Goal: Task Accomplishment & Management: Use online tool/utility

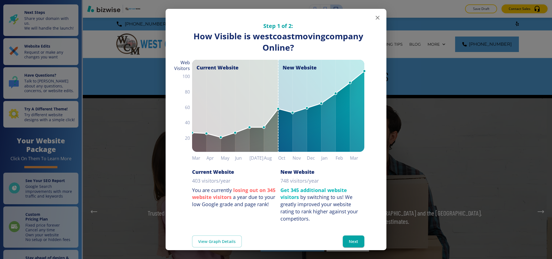
click at [375, 18] on icon "button" at bounding box center [378, 17] width 7 height 7
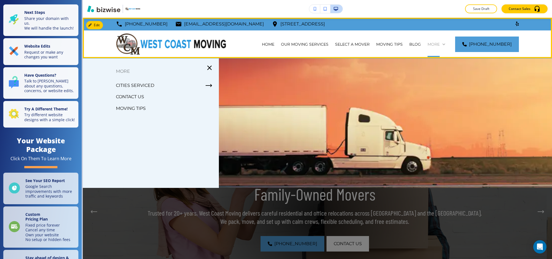
click at [440, 43] on p "More" at bounding box center [434, 44] width 12 height 6
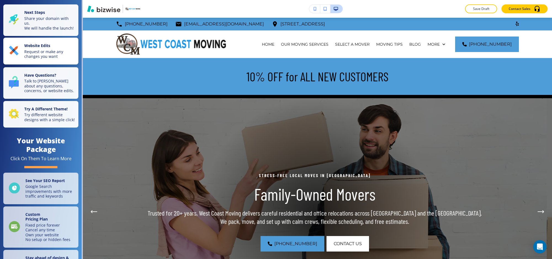
click at [48, 55] on p "Request or make any changes you want" at bounding box center [49, 54] width 51 height 10
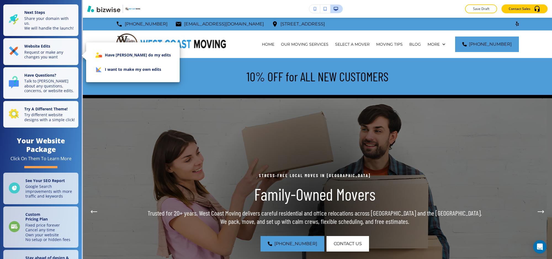
click at [112, 68] on li "I want to make my own edits" at bounding box center [133, 69] width 85 height 14
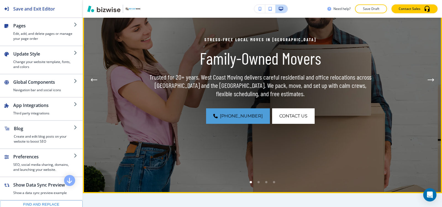
scroll to position [21, 0]
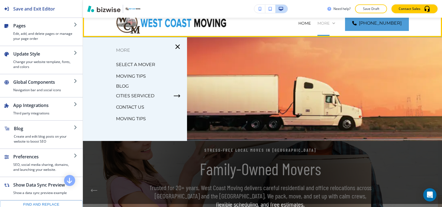
click at [330, 21] on p "More" at bounding box center [323, 23] width 12 height 6
click at [330, 23] on p "More" at bounding box center [323, 23] width 12 height 6
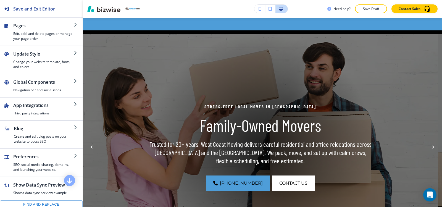
scroll to position [104, 0]
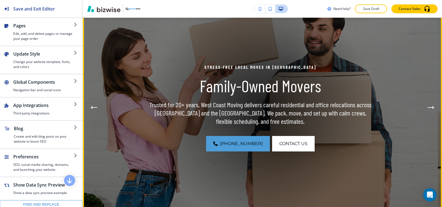
click at [426, 105] on button "Next Hero Image" at bounding box center [430, 107] width 11 height 11
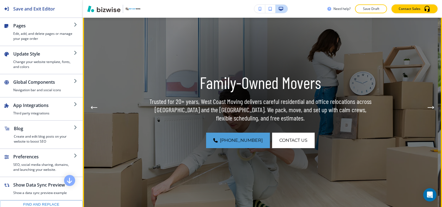
click at [426, 105] on button "Next Hero Image" at bounding box center [430, 107] width 11 height 11
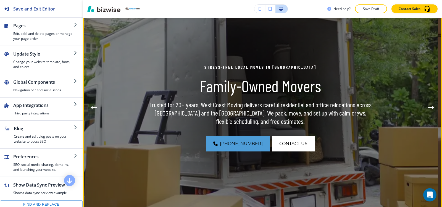
click at [426, 105] on button "Next Hero Image" at bounding box center [430, 107] width 11 height 11
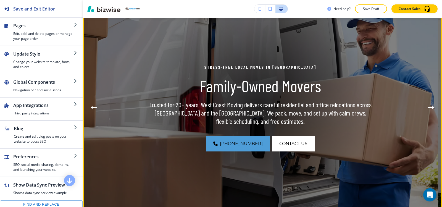
click at [426, 105] on button "Next Hero Image" at bounding box center [430, 107] width 11 height 11
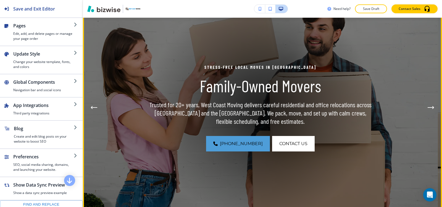
click at [425, 105] on button "Next Hero Image" at bounding box center [430, 107] width 11 height 11
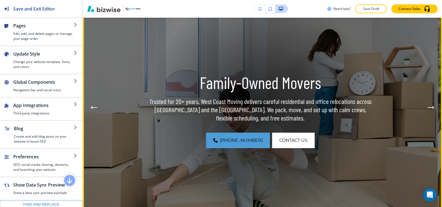
click at [425, 105] on button "Next Hero Image" at bounding box center [430, 107] width 11 height 11
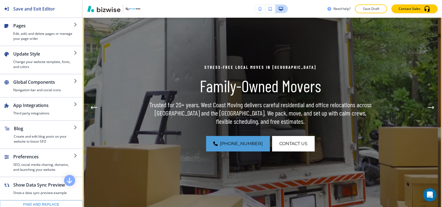
click at [425, 105] on button "Next Hero Image" at bounding box center [430, 107] width 11 height 11
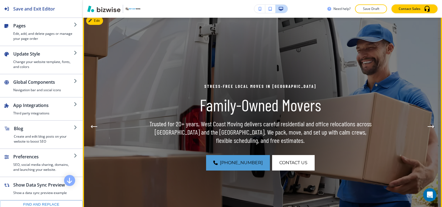
scroll to position [49, 0]
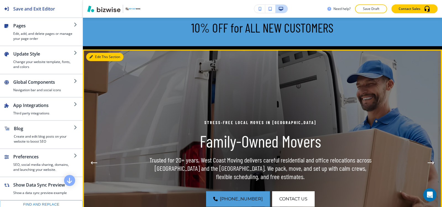
click at [101, 57] on div "Edit This Section Stress‑Free Local Moves in [GEOGRAPHIC_DATA] Family-Owned Mov…" at bounding box center [262, 162] width 359 height 227
click at [111, 60] on button "Edit This Section" at bounding box center [104, 57] width 37 height 8
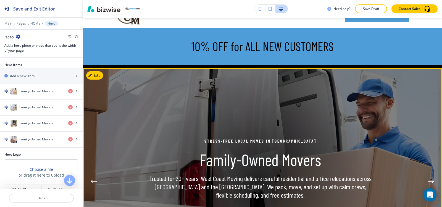
scroll to position [0, 0]
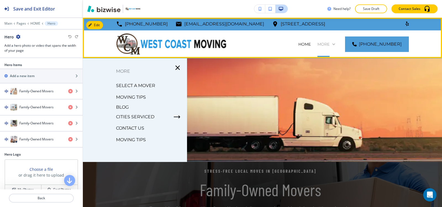
click at [330, 44] on p "More" at bounding box center [323, 44] width 12 height 6
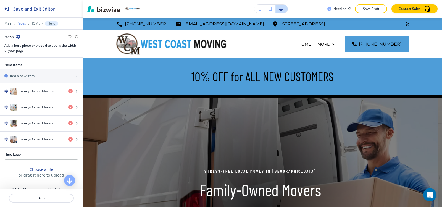
click at [20, 25] on p "Pages" at bounding box center [21, 24] width 9 height 4
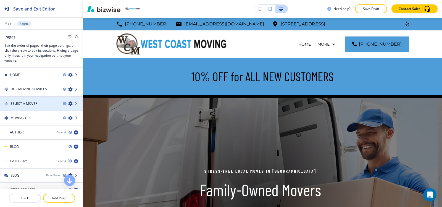
click at [36, 107] on div at bounding box center [41, 108] width 83 height 4
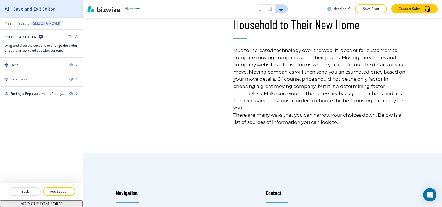
scroll to position [414, 0]
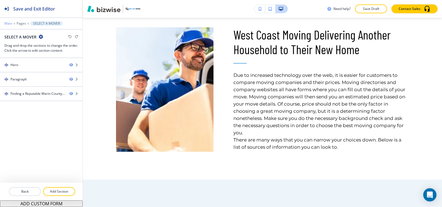
click at [9, 23] on p "Main" at bounding box center [8, 24] width 8 height 4
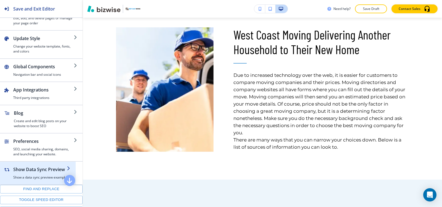
scroll to position [55, 0]
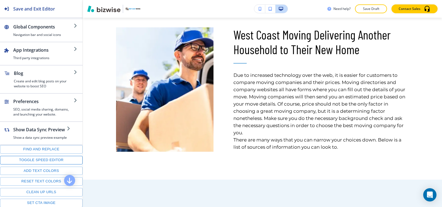
click at [28, 161] on button "Toggle speed editor" at bounding box center [41, 160] width 83 height 9
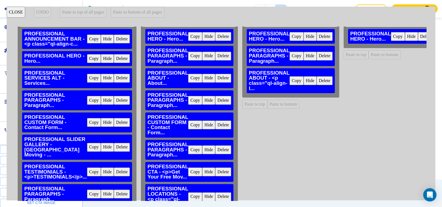
scroll to position [0, 0]
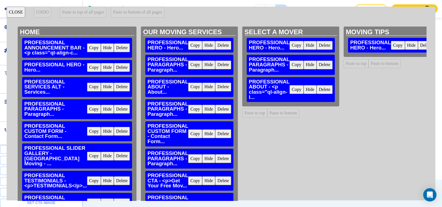
click at [193, 134] on button "Copy" at bounding box center [195, 133] width 14 height 9
click at [288, 116] on button "Paste to bottom" at bounding box center [283, 113] width 32 height 9
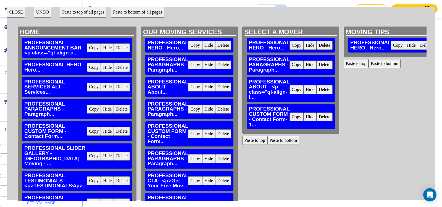
click at [24, 17] on button "CLOSE" at bounding box center [16, 12] width 19 height 11
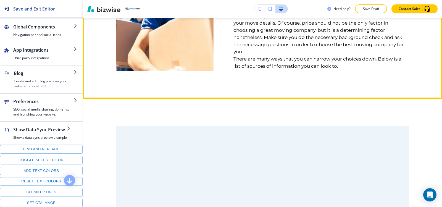
scroll to position [552, 0]
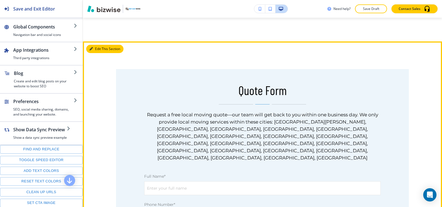
click at [98, 48] on button "Edit This Section" at bounding box center [104, 49] width 37 height 8
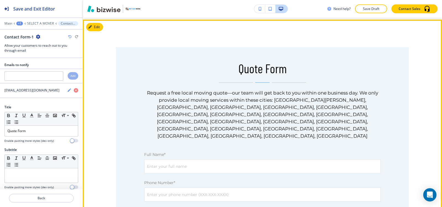
scroll to position [575, 0]
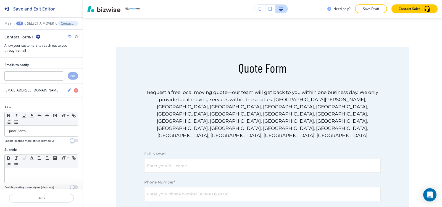
click at [38, 38] on icon "button" at bounding box center [38, 37] width 4 height 4
click at [46, 48] on p "Rename Section" at bounding box center [53, 46] width 28 height 5
click at [46, 39] on input "Contact Form-1" at bounding box center [32, 36] width 57 height 11
type input "Contact Form"
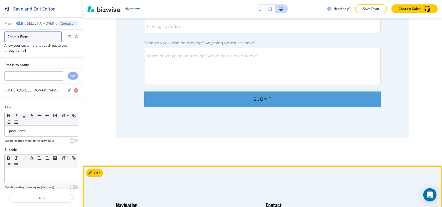
scroll to position [879, 0]
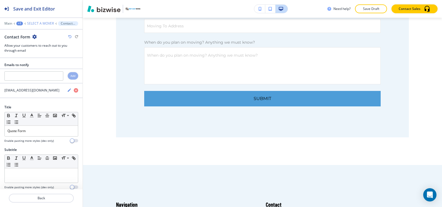
click at [36, 24] on p "SELECT A MOVER" at bounding box center [40, 24] width 27 height 4
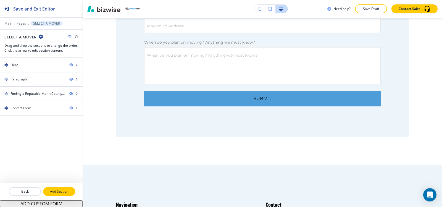
click at [62, 190] on p "Add Section" at bounding box center [59, 191] width 31 height 5
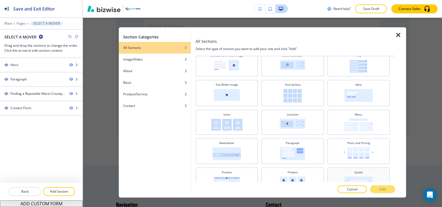
scroll to position [100, 0]
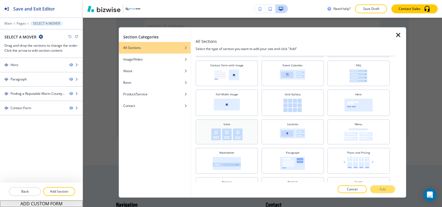
click at [243, 129] on div "Icons" at bounding box center [226, 131] width 57 height 19
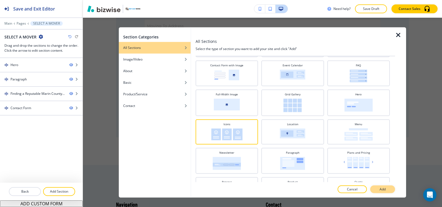
click at [387, 191] on button "Add" at bounding box center [382, 189] width 25 height 8
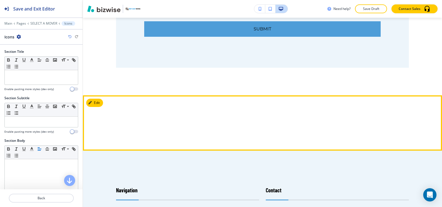
scroll to position [948, 0]
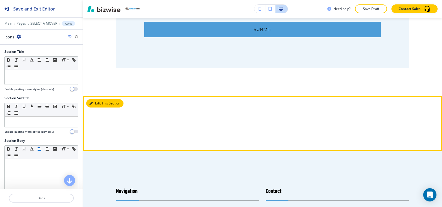
click at [93, 96] on div at bounding box center [262, 123] width 359 height 55
click at [94, 99] on button "Edit This Section" at bounding box center [104, 103] width 37 height 8
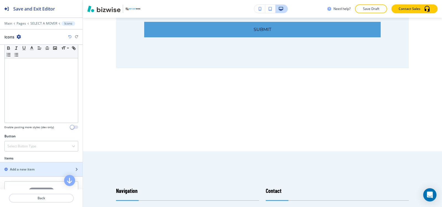
scroll to position [138, 0]
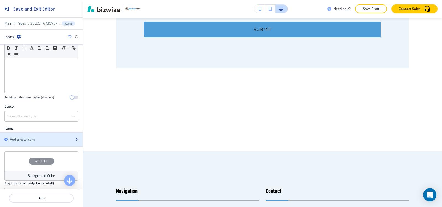
click at [37, 142] on div "button" at bounding box center [41, 144] width 83 height 4
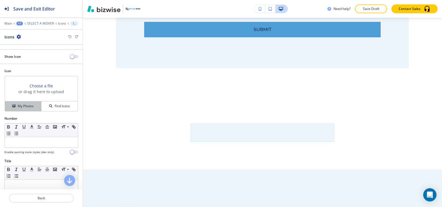
click at [22, 105] on h4 "My Photos" at bounding box center [26, 106] width 16 height 5
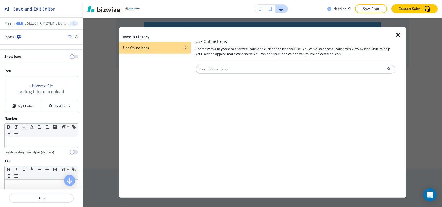
click at [158, 49] on div "Use Online Icons" at bounding box center [155, 47] width 72 height 5
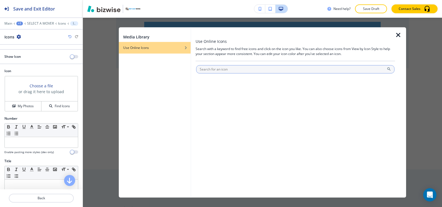
click at [252, 71] on input "text" at bounding box center [295, 69] width 198 height 8
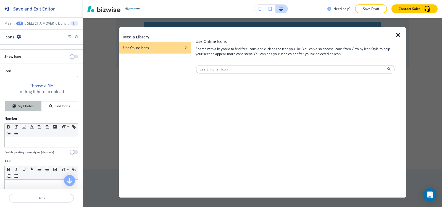
click at [19, 109] on button "My Photos" at bounding box center [23, 106] width 36 height 10
click at [397, 36] on icon "button" at bounding box center [398, 34] width 7 height 7
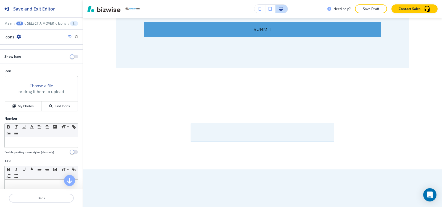
click at [19, 36] on icon "button" at bounding box center [19, 37] width 4 height 4
click at [41, 63] on p "Delete Icons" at bounding box center [34, 65] width 28 height 5
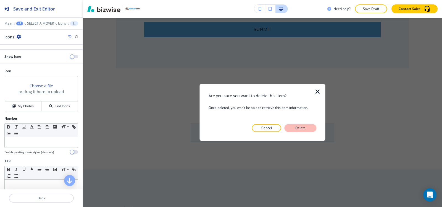
click at [310, 127] on button "Delete" at bounding box center [301, 128] width 32 height 8
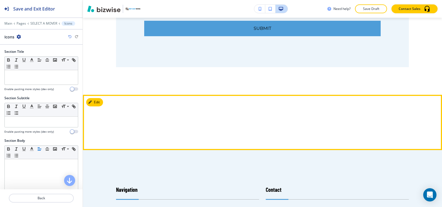
scroll to position [948, 0]
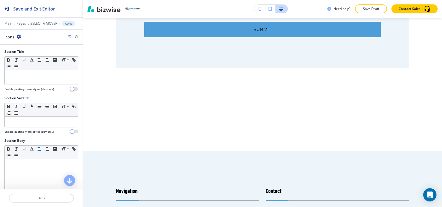
click at [17, 36] on icon "button" at bounding box center [19, 37] width 4 height 4
click at [36, 69] on button "Delete Section" at bounding box center [33, 66] width 35 height 10
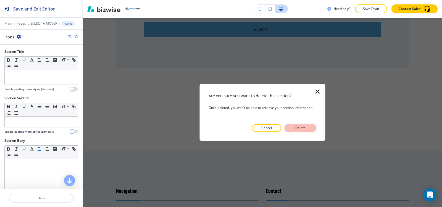
click at [308, 128] on button "Delete" at bounding box center [301, 128] width 32 height 8
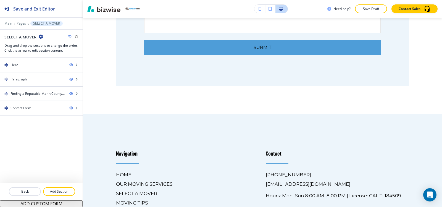
scroll to position [920, 0]
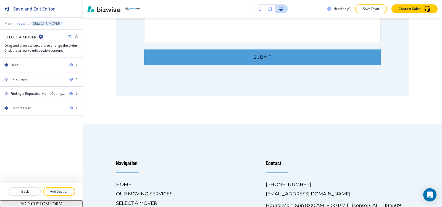
click at [21, 24] on p "Pages" at bounding box center [21, 24] width 9 height 4
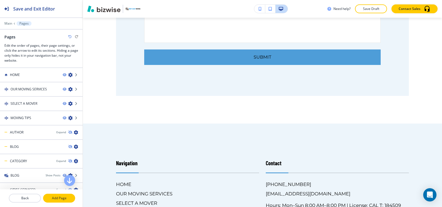
click at [60, 198] on p "Add Page" at bounding box center [59, 198] width 31 height 5
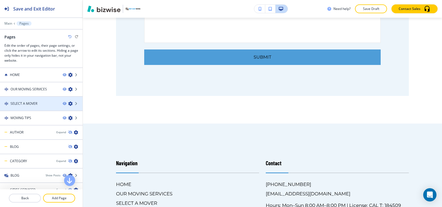
click at [40, 104] on div "SELECT A MOVER" at bounding box center [29, 103] width 58 height 5
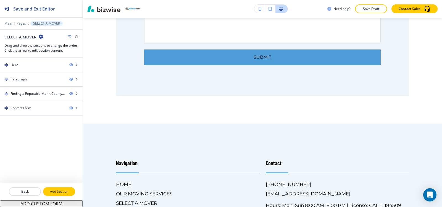
click at [52, 190] on p "Add Section" at bounding box center [59, 191] width 31 height 5
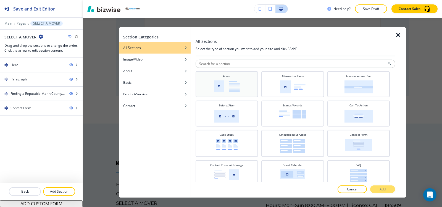
click at [225, 86] on img at bounding box center [227, 86] width 26 height 12
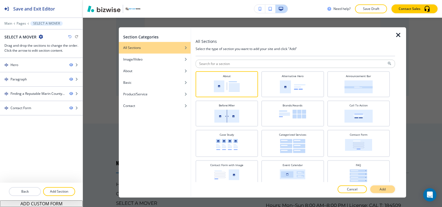
click at [388, 188] on button "Add" at bounding box center [382, 189] width 25 height 8
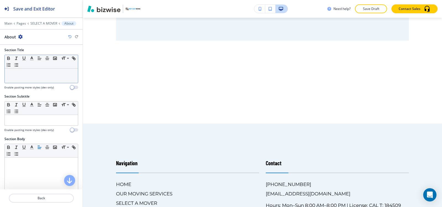
scroll to position [0, 0]
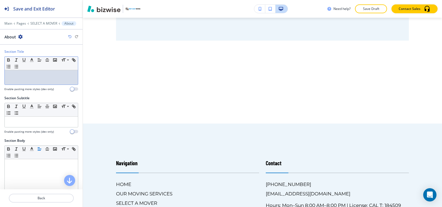
click at [23, 72] on div at bounding box center [41, 77] width 73 height 14
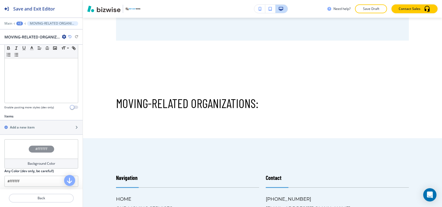
scroll to position [138, 0]
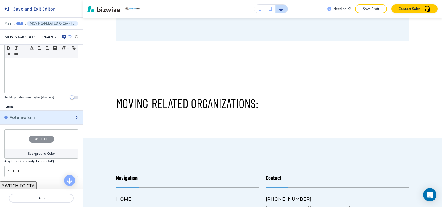
click at [27, 113] on div "button" at bounding box center [41, 112] width 83 height 4
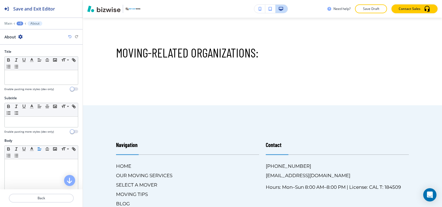
scroll to position [1035, 0]
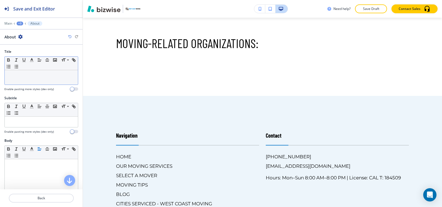
click at [23, 81] on div at bounding box center [41, 77] width 73 height 14
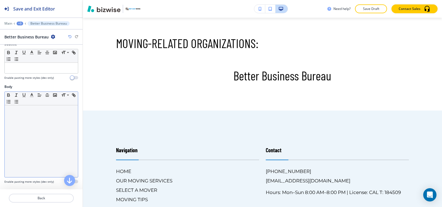
scroll to position [83, 0]
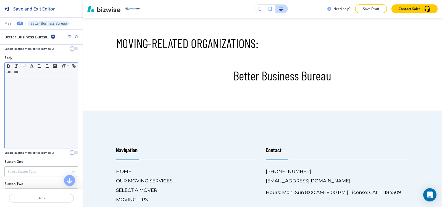
click at [18, 95] on div at bounding box center [41, 112] width 73 height 72
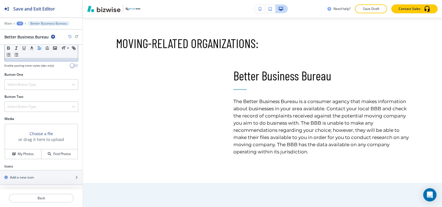
scroll to position [178, 0]
click at [18, 157] on button "My Photos" at bounding box center [23, 154] width 36 height 10
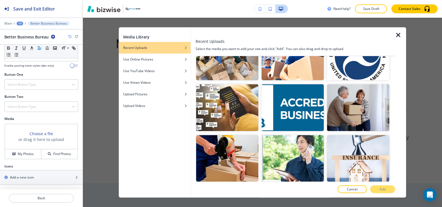
scroll to position [83, 0]
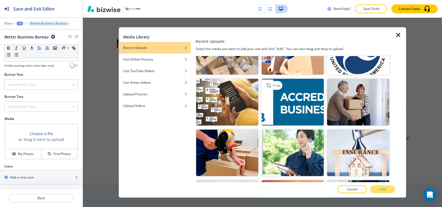
click at [293, 107] on img "button" at bounding box center [293, 102] width 62 height 47
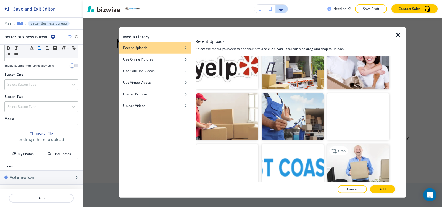
scroll to position [425, 0]
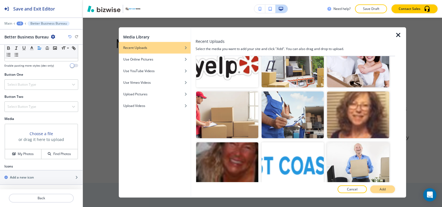
click at [383, 188] on p "Add" at bounding box center [383, 189] width 6 height 5
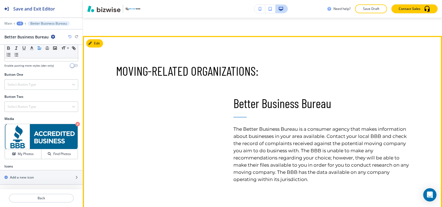
scroll to position [980, 0]
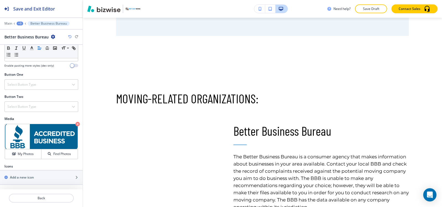
click at [19, 22] on div "+3" at bounding box center [20, 24] width 7 height 4
click at [38, 54] on p "MOVING-RELATED ORGANIZATIONS:" at bounding box center [34, 51] width 28 height 5
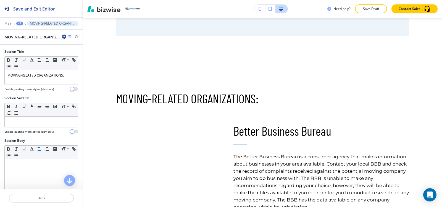
scroll to position [1003, 0]
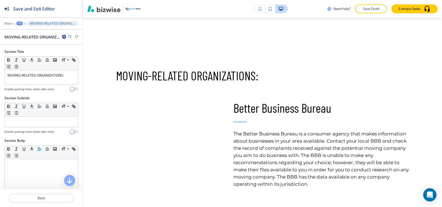
click at [63, 38] on icon "button" at bounding box center [64, 37] width 4 height 4
click at [79, 69] on button "Delete Section" at bounding box center [79, 66] width 35 height 10
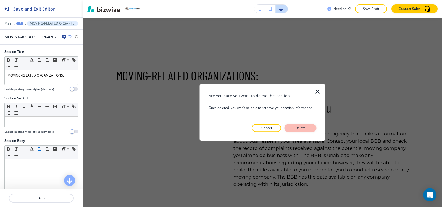
click at [296, 124] on button "Delete" at bounding box center [301, 128] width 32 height 8
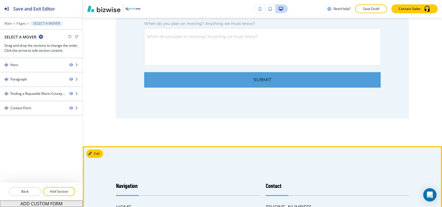
scroll to position [892, 0]
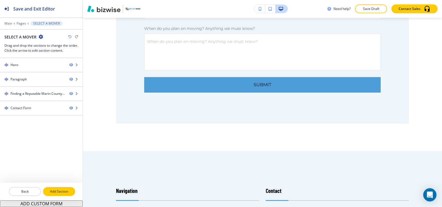
click at [70, 193] on p "Add Section" at bounding box center [59, 191] width 31 height 5
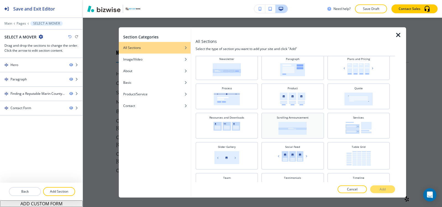
scroll to position [238, 0]
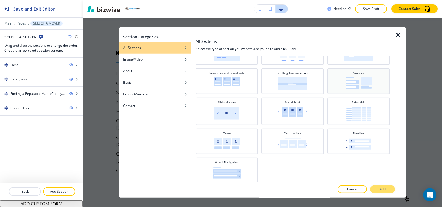
click at [360, 82] on img at bounding box center [359, 83] width 26 height 12
click at [382, 188] on p "Add" at bounding box center [383, 189] width 6 height 5
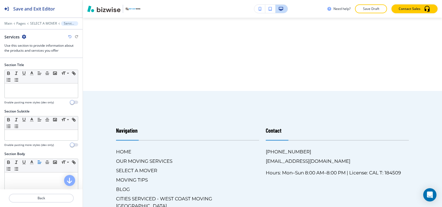
scroll to position [1003, 0]
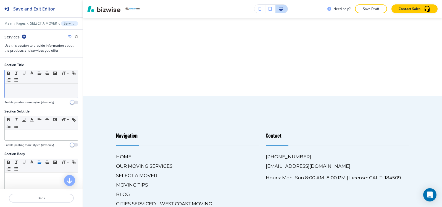
click at [30, 94] on div at bounding box center [41, 90] width 73 height 14
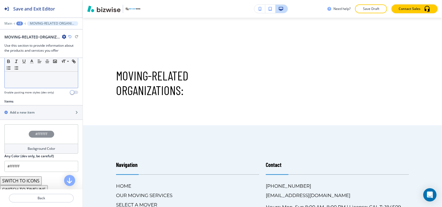
scroll to position [170, 0]
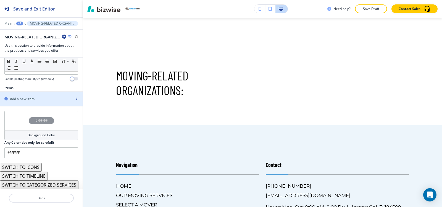
click at [30, 99] on h2 "Add a new item" at bounding box center [22, 98] width 25 height 5
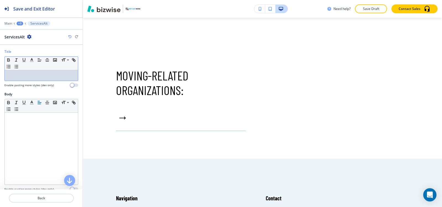
click at [28, 76] on p at bounding box center [41, 75] width 68 height 5
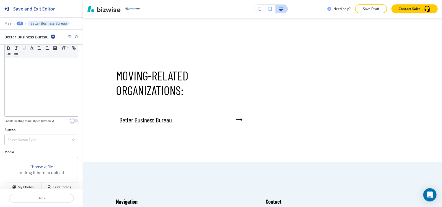
scroll to position [76, 0]
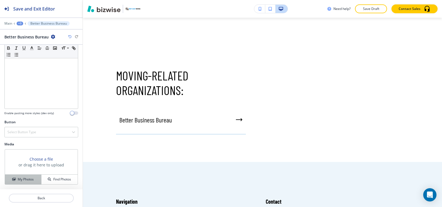
click at [20, 176] on button "My Photos" at bounding box center [23, 180] width 36 height 10
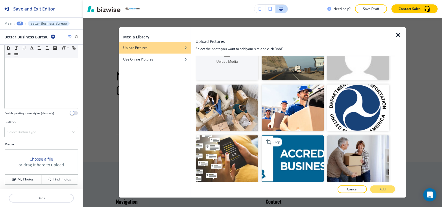
scroll to position [55, 0]
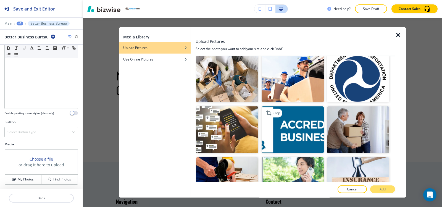
click at [286, 128] on img "button" at bounding box center [293, 129] width 62 height 47
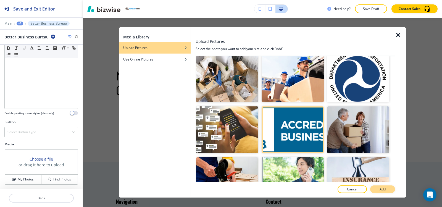
click at [392, 190] on button "Add" at bounding box center [382, 189] width 25 height 8
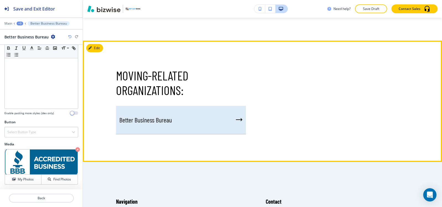
click at [180, 106] on div "Better Business Bureau" at bounding box center [181, 120] width 130 height 28
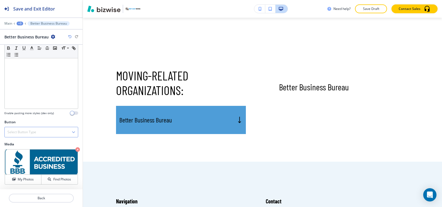
scroll to position [0, 0]
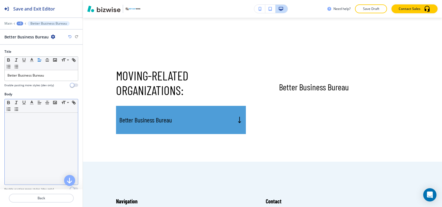
click at [20, 130] on div at bounding box center [41, 149] width 73 height 72
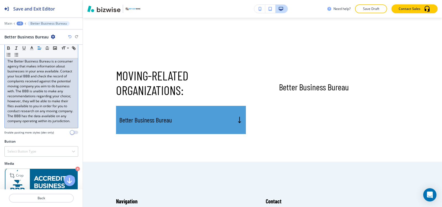
scroll to position [84, 0]
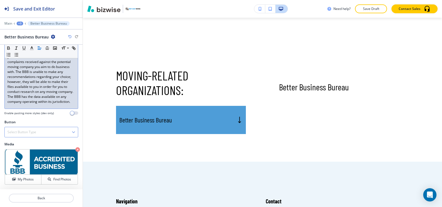
click at [45, 133] on div "Select Button Type" at bounding box center [41, 132] width 73 height 10
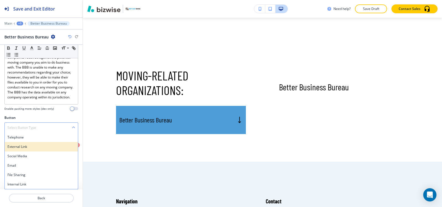
click at [38, 149] on h4 "External Link" at bounding box center [41, 146] width 68 height 5
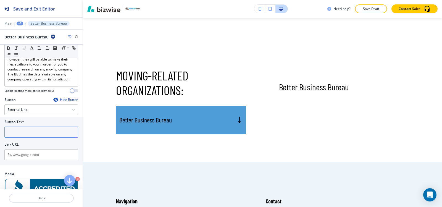
scroll to position [112, 0]
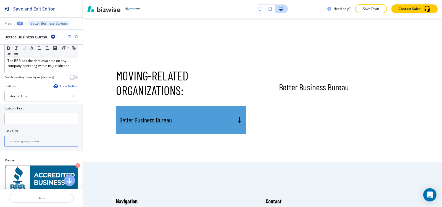
click at [36, 147] on input "text" at bounding box center [41, 141] width 74 height 11
paste input "[URL][DOMAIN_NAME][PERSON_NAME]"
type input "[URL][DOMAIN_NAME][PERSON_NAME]"
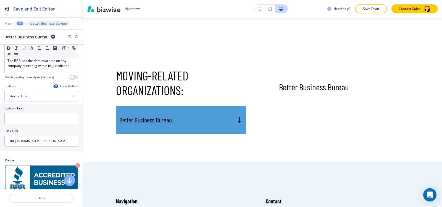
click at [34, 113] on div at bounding box center [41, 112] width 74 height 2
click at [30, 124] on input "text" at bounding box center [41, 118] width 74 height 11
paste input "West Coast Moving Company"
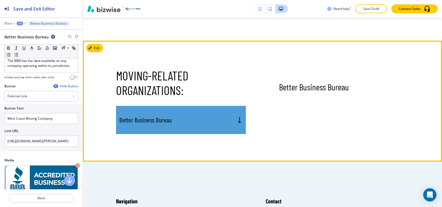
click at [225, 106] on div "Better Business Bureau" at bounding box center [181, 120] width 130 height 28
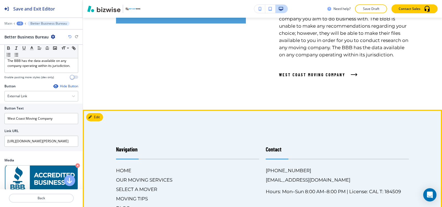
scroll to position [1086, 0]
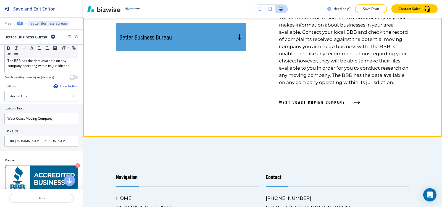
click at [309, 106] on span "West Coast Moving Company" at bounding box center [312, 102] width 66 height 7
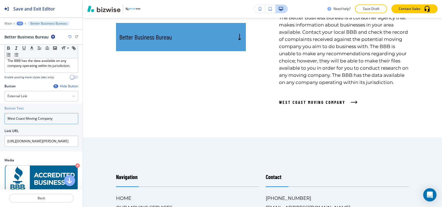
drag, startPoint x: 25, startPoint y: 127, endPoint x: 0, endPoint y: 132, distance: 25.3
click at [0, 132] on div "Button Text West Coast Moving Company Link URL [URL][DOMAIN_NAME][PERSON_NAME]" at bounding box center [41, 128] width 83 height 48
click at [9, 124] on input "Moving Company" at bounding box center [41, 118] width 74 height 11
click at [50, 124] on input "Moving Company" at bounding box center [41, 118] width 74 height 11
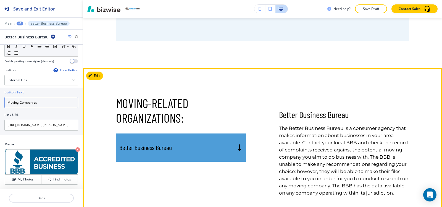
scroll to position [1058, 0]
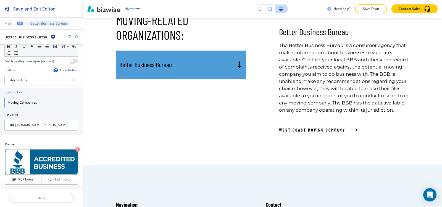
type input "Moving Companies"
click at [21, 22] on div "+3" at bounding box center [20, 24] width 7 height 4
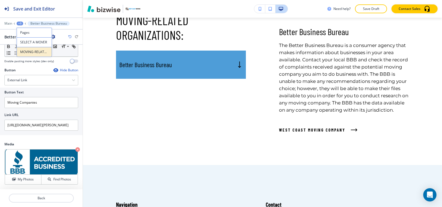
click at [30, 52] on p "MOVING-RELATED ORGANIZATIONS:" at bounding box center [34, 51] width 28 height 5
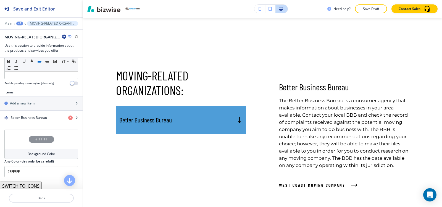
scroll to position [166, 0]
click at [31, 98] on div "button" at bounding box center [41, 98] width 83 height 4
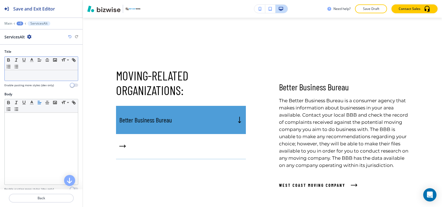
click at [35, 75] on p at bounding box center [41, 75] width 68 height 5
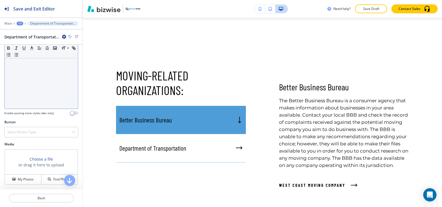
scroll to position [0, 0]
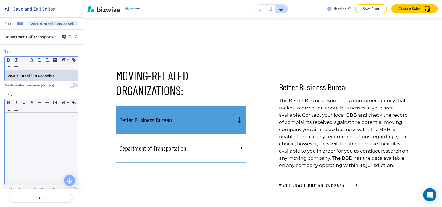
click at [32, 113] on div at bounding box center [41, 149] width 73 height 72
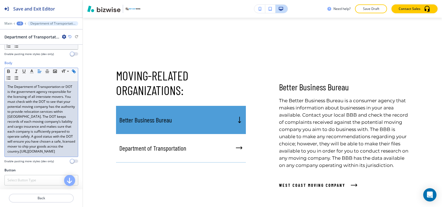
scroll to position [83, 0]
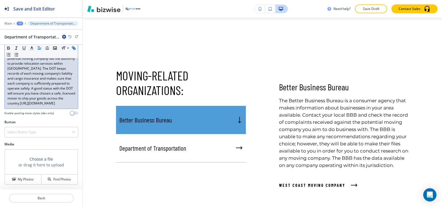
drag, startPoint x: 72, startPoint y: 104, endPoint x: 38, endPoint y: 104, distance: 33.1
click at [38, 104] on div "The Department of Transportation or DOT is the government agency responsible fo…" at bounding box center [41, 70] width 73 height 75
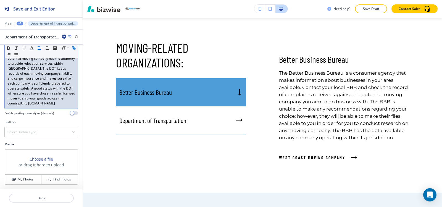
scroll to position [84, 0]
click at [22, 175] on button "My Photos" at bounding box center [23, 180] width 36 height 10
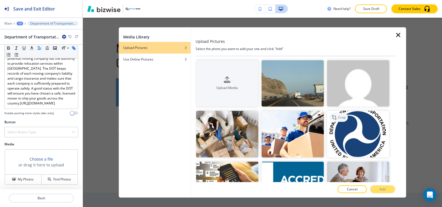
scroll to position [83, 0]
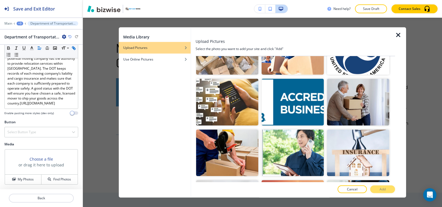
click at [366, 63] on img "button" at bounding box center [358, 51] width 62 height 47
click at [381, 190] on p "Add" at bounding box center [383, 189] width 6 height 5
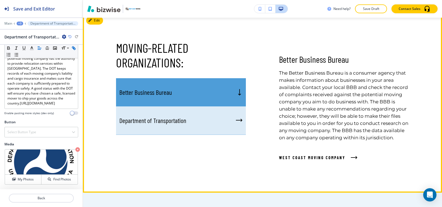
click at [210, 106] on div "Department of Transportation" at bounding box center [181, 120] width 130 height 28
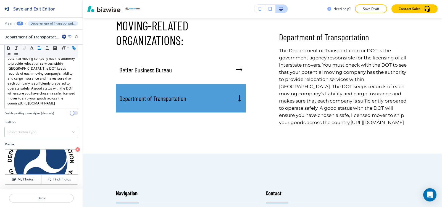
scroll to position [1031, 0]
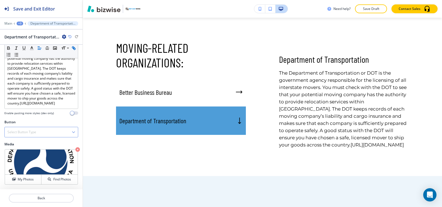
click at [47, 134] on div "Select Button Type" at bounding box center [41, 132] width 73 height 10
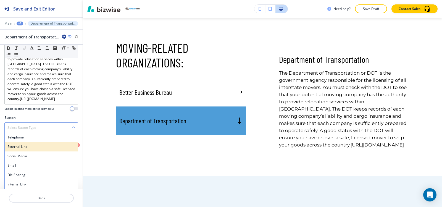
click at [21, 149] on h4 "External Link" at bounding box center [41, 146] width 68 height 5
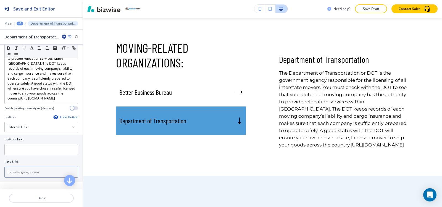
click at [20, 178] on input "text" at bounding box center [41, 172] width 74 height 11
paste input "[URL][DOMAIN_NAME][PERSON_NAME]"
type input "[URL][DOMAIN_NAME][PERSON_NAME]"
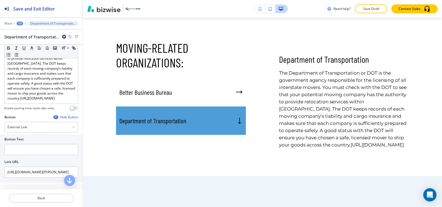
click at [19, 144] on div at bounding box center [41, 143] width 74 height 2
click at [19, 155] on input "text" at bounding box center [41, 149] width 74 height 11
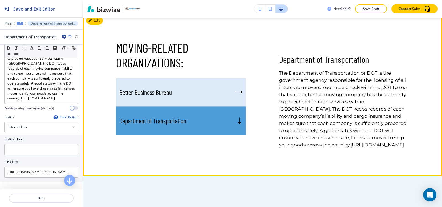
click at [210, 78] on div "Better Business Bureau" at bounding box center [181, 92] width 130 height 28
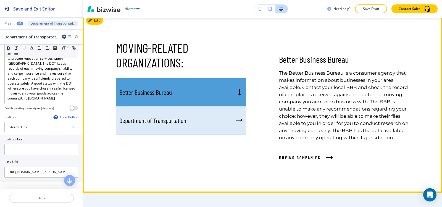
click at [214, 106] on div "Department of Transportation" at bounding box center [181, 120] width 130 height 28
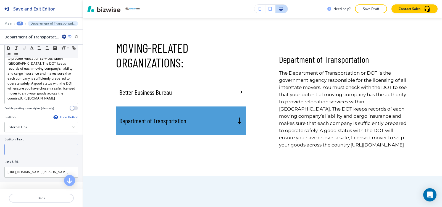
click at [29, 155] on input "text" at bounding box center [41, 149] width 74 height 11
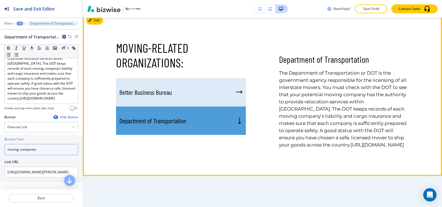
type input "moving companies"
click at [220, 78] on div "Better Business Bureau" at bounding box center [181, 92] width 130 height 28
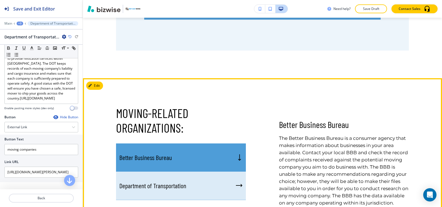
scroll to position [975, 0]
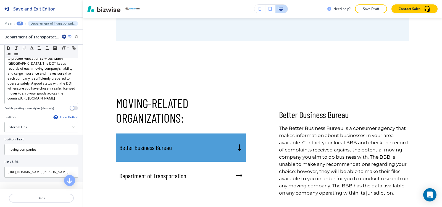
click at [21, 23] on div "+3" at bounding box center [20, 24] width 7 height 4
click at [32, 43] on p "SELECT A MOVER" at bounding box center [34, 42] width 28 height 5
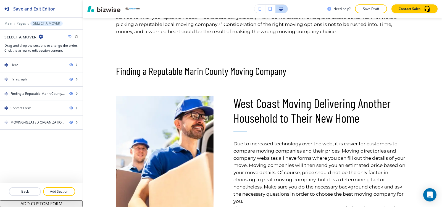
scroll to position [312, 0]
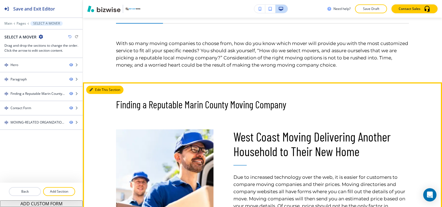
click at [97, 88] on button "Edit This Section" at bounding box center [104, 90] width 37 height 8
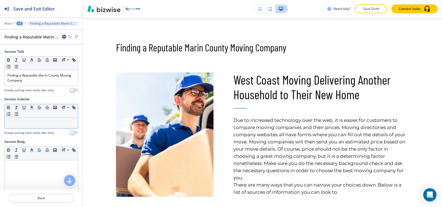
scroll to position [377, 0]
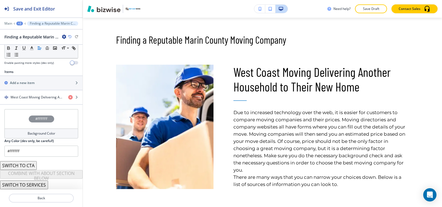
click at [29, 135] on h4 "Background Color" at bounding box center [42, 133] width 28 height 5
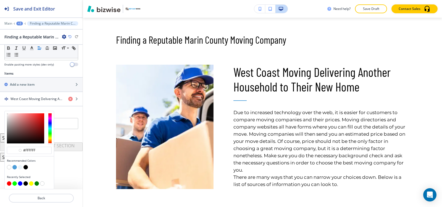
scroll to position [172, 0]
click at [20, 166] on button "button" at bounding box center [20, 167] width 4 height 4
type input "#edf5fb"
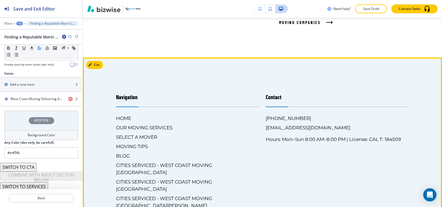
scroll to position [1164, 0]
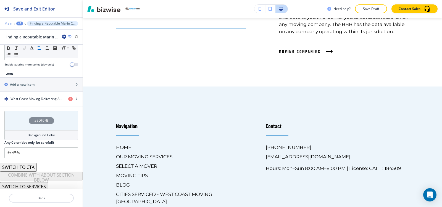
click at [7, 23] on p "Main" at bounding box center [8, 24] width 8 height 4
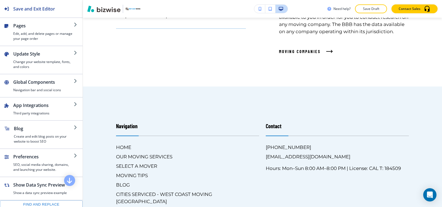
scroll to position [98, 0]
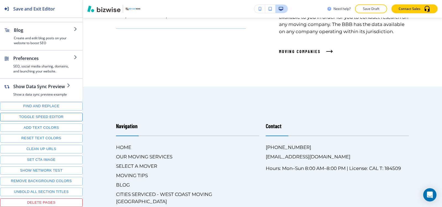
click at [34, 118] on button "Toggle speed editor" at bounding box center [41, 117] width 83 height 9
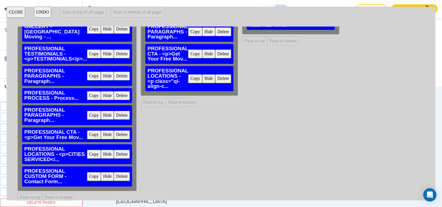
scroll to position [44, 0]
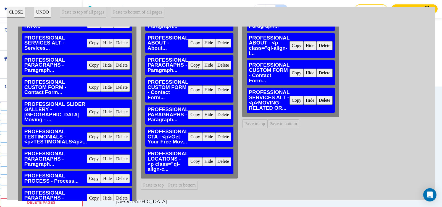
drag, startPoint x: 194, startPoint y: 163, endPoint x: 197, endPoint y: 162, distance: 4.0
click at [194, 162] on button "Copy" at bounding box center [195, 161] width 14 height 9
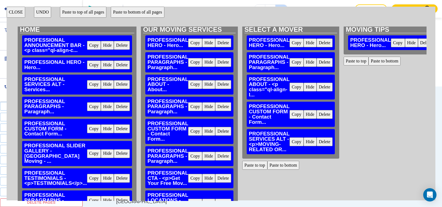
scroll to position [0, 0]
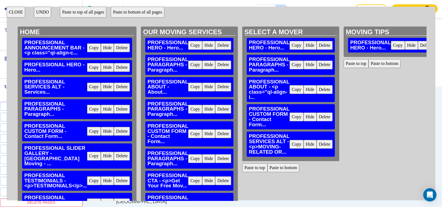
click at [284, 168] on button "Paste to bottom" at bounding box center [283, 167] width 32 height 9
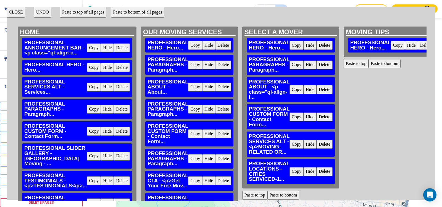
click at [7, 15] on button "CLOSE" at bounding box center [16, 12] width 19 height 11
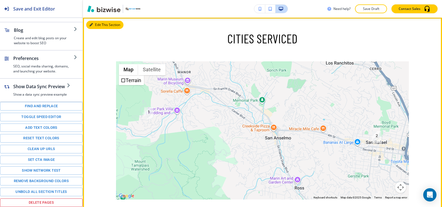
click at [97, 29] on button "Edit This Section" at bounding box center [104, 25] width 37 height 8
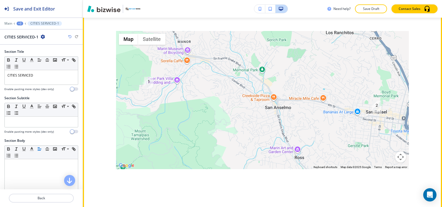
scroll to position [1252, 0]
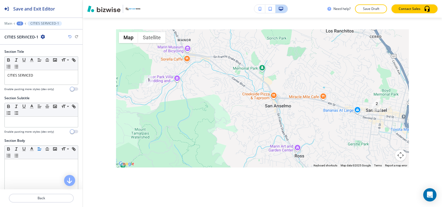
click at [42, 36] on icon "button" at bounding box center [43, 37] width 4 height 4
click at [50, 46] on p "Rename Section" at bounding box center [58, 46] width 28 height 5
click at [51, 41] on input "CITIES SERVICED-1" at bounding box center [32, 36] width 57 height 11
type input "CITIES SERVICED"
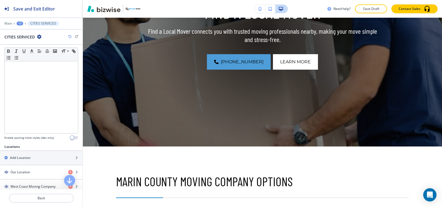
scroll to position [166, 0]
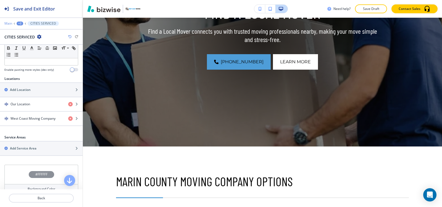
click at [8, 23] on p "Main" at bounding box center [8, 24] width 8 height 4
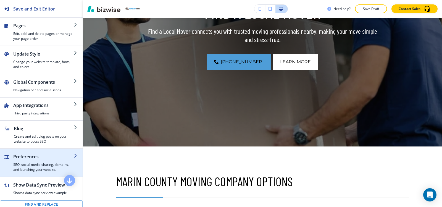
scroll to position [98, 0]
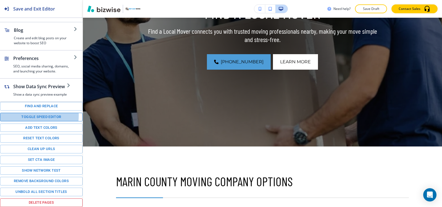
click at [18, 115] on button "Toggle speed editor" at bounding box center [41, 117] width 83 height 9
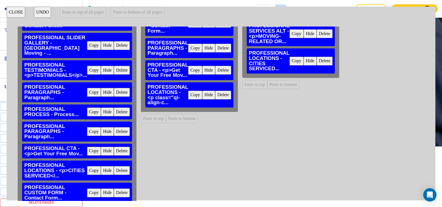
scroll to position [127, 0]
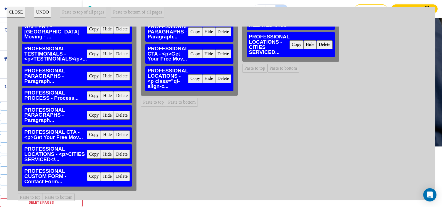
click at [91, 173] on button "Copy" at bounding box center [94, 176] width 14 height 9
click at [184, 101] on button "Paste to bottom" at bounding box center [182, 102] width 32 height 9
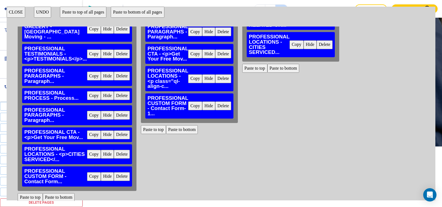
click at [291, 68] on button "Paste to bottom" at bounding box center [283, 68] width 32 height 9
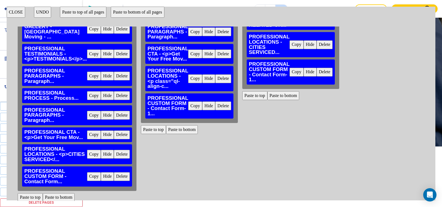
click at [10, 11] on button "CLOSE" at bounding box center [16, 12] width 19 height 11
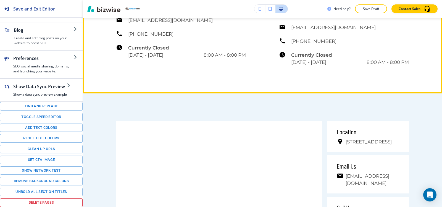
scroll to position [1492, 0]
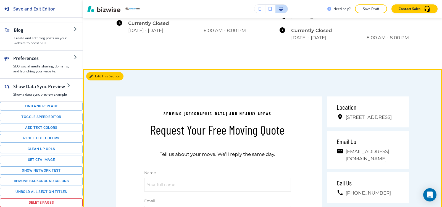
click at [94, 80] on button "Edit This Section" at bounding box center [104, 76] width 37 height 8
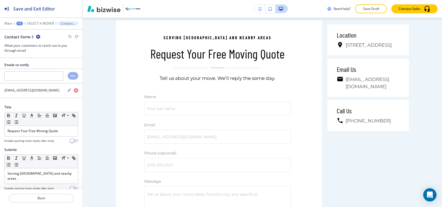
scroll to position [1568, 0]
click at [36, 37] on icon "button" at bounding box center [38, 37] width 4 height 4
click at [49, 45] on p "Rename Section" at bounding box center [53, 46] width 28 height 5
click at [49, 41] on input "Contact Form-1" at bounding box center [32, 36] width 57 height 11
type input "Contact Form"
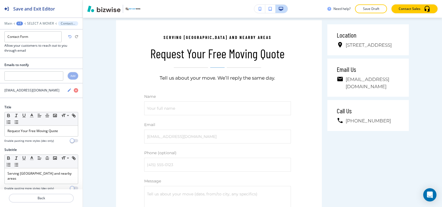
click at [20, 23] on div "+1" at bounding box center [19, 24] width 7 height 4
click at [33, 33] on p "Pages" at bounding box center [34, 32] width 28 height 5
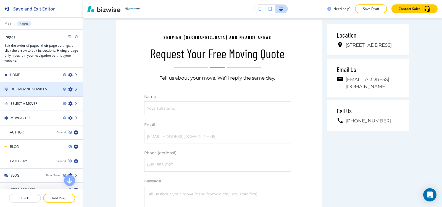
click at [38, 89] on h4 "OUR MOVING SERVICES" at bounding box center [28, 89] width 36 height 5
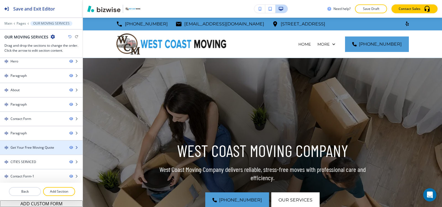
scroll to position [5, 0]
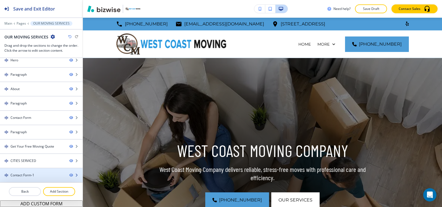
click at [29, 174] on div "Contact Form-1" at bounding box center [22, 175] width 24 height 5
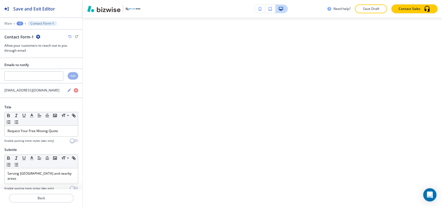
click at [36, 38] on icon "button" at bounding box center [38, 37] width 4 height 4
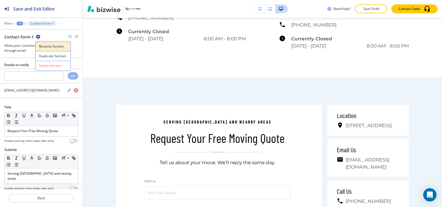
scroll to position [2146, 0]
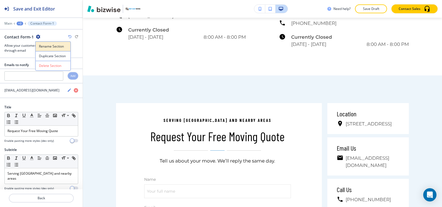
click at [43, 48] on p "Rename Section" at bounding box center [53, 46] width 28 height 5
click at [45, 36] on input "Contact Form-1" at bounding box center [32, 36] width 57 height 11
type input "Contact Form"
click at [21, 24] on div "+2" at bounding box center [20, 24] width 7 height 4
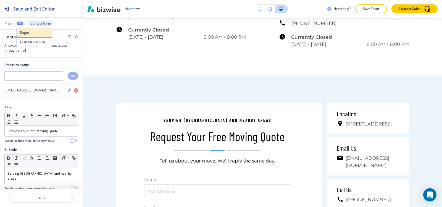
click at [27, 37] on button "Pages" at bounding box center [34, 33] width 35 height 10
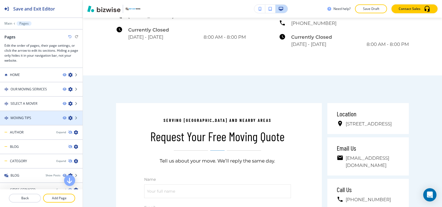
click at [31, 119] on div "MOVING TIPS" at bounding box center [29, 117] width 58 height 5
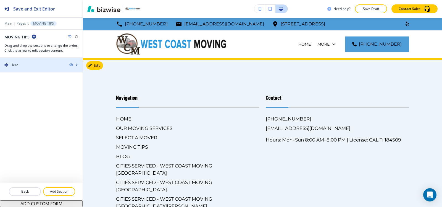
click at [25, 66] on div "Hero" at bounding box center [32, 64] width 65 height 5
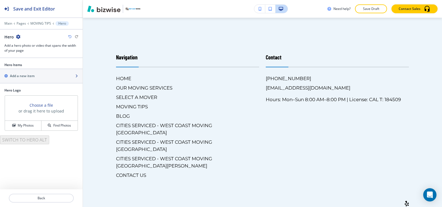
click at [23, 81] on div "button" at bounding box center [41, 80] width 83 height 4
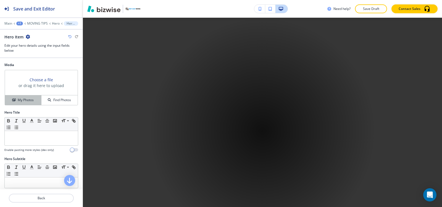
scroll to position [267, 0]
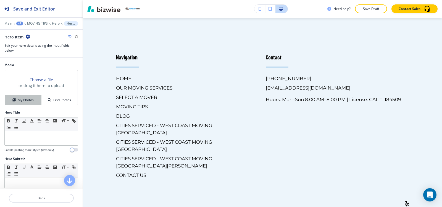
click at [22, 101] on h4 "My Photos" at bounding box center [26, 100] width 16 height 5
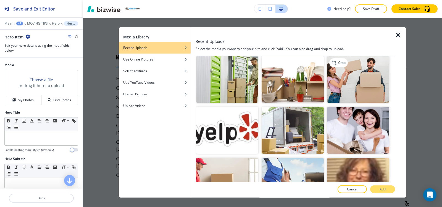
scroll to position [387, 0]
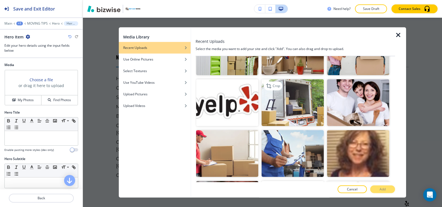
click at [307, 101] on img "button" at bounding box center [293, 102] width 62 height 47
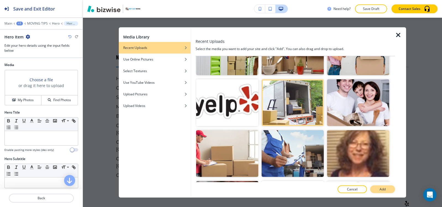
click at [382, 190] on p "Add" at bounding box center [383, 189] width 6 height 5
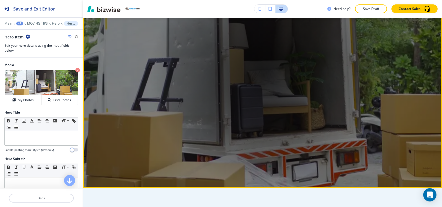
scroll to position [46, 0]
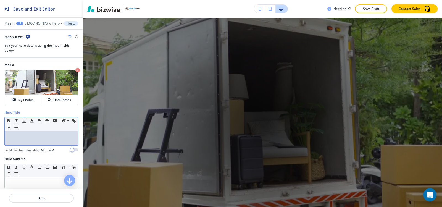
click at [25, 139] on div at bounding box center [41, 138] width 73 height 14
paste div
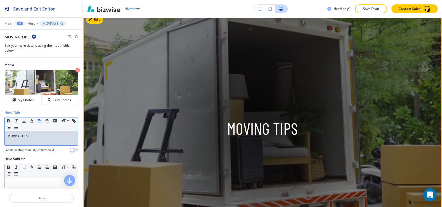
drag, startPoint x: 39, startPoint y: 136, endPoint x: 87, endPoint y: 143, distance: 48.2
click at [87, 143] on div "Save and Exit Editor Main +2 Hero MOVING TIPS MOVING TIPS Edit your hero detail…" at bounding box center [221, 103] width 442 height 207
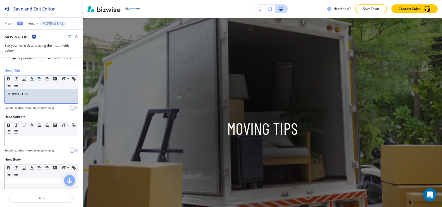
scroll to position [83, 0]
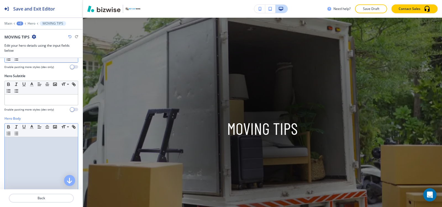
click at [26, 159] on div at bounding box center [41, 173] width 73 height 72
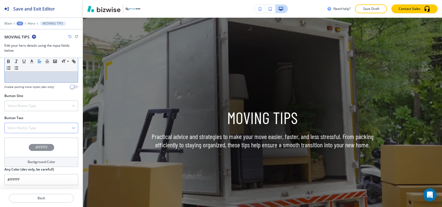
scroll to position [210, 0]
click at [23, 107] on h4 "Select Button Type" at bounding box center [21, 105] width 29 height 5
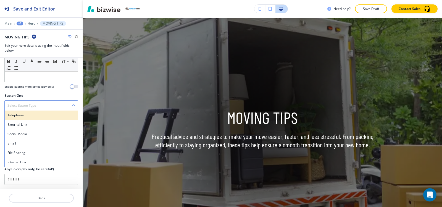
click at [24, 117] on h4 "Telephone" at bounding box center [41, 115] width 68 height 5
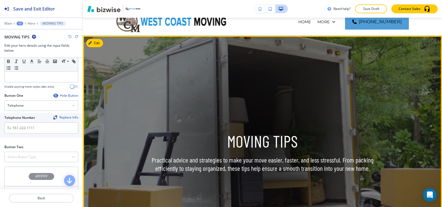
scroll to position [0, 0]
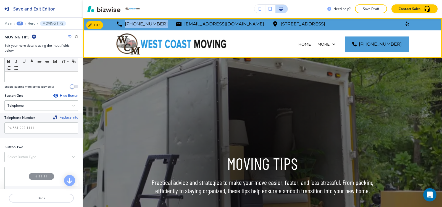
drag, startPoint x: 159, startPoint y: 22, endPoint x: 117, endPoint y: 25, distance: 41.5
click at [117, 25] on div "[PHONE_NUMBER] [EMAIL_ADDRESS][DOMAIN_NAME] [STREET_ADDRESS]" at bounding box center [220, 24] width 209 height 8
copy p "[PHONE_NUMBER]"
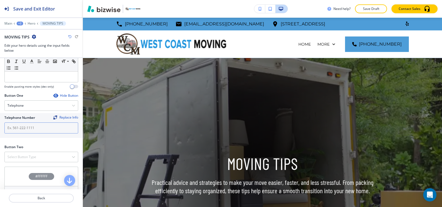
click at [22, 126] on input "text" at bounding box center [41, 127] width 74 height 11
paste input "[PHONE_NUMBER]"
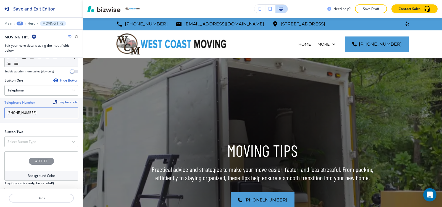
scroll to position [239, 0]
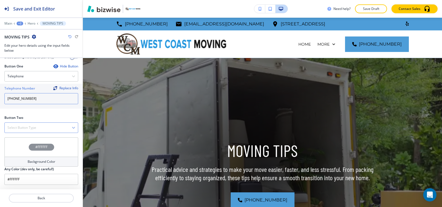
type input "[PHONE_NUMBER]"
click at [22, 126] on h4 "Select Button Type" at bounding box center [21, 127] width 29 height 5
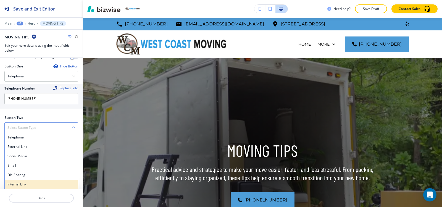
click at [23, 183] on h4 "Internal Link" at bounding box center [41, 184] width 68 height 5
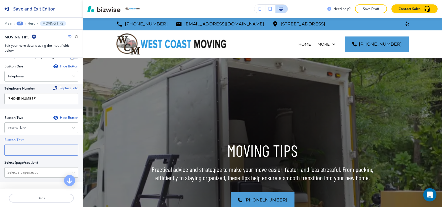
click at [22, 152] on input "text" at bounding box center [41, 149] width 74 height 11
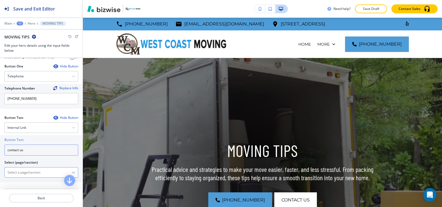
type input "contact us"
click at [25, 174] on \(page\/section\) "Manual Input" at bounding box center [38, 172] width 67 height 9
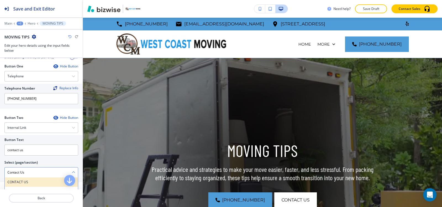
click at [21, 184] on h4 "CONTACT US" at bounding box center [41, 182] width 68 height 5
type \(page\/section\) "CONTACT US"
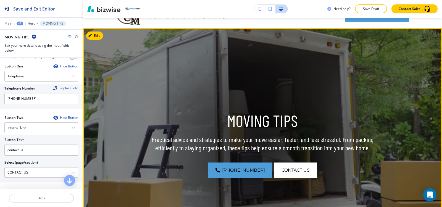
scroll to position [55, 0]
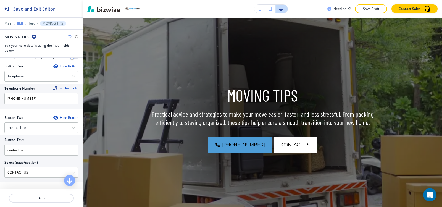
click at [21, 24] on div "+2" at bounding box center [20, 24] width 7 height 4
click at [25, 41] on p "MOVING TIPS" at bounding box center [34, 42] width 28 height 5
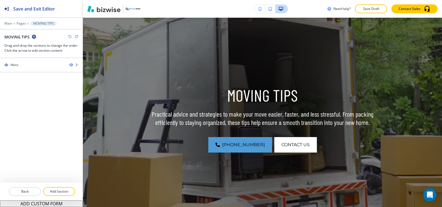
click at [58, 186] on div at bounding box center [41, 185] width 83 height 4
click at [58, 190] on p "Add Section" at bounding box center [59, 191] width 31 height 5
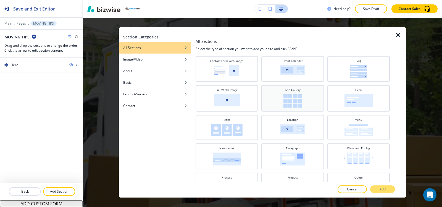
scroll to position [138, 0]
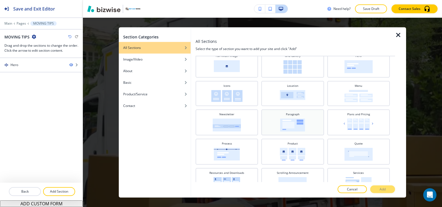
click at [298, 120] on img at bounding box center [292, 124] width 25 height 13
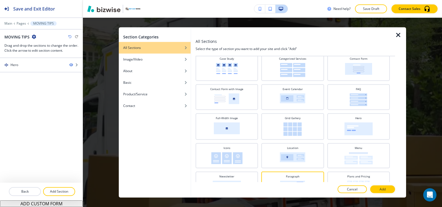
scroll to position [0, 0]
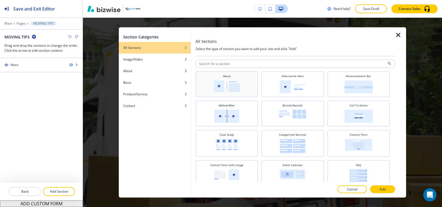
click at [232, 86] on img at bounding box center [227, 86] width 26 height 12
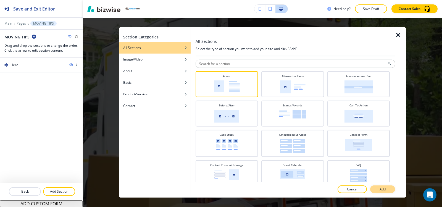
click at [383, 187] on p "Add" at bounding box center [383, 189] width 6 height 5
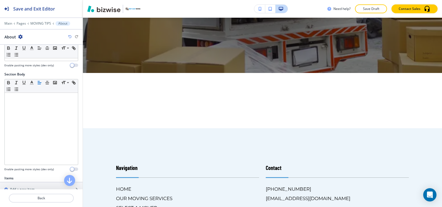
scroll to position [138, 0]
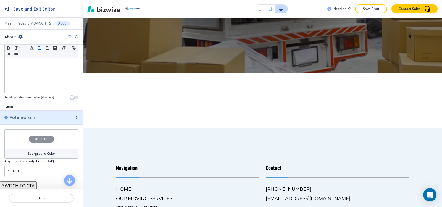
click at [25, 111] on div "button" at bounding box center [41, 112] width 83 height 4
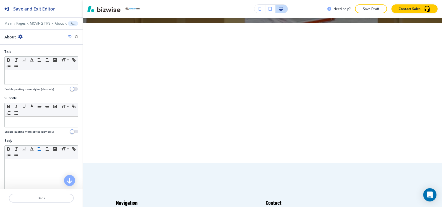
scroll to position [267, 0]
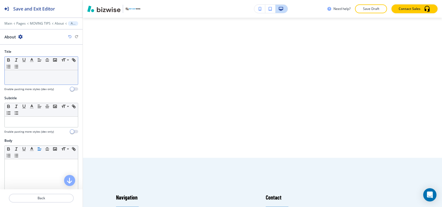
click at [25, 76] on p at bounding box center [41, 75] width 68 height 5
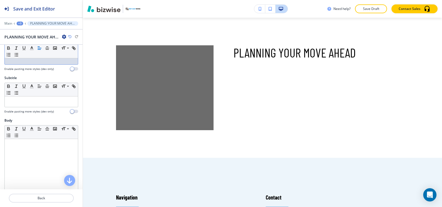
scroll to position [55, 0]
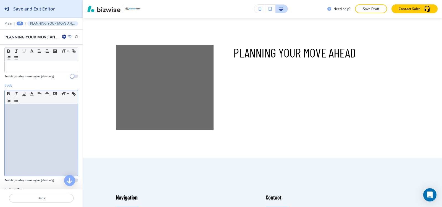
drag, startPoint x: 23, startPoint y: 128, endPoint x: 64, endPoint y: 15, distance: 120.2
click at [23, 127] on div at bounding box center [41, 140] width 73 height 72
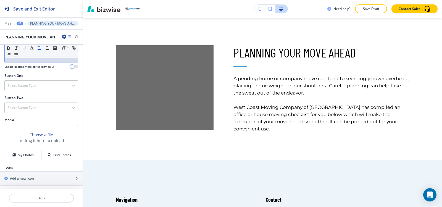
scroll to position [170, 0]
click at [19, 154] on h4 "My Photos" at bounding box center [26, 153] width 16 height 5
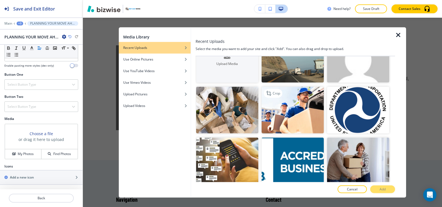
scroll to position [55, 0]
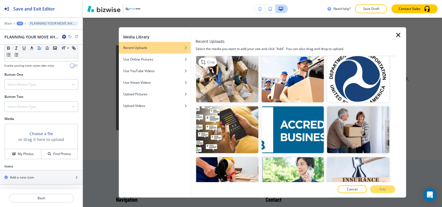
click at [244, 88] on img "button" at bounding box center [227, 79] width 62 height 47
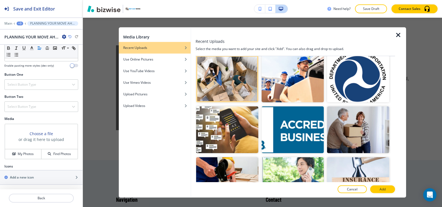
click at [383, 191] on p "Add" at bounding box center [383, 189] width 6 height 5
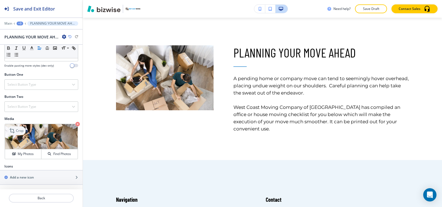
click at [21, 128] on p "Crop" at bounding box center [19, 130] width 7 height 5
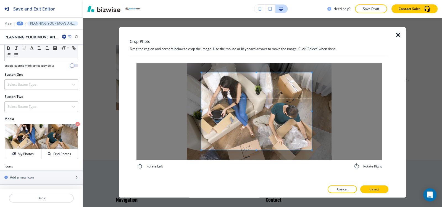
click at [312, 113] on div at bounding box center [256, 110] width 110 height 77
click at [207, 94] on span at bounding box center [207, 110] width 1 height 77
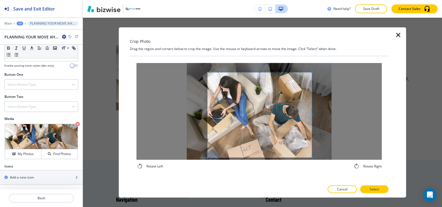
click at [259, 157] on div at bounding box center [259, 114] width 104 height 85
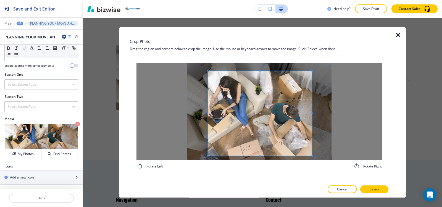
click at [262, 143] on span at bounding box center [260, 113] width 104 height 85
click at [260, 66] on span at bounding box center [259, 65] width 1 height 1
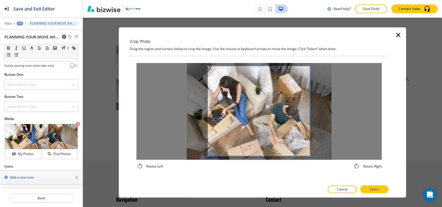
click at [310, 108] on span at bounding box center [309, 110] width 1 height 89
click at [374, 189] on p "Select" at bounding box center [374, 189] width 9 height 5
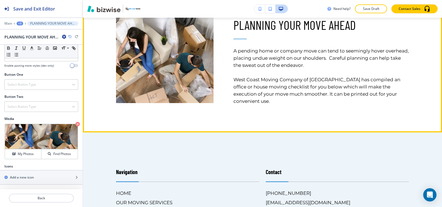
scroll to position [267, 0]
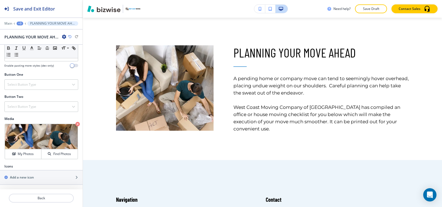
click at [18, 22] on div "+3" at bounding box center [20, 24] width 7 height 4
click at [37, 46] on button "MOVING TIPS" at bounding box center [34, 42] width 35 height 10
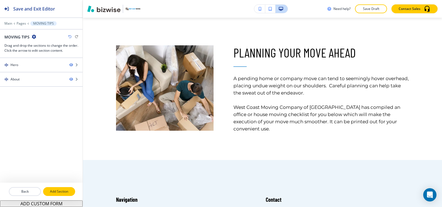
click at [66, 191] on p "Add Section" at bounding box center [59, 191] width 31 height 5
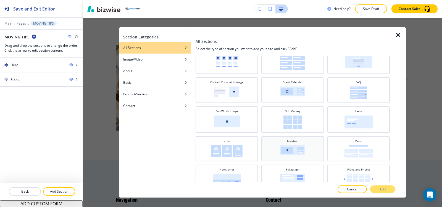
scroll to position [110, 0]
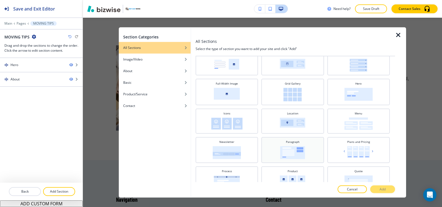
click at [293, 144] on div "Paragraph" at bounding box center [292, 148] width 57 height 19
click at [375, 187] on button "Add" at bounding box center [382, 189] width 25 height 8
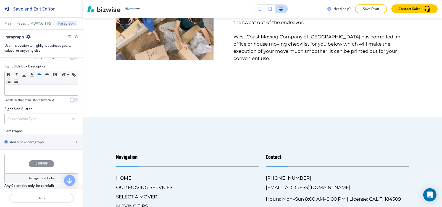
scroll to position [317, 0]
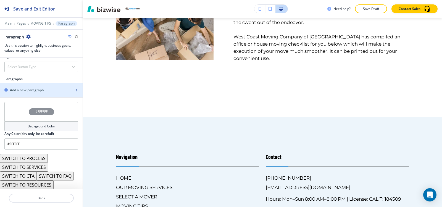
click at [27, 90] on h2 "Add a new paragraph" at bounding box center [27, 90] width 34 height 5
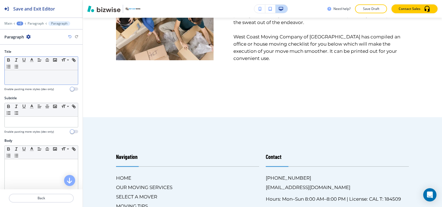
click at [25, 80] on div at bounding box center [41, 77] width 73 height 14
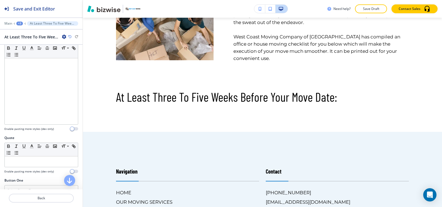
scroll to position [110, 0]
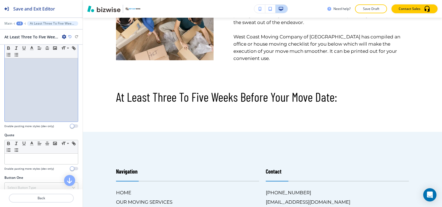
click at [31, 86] on div at bounding box center [41, 86] width 73 height 72
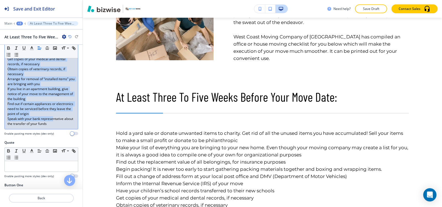
scroll to position [221, 0]
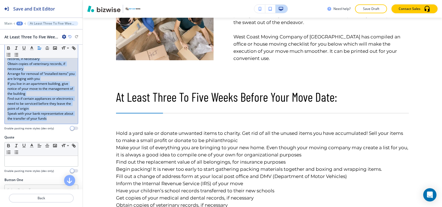
drag, startPoint x: 3, startPoint y: 111, endPoint x: 67, endPoint y: 128, distance: 66.6
click at [67, 128] on div "Body Small Normal Large Huge Hold a yard sale or donate unwanted items to chari…" at bounding box center [41, 26] width 83 height 217
click at [32, 48] on line "button" at bounding box center [31, 48] width 1 height 0
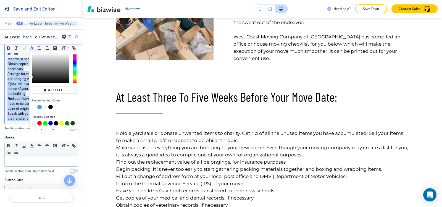
click at [51, 107] on button "button" at bounding box center [50, 107] width 4 height 4
type input "#000000"
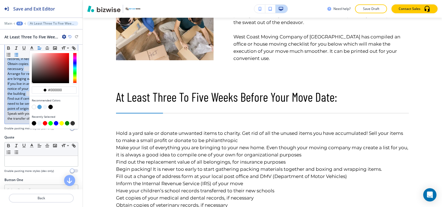
click at [19, 55] on icon "button" at bounding box center [16, 54] width 5 height 5
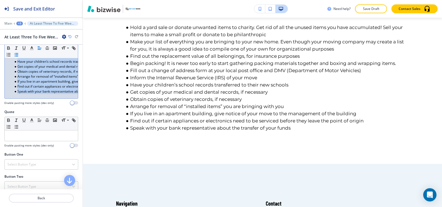
scroll to position [191, 0]
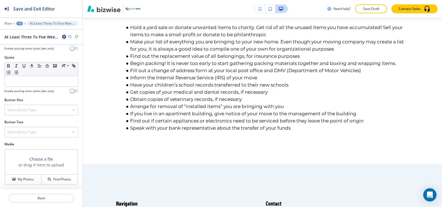
click at [20, 24] on div "+3" at bounding box center [19, 24] width 7 height 4
click at [31, 51] on p "Paragraph" at bounding box center [34, 51] width 28 height 5
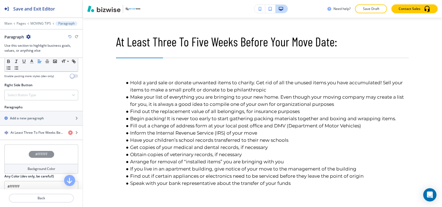
scroll to position [304, 0]
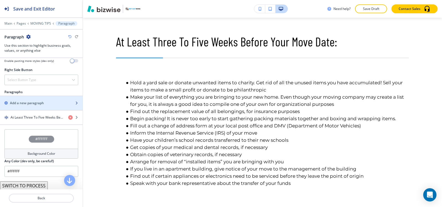
click at [21, 104] on h2 "Add a new paragraph" at bounding box center [27, 103] width 34 height 5
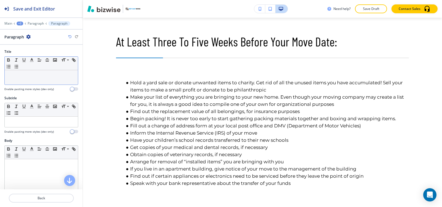
click at [26, 83] on div at bounding box center [41, 77] width 73 height 14
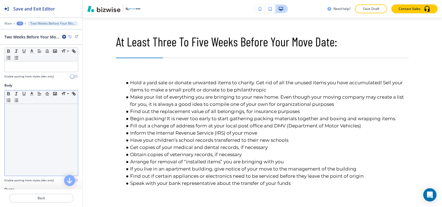
scroll to position [83, 0]
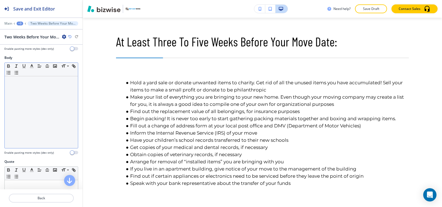
click at [27, 109] on div at bounding box center [41, 112] width 73 height 72
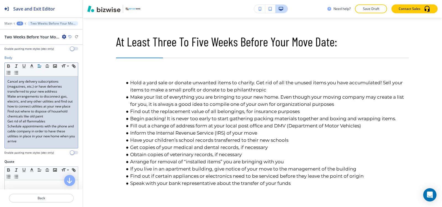
scroll to position [0, 0]
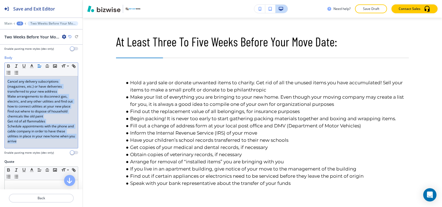
drag, startPoint x: 39, startPoint y: 148, endPoint x: 2, endPoint y: 82, distance: 75.1
click at [2, 82] on div "Body Small Normal Large Huge Cancel any delivery subscriptions (magazines, etc.…" at bounding box center [41, 107] width 83 height 104
click at [32, 64] on icon "button" at bounding box center [31, 66] width 5 height 5
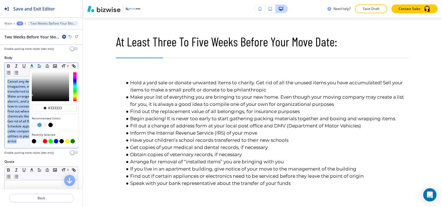
click at [33, 139] on button "button" at bounding box center [34, 141] width 4 height 4
type input "#000000"
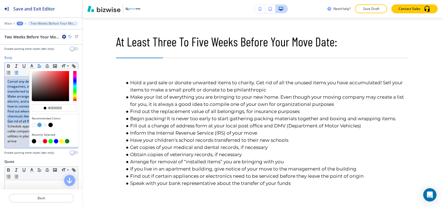
click at [18, 74] on line "button" at bounding box center [16, 74] width 2 height 0
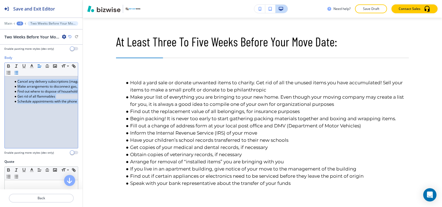
click at [21, 22] on div "+3" at bounding box center [20, 24] width 7 height 4
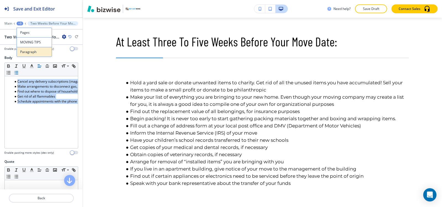
click at [31, 51] on p "Paragraph" at bounding box center [34, 51] width 28 height 5
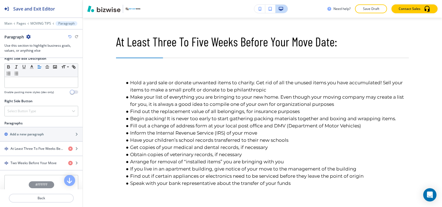
scroll to position [304, 0]
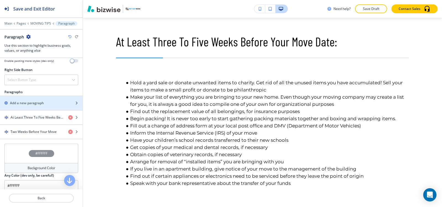
click at [29, 104] on h2 "Add a new paragraph" at bounding box center [27, 103] width 34 height 5
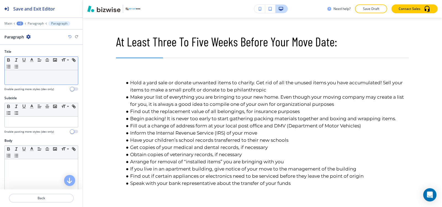
click at [28, 75] on p at bounding box center [41, 75] width 68 height 5
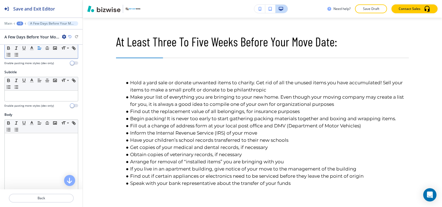
scroll to position [55, 0]
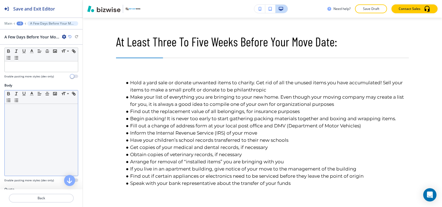
drag, startPoint x: 28, startPoint y: 133, endPoint x: 30, endPoint y: 116, distance: 17.3
click at [28, 133] on div at bounding box center [41, 140] width 73 height 72
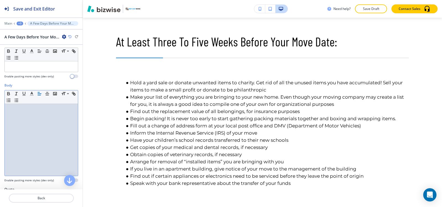
paste div
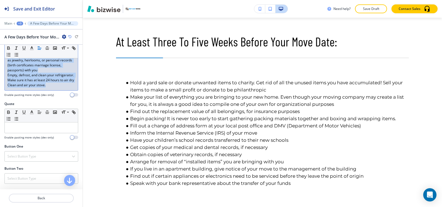
scroll to position [166, 0]
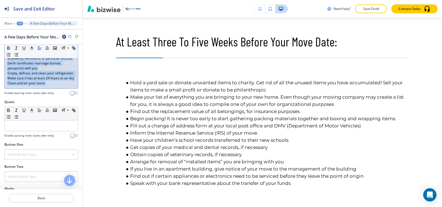
drag, startPoint x: 4, startPoint y: 109, endPoint x: 64, endPoint y: 94, distance: 61.4
click at [67, 99] on div "Body Small Normal Large Huge Make arrangements for somebody to watch your child…" at bounding box center [41, 35] width 83 height 127
click at [33, 48] on icon "button" at bounding box center [31, 48] width 5 height 5
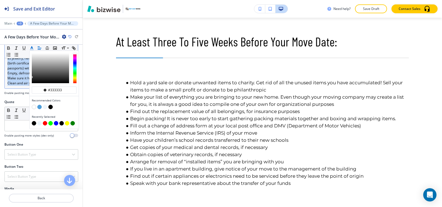
click at [34, 123] on button "button" at bounding box center [34, 123] width 4 height 4
type input "#000000"
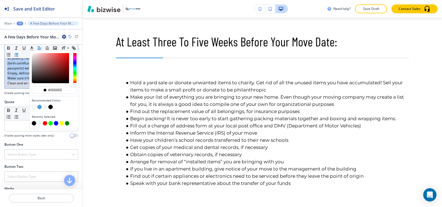
click at [18, 55] on line "button" at bounding box center [16, 55] width 2 height 0
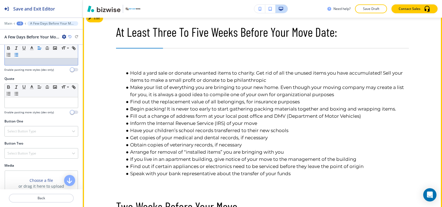
scroll to position [393, 0]
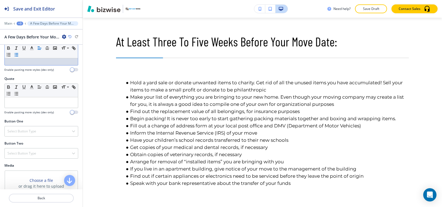
click at [20, 23] on div "+3" at bounding box center [20, 24] width 7 height 4
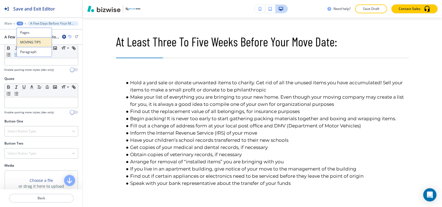
click at [32, 42] on p "MOVING TIPS" at bounding box center [34, 42] width 28 height 5
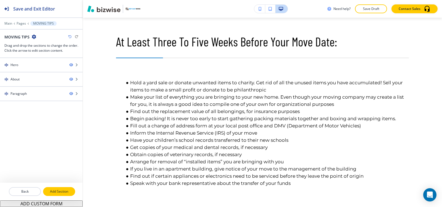
click at [57, 192] on p "Add Section" at bounding box center [59, 191] width 31 height 5
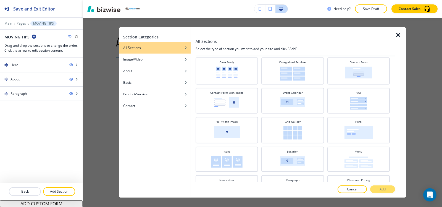
scroll to position [45, 0]
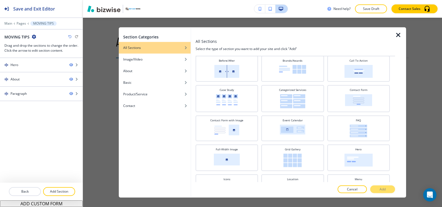
click at [302, 102] on img at bounding box center [292, 101] width 25 height 14
click at [381, 184] on div at bounding box center [295, 183] width 199 height 3
click at [387, 189] on button "Add" at bounding box center [382, 189] width 25 height 8
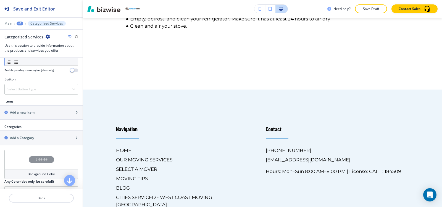
scroll to position [221, 0]
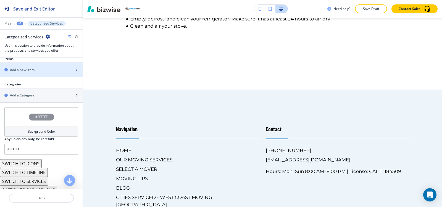
click at [34, 71] on h2 "Add a new item" at bounding box center [22, 69] width 25 height 5
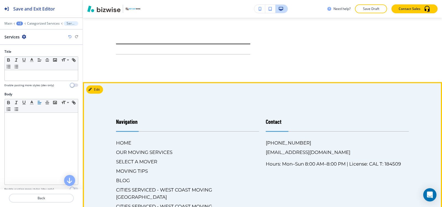
scroll to position [776, 0]
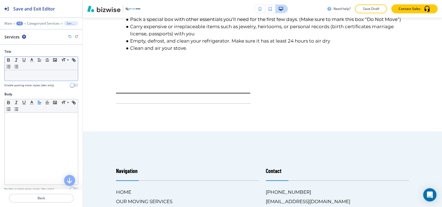
click at [23, 79] on div at bounding box center [41, 75] width 73 height 10
click at [27, 72] on div at bounding box center [41, 75] width 73 height 10
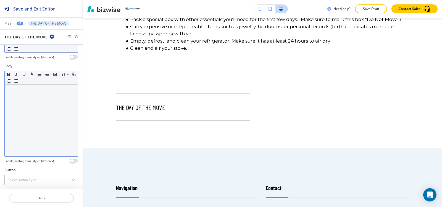
scroll to position [28, 0]
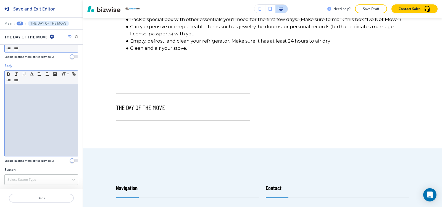
click at [22, 117] on div at bounding box center [41, 120] width 73 height 72
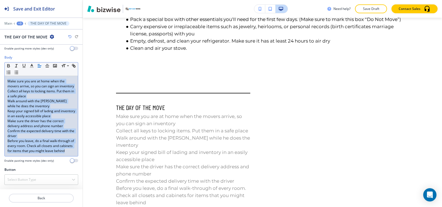
scroll to position [47, 0]
drag, startPoint x: 28, startPoint y: 91, endPoint x: 13, endPoint y: 57, distance: 37.9
click at [54, 149] on div "Small Normal Large Huge Make sure you are at home when the movers arrive, so yo…" at bounding box center [41, 109] width 74 height 94
click at [32, 63] on icon "button" at bounding box center [31, 65] width 5 height 5
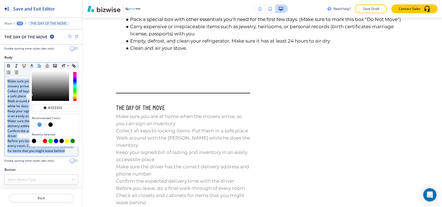
click at [35, 139] on button "button" at bounding box center [34, 141] width 4 height 4
type input "#000000"
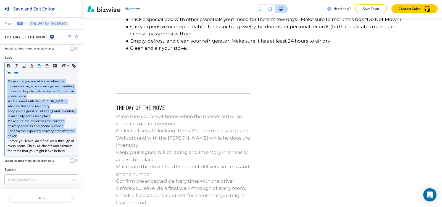
click at [19, 70] on icon "button" at bounding box center [16, 72] width 5 height 5
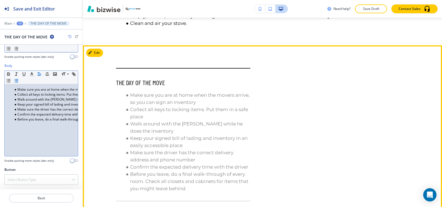
scroll to position [831, 0]
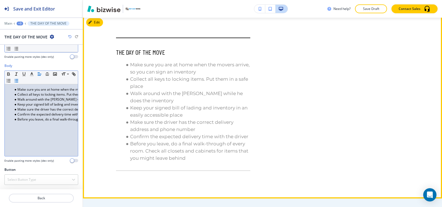
click at [155, 150] on span "Before you leave, do a final walk-through of every room. Check all closets and …" at bounding box center [189, 151] width 119 height 20
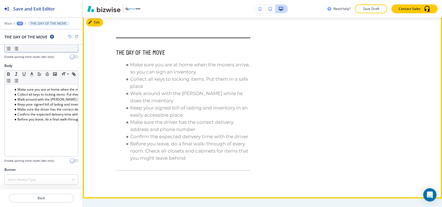
click at [150, 62] on span "Make sure you are at home when the movers arrive, so you can sign an inventory" at bounding box center [190, 68] width 121 height 13
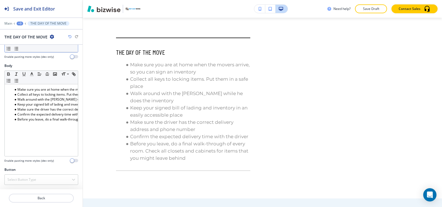
click at [19, 24] on div "+3" at bounding box center [20, 24] width 7 height 4
click at [28, 52] on p "Categorized Services" at bounding box center [34, 51] width 28 height 5
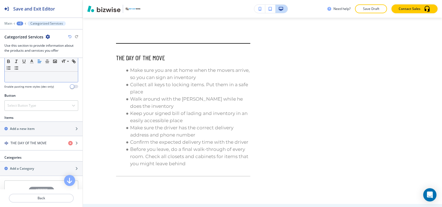
scroll to position [193, 0]
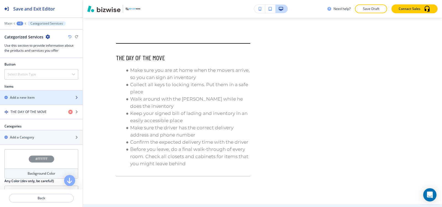
click at [34, 97] on h2 "Add a new item" at bounding box center [22, 97] width 25 height 5
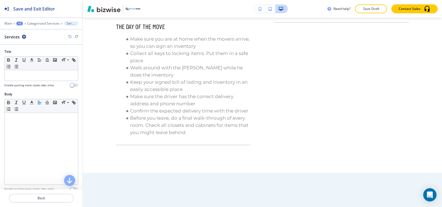
scroll to position [859, 0]
click at [25, 78] on div at bounding box center [41, 75] width 73 height 10
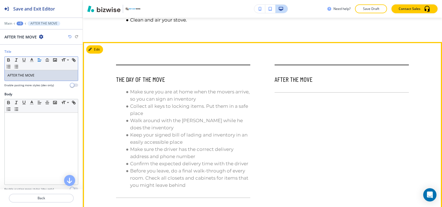
scroll to position [804, 0]
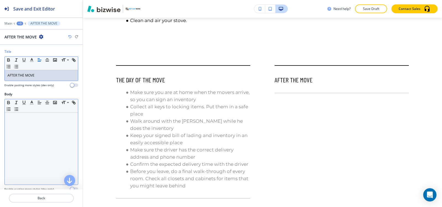
click at [10, 129] on div at bounding box center [41, 149] width 73 height 72
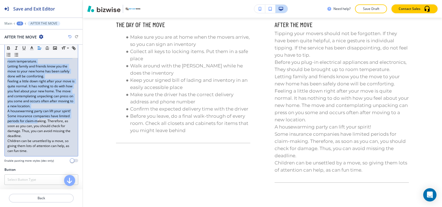
scroll to position [101, 0]
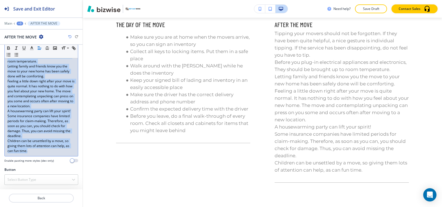
drag, startPoint x: 2, startPoint y: 118, endPoint x: 27, endPoint y: 90, distance: 37.8
click at [54, 150] on div "Body Small Normal Large Huge Tipping your movers should not be forgotten. If th…" at bounding box center [41, 83] width 83 height 167
click at [32, 48] on icon "button" at bounding box center [31, 48] width 5 height 5
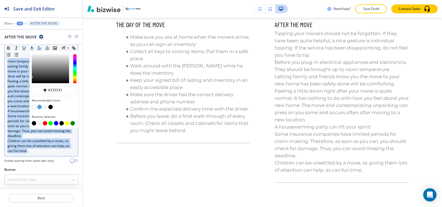
click at [34, 123] on button "button" at bounding box center [34, 123] width 4 height 4
type input "#000000"
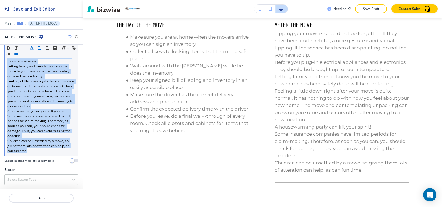
click at [19, 54] on icon "button" at bounding box center [16, 54] width 5 height 5
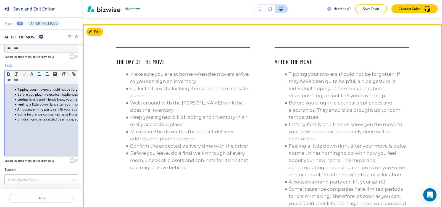
scroll to position [831, 0]
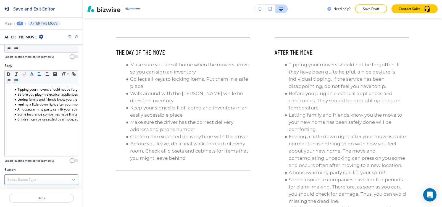
click at [24, 179] on h4 "Select Button Type" at bounding box center [21, 179] width 29 height 5
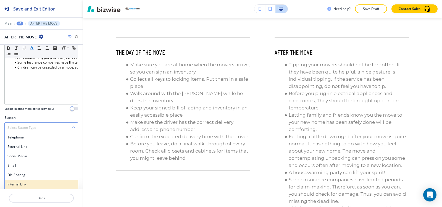
click at [23, 182] on h4 "Internal Link" at bounding box center [41, 184] width 68 height 5
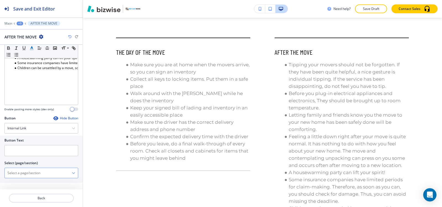
scroll to position [80, 0]
click at [22, 149] on input "text" at bounding box center [41, 150] width 74 height 11
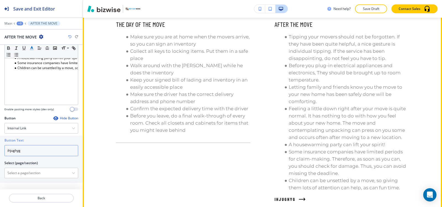
scroll to position [859, 0]
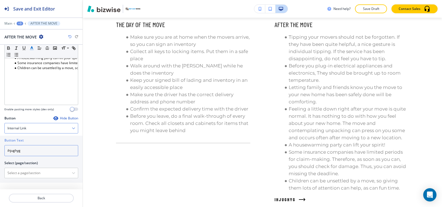
type input "ihjughyg"
click at [53, 125] on div "Internal Link" at bounding box center [41, 128] width 73 height 10
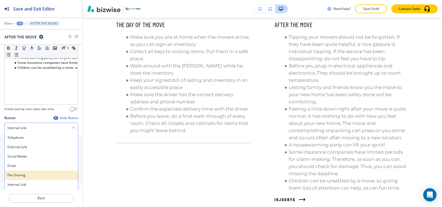
click at [30, 177] on h4 "File Sharing" at bounding box center [41, 175] width 68 height 5
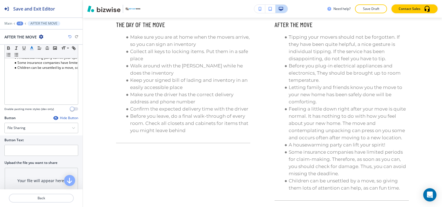
click at [51, 121] on div at bounding box center [41, 121] width 74 height 2
click at [53, 118] on icon "button" at bounding box center [55, 118] width 4 height 4
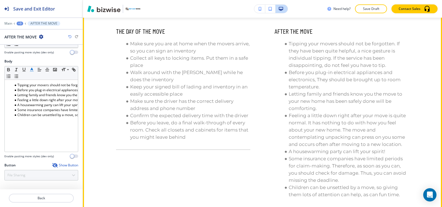
scroll to position [776, 0]
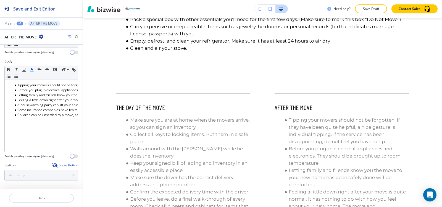
click at [19, 24] on div "+3" at bounding box center [20, 24] width 7 height 4
click at [28, 46] on button "MOVING TIPS" at bounding box center [34, 42] width 35 height 10
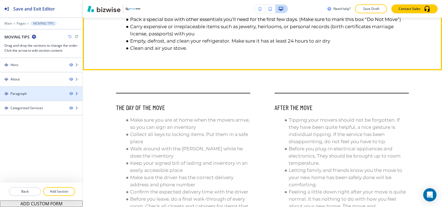
click at [29, 93] on div "Paragraph" at bounding box center [32, 93] width 65 height 5
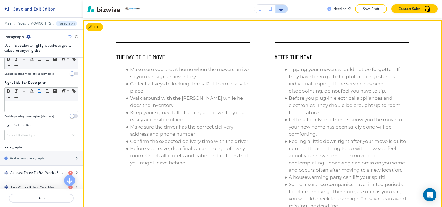
scroll to position [779, 0]
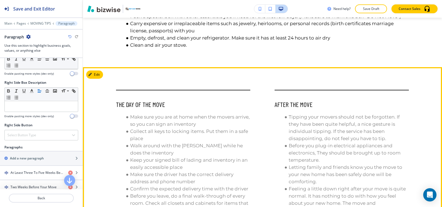
click at [87, 67] on div "THE DAY OF THE MOVE Make sure you are at home when the movers arrive, so you ca…" at bounding box center [262, 187] width 359 height 241
click at [96, 72] on button "Edit This Section" at bounding box center [104, 74] width 37 height 8
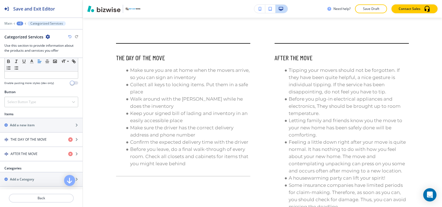
scroll to position [273, 0]
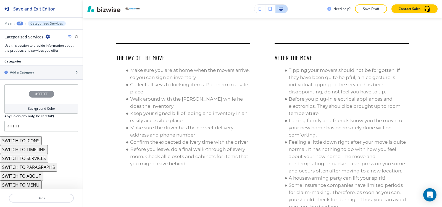
click at [29, 141] on button "SWITCH TO ICONS" at bounding box center [21, 140] width 42 height 9
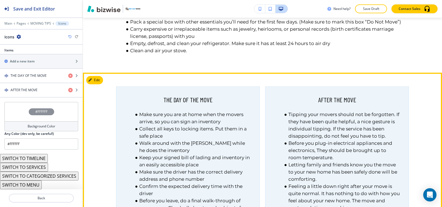
scroll to position [771, 0]
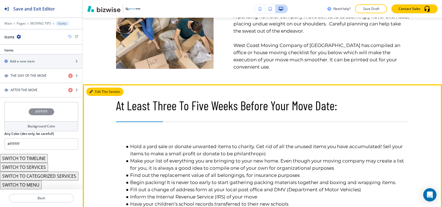
click at [98, 90] on button "Edit This Section" at bounding box center [104, 92] width 37 height 8
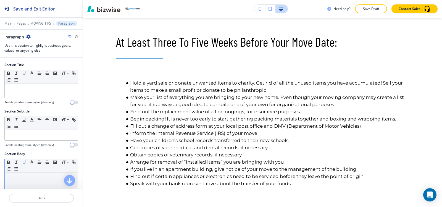
scroll to position [393, 0]
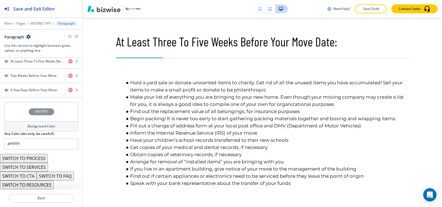
click at [32, 126] on h4 "Background Color" at bounding box center [42, 126] width 28 height 5
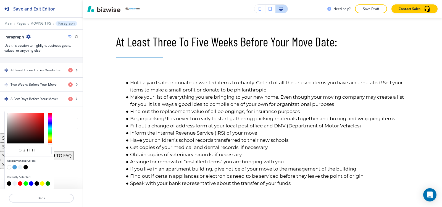
scroll to position [351, 0]
click at [15, 168] on button "button" at bounding box center [14, 167] width 4 height 4
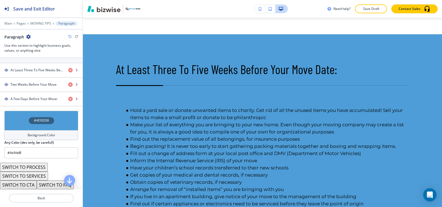
scroll to position [406, 0]
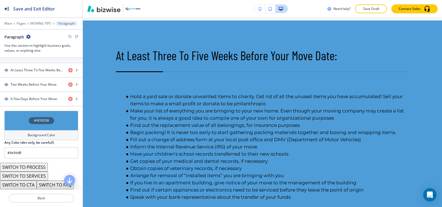
click at [13, 134] on div "Background Color" at bounding box center [41, 135] width 74 height 10
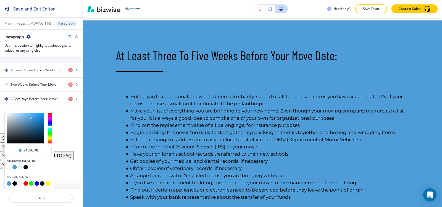
click at [20, 168] on button "button" at bounding box center [20, 167] width 4 height 4
type input "#edf5fb"
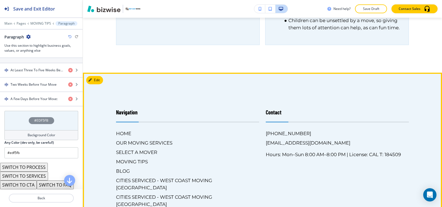
scroll to position [1042, 0]
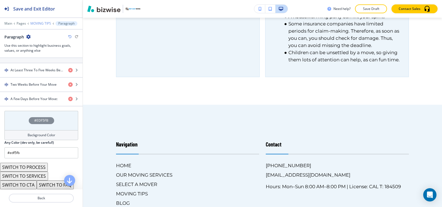
click at [38, 23] on p "MOVING TIPS" at bounding box center [40, 24] width 21 height 4
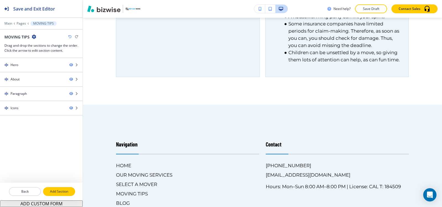
click at [65, 193] on p "Add Section" at bounding box center [59, 191] width 31 height 5
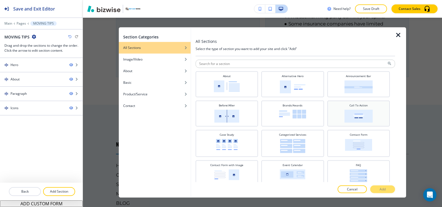
click at [363, 114] on img at bounding box center [358, 115] width 28 height 13
click at [389, 189] on button "Add" at bounding box center [382, 189] width 25 height 8
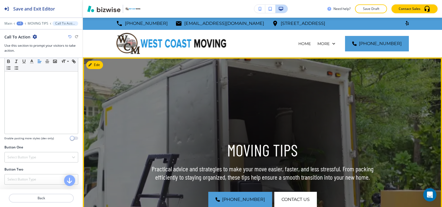
scroll to position [0, 0]
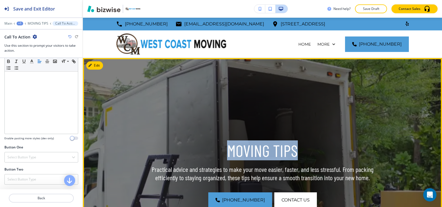
drag, startPoint x: 252, startPoint y: 151, endPoint x: 328, endPoint y: 150, distance: 75.1
click at [328, 150] on p "MOVING TIPS" at bounding box center [263, 151] width 230 height 20
copy p "MOVING TIPS"
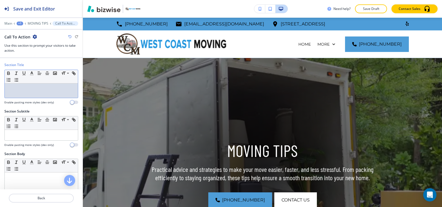
click at [51, 96] on div at bounding box center [41, 90] width 73 height 14
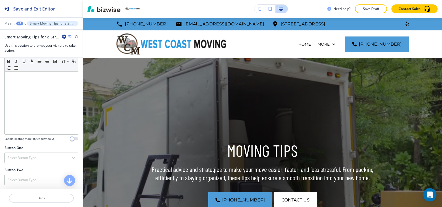
scroll to position [110, 0]
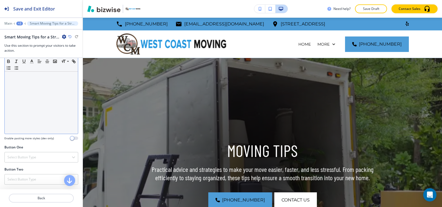
click at [37, 118] on div at bounding box center [41, 98] width 73 height 72
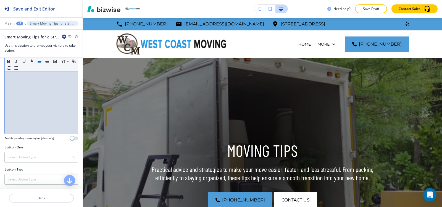
click at [29, 104] on div at bounding box center [41, 98] width 73 height 72
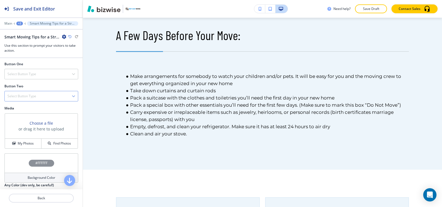
scroll to position [193, 0]
click at [40, 76] on div "Select Button Type" at bounding box center [41, 74] width 73 height 10
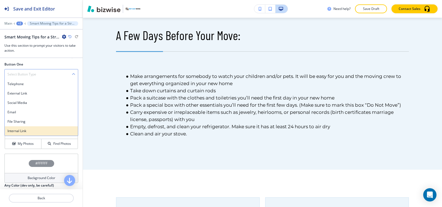
click at [36, 130] on h4 "Internal Link" at bounding box center [41, 130] width 68 height 5
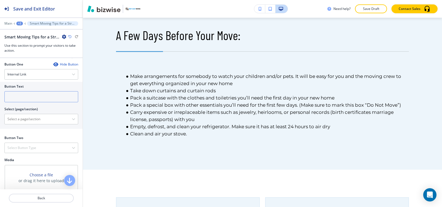
click at [38, 100] on input "text" at bounding box center [41, 96] width 74 height 11
type input "contact us"
click at [28, 122] on \(page\/section\) "Manual Input" at bounding box center [38, 118] width 67 height 9
type \(page\/section\) "CONTACT US"
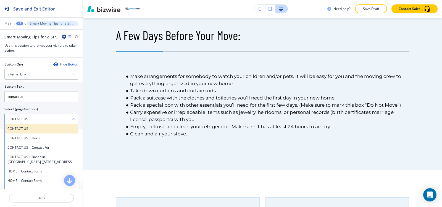
click at [30, 131] on h4 "CONTACT US" at bounding box center [41, 128] width 68 height 5
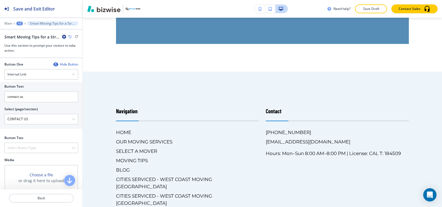
scroll to position [1326, 0]
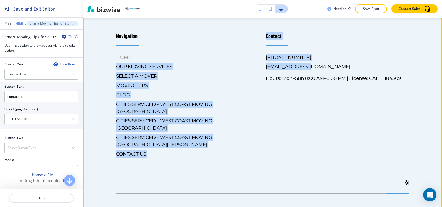
drag, startPoint x: 309, startPoint y: 59, endPoint x: 253, endPoint y: 59, distance: 55.8
click at [253, 59] on div "Navigation HOME OUR MOVING SERVICES SELECT A MOVER MOVING TIPS BLOG CITIES SERV…" at bounding box center [258, 89] width 299 height 137
click at [253, 59] on h6 "HOME" at bounding box center [187, 57] width 143 height 7
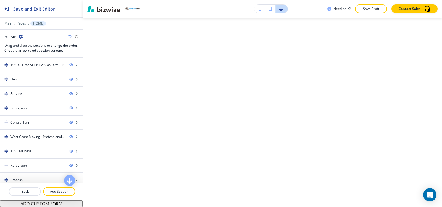
scroll to position [0, 0]
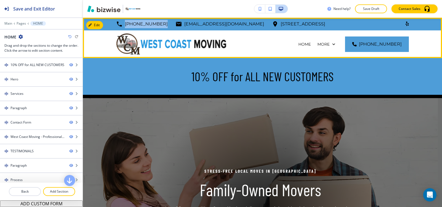
drag, startPoint x: 157, startPoint y: 24, endPoint x: 123, endPoint y: 25, distance: 34.6
click at [123, 25] on div "[PHONE_NUMBER] [EMAIL_ADDRESS][DOMAIN_NAME] [STREET_ADDRESS]" at bounding box center [220, 24] width 209 height 8
copy p "[PHONE_NUMBER]"
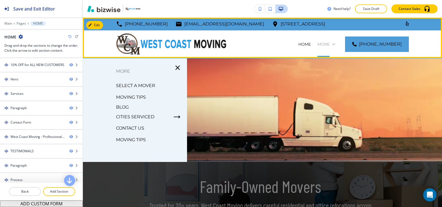
click at [330, 43] on p "More" at bounding box center [323, 44] width 12 height 6
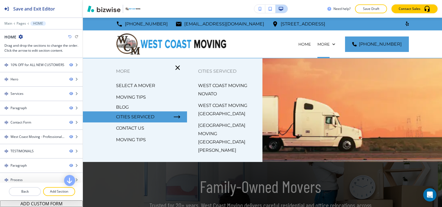
click at [126, 98] on p "MOVING TIPS" at bounding box center [131, 97] width 30 height 8
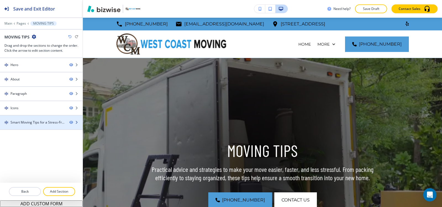
click at [30, 123] on div "Smart Moving Tips for a Stress-Free Move" at bounding box center [37, 122] width 54 height 5
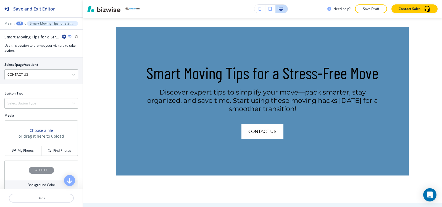
scroll to position [249, 0]
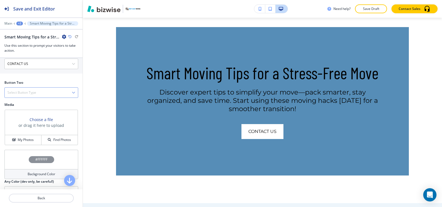
click at [27, 91] on h4 "Select Button Type" at bounding box center [21, 92] width 29 height 5
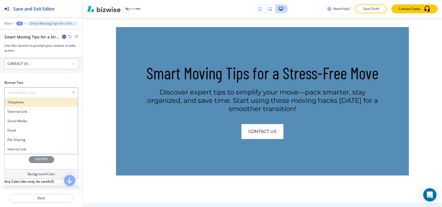
click at [24, 105] on h4 "Telephone" at bounding box center [41, 102] width 68 height 5
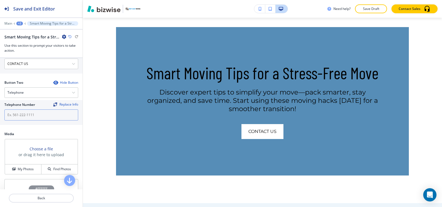
click at [23, 119] on input "text" at bounding box center [41, 114] width 74 height 11
paste input "[PHONE_NUMBER]"
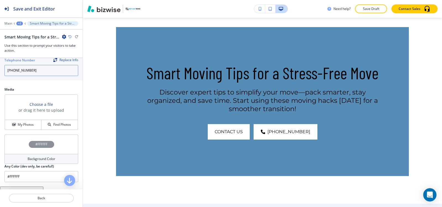
scroll to position [309, 0]
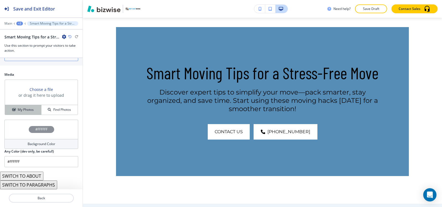
type input "[PHONE_NUMBER]"
click at [26, 112] on button "My Photos" at bounding box center [23, 110] width 36 height 10
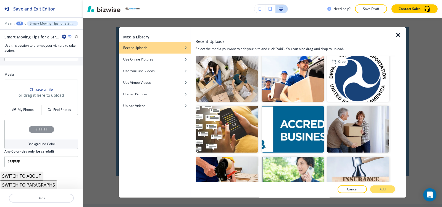
scroll to position [138, 0]
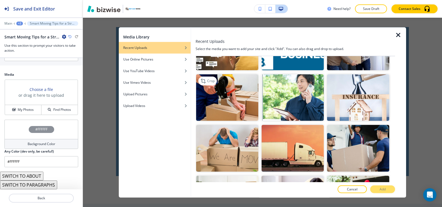
click at [230, 94] on img "button" at bounding box center [227, 97] width 62 height 47
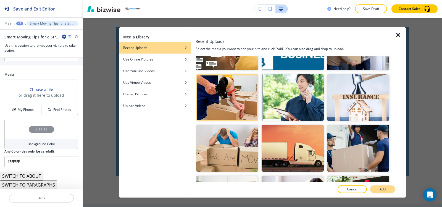
click at [385, 188] on p "Add" at bounding box center [383, 189] width 6 height 5
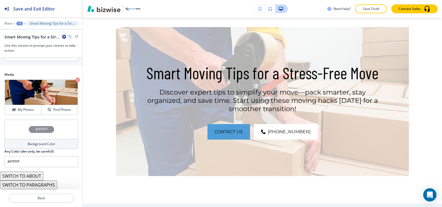
click at [28, 143] on h4 "Background Color" at bounding box center [42, 143] width 28 height 5
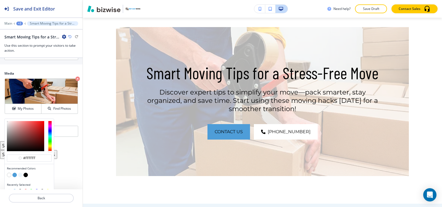
click at [26, 177] on button "button" at bounding box center [25, 175] width 4 height 4
type input "#000000"
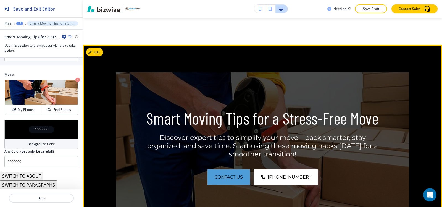
scroll to position [1050, 0]
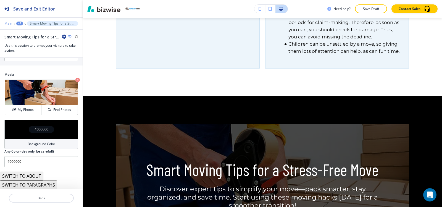
click at [6, 22] on p "Main" at bounding box center [8, 24] width 8 height 4
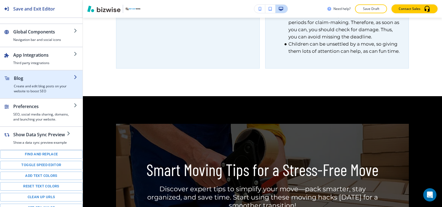
scroll to position [98, 0]
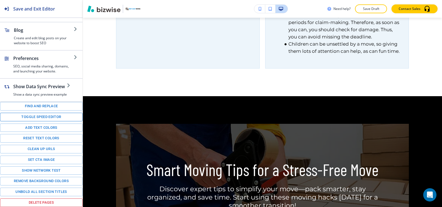
click at [31, 118] on button "Toggle speed editor" at bounding box center [41, 117] width 83 height 9
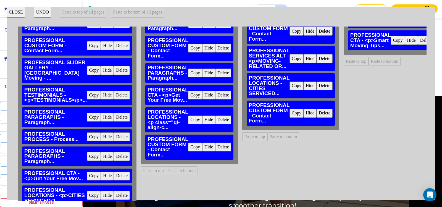
scroll to position [0, 0]
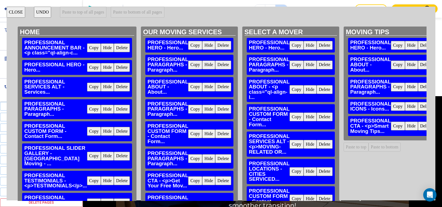
click at [193, 133] on button "Copy" at bounding box center [195, 133] width 14 height 9
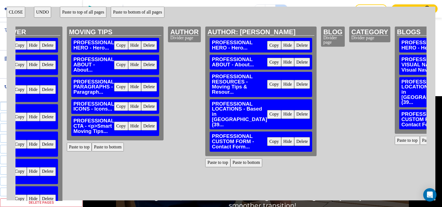
scroll to position [0, 274]
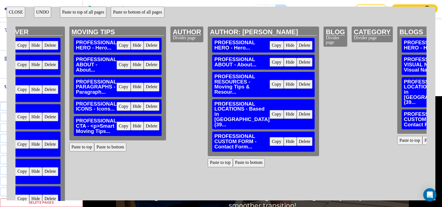
click at [115, 144] on button "Paste to bottom" at bounding box center [110, 147] width 32 height 9
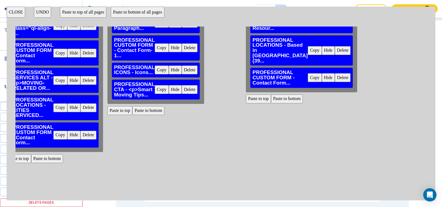
scroll to position [55, 236]
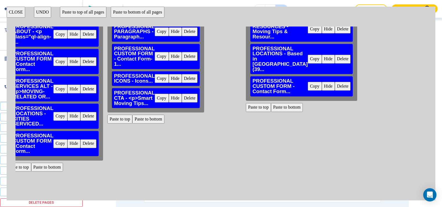
click at [60, 115] on button "Copy" at bounding box center [60, 116] width 14 height 9
click at [150, 118] on button "Paste to bottom" at bounding box center [148, 119] width 32 height 9
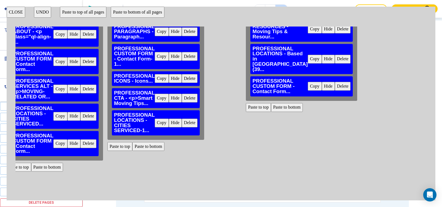
click at [64, 145] on button "Copy" at bounding box center [60, 143] width 14 height 9
click at [149, 148] on button "Paste to bottom" at bounding box center [148, 146] width 32 height 9
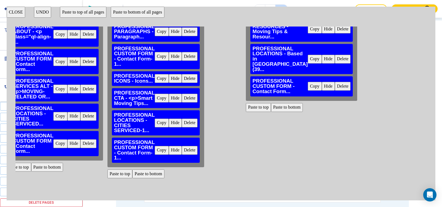
click at [19, 12] on button "CLOSE" at bounding box center [16, 12] width 19 height 11
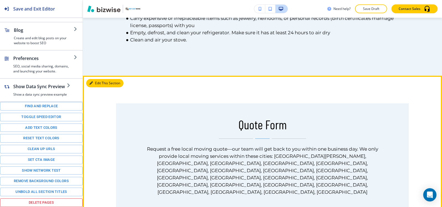
click at [92, 82] on button "Edit This Section" at bounding box center [104, 83] width 37 height 8
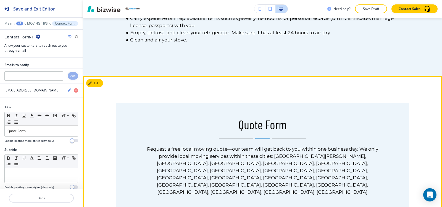
scroll to position [867, 0]
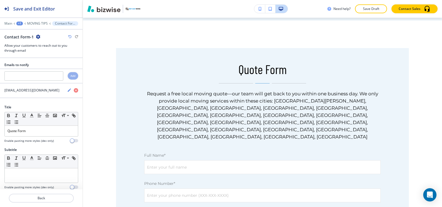
click at [38, 37] on icon "button" at bounding box center [38, 37] width 4 height 4
click at [44, 47] on p "Rename Section" at bounding box center [53, 46] width 28 height 5
click at [44, 39] on input "Contact Form-1" at bounding box center [32, 36] width 57 height 11
type input "Contact Form"
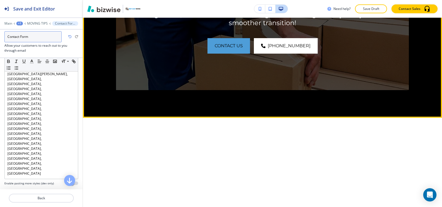
scroll to position [1696, 0]
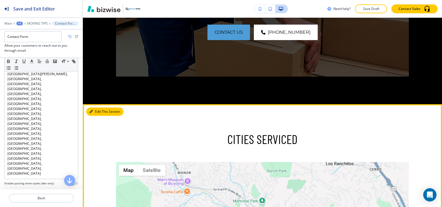
click at [96, 107] on button "Edit This Section" at bounding box center [104, 111] width 37 height 8
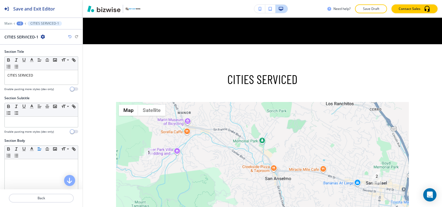
scroll to position [1765, 0]
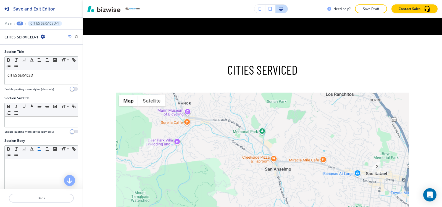
click at [42, 35] on icon "button" at bounding box center [43, 37] width 4 height 4
click at [50, 44] on p "Rename Section" at bounding box center [58, 46] width 28 height 5
click at [50, 39] on input "CITIES SERVICED-1" at bounding box center [32, 36] width 57 height 11
type input "CITIES SERVICED"
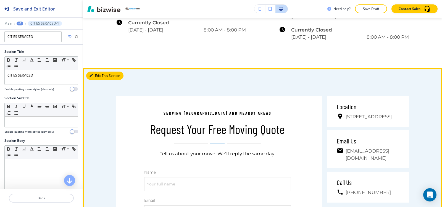
click at [97, 72] on button "Edit This Section" at bounding box center [104, 76] width 37 height 8
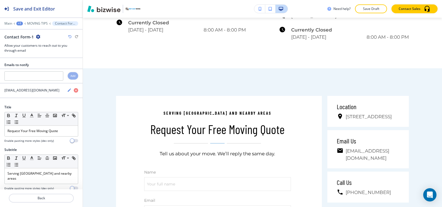
scroll to position [2095, 0]
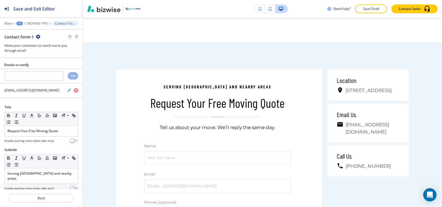
click at [37, 35] on icon "button" at bounding box center [38, 37] width 4 height 4
click at [44, 43] on button "Rename Section" at bounding box center [52, 46] width 35 height 10
click at [44, 37] on input "Contact Form-1" at bounding box center [32, 36] width 57 height 11
type input "Contact Form"
click at [20, 23] on div "+1" at bounding box center [20, 24] width 7 height 4
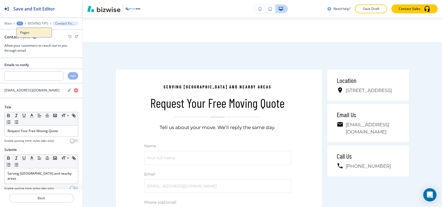
click at [32, 32] on p "Pages" at bounding box center [34, 32] width 28 height 5
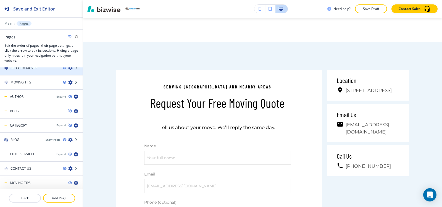
scroll to position [37, 0]
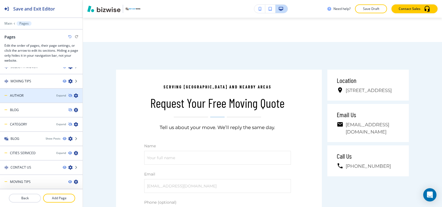
click at [27, 98] on div at bounding box center [41, 100] width 83 height 4
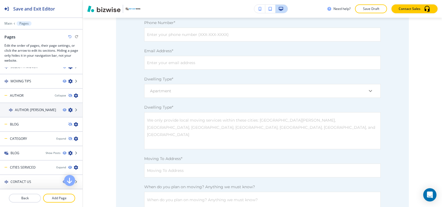
scroll to position [0, 0]
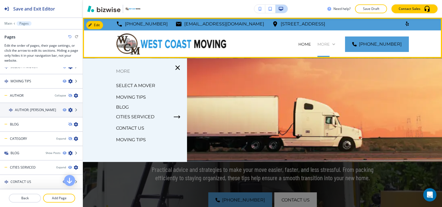
click at [330, 44] on p "More" at bounding box center [323, 44] width 12 height 6
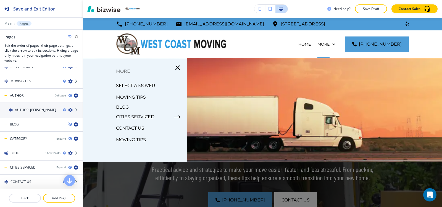
click at [127, 107] on p "BLOG" at bounding box center [122, 107] width 13 height 8
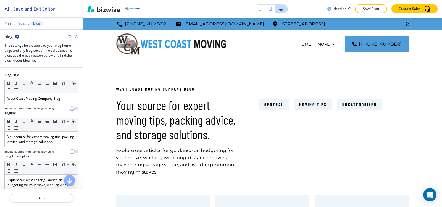
click at [24, 22] on p "Pages" at bounding box center [21, 24] width 9 height 4
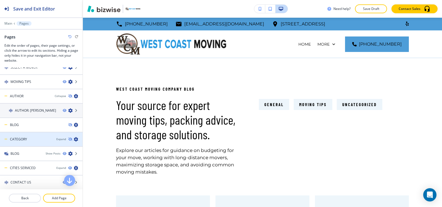
scroll to position [23, 0]
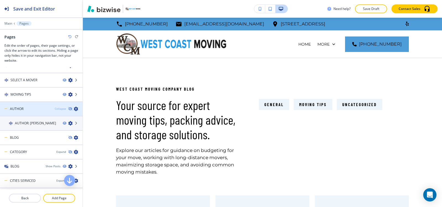
click at [55, 110] on div "Collapse" at bounding box center [60, 109] width 11 height 4
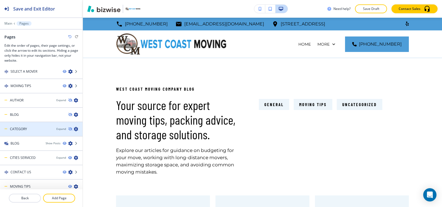
scroll to position [37, 0]
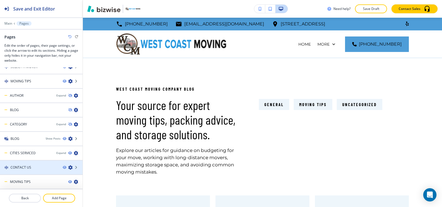
click at [27, 169] on h4 "CONTACT US" at bounding box center [20, 167] width 21 height 5
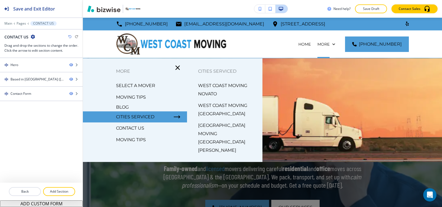
click at [146, 118] on p "CITIES SERVICED" at bounding box center [135, 117] width 38 height 8
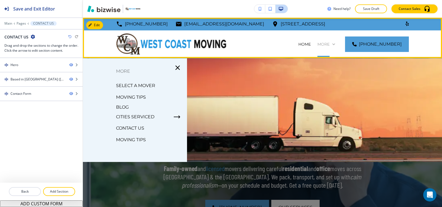
click at [330, 43] on p "More" at bounding box center [323, 44] width 12 height 6
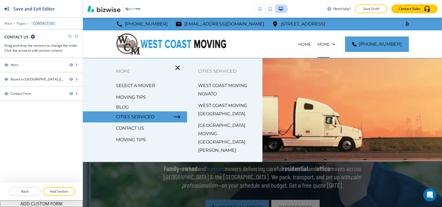
click at [225, 91] on p "WEST COAST MOVING NOVATO" at bounding box center [228, 89] width 60 height 17
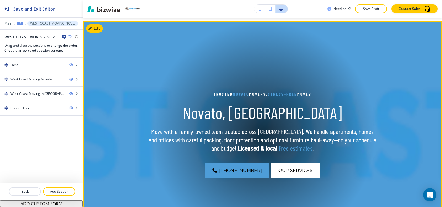
scroll to position [28, 0]
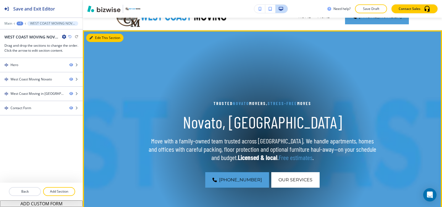
click at [95, 38] on button "Edit This Section" at bounding box center [104, 38] width 37 height 8
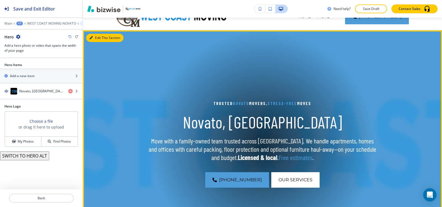
scroll to position [40, 0]
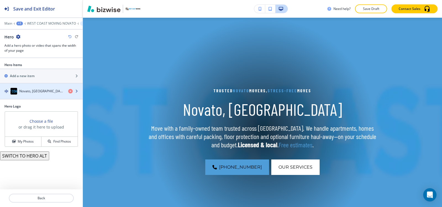
click at [46, 97] on div "button" at bounding box center [41, 96] width 83 height 4
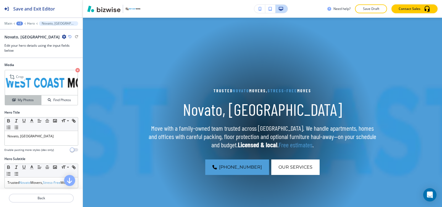
click at [18, 102] on h4 "My Photos" at bounding box center [26, 100] width 16 height 5
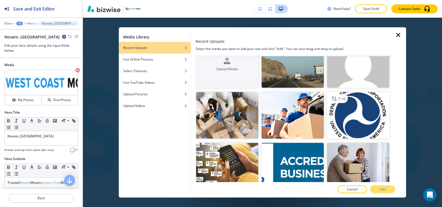
scroll to position [28, 0]
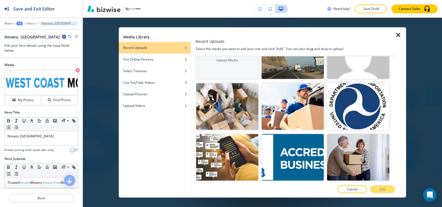
click at [304, 74] on img "button" at bounding box center [293, 55] width 62 height 47
click at [385, 190] on p "Add" at bounding box center [383, 189] width 6 height 5
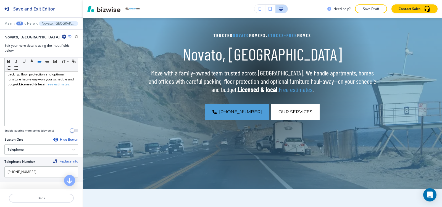
scroll to position [295, 0]
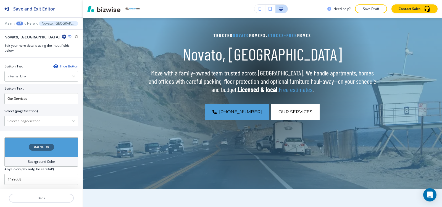
click at [23, 164] on div "Background Color" at bounding box center [41, 162] width 74 height 10
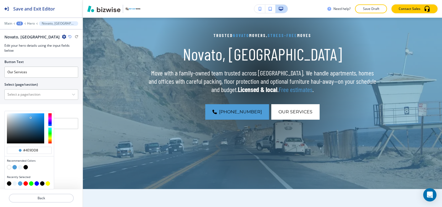
scroll to position [322, 0]
click at [25, 167] on button "button" at bounding box center [25, 167] width 4 height 4
type input "#000000"
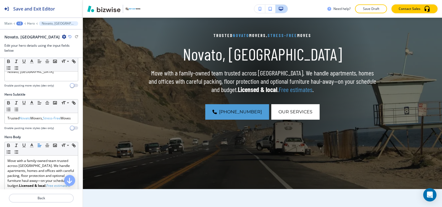
scroll to position [55, 0]
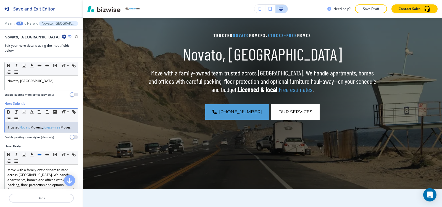
drag, startPoint x: 25, startPoint y: 134, endPoint x: 0, endPoint y: 128, distance: 25.5
click at [0, 128] on div "Hero Subtitle Small Normal Large Huge Trusted Novato Movers, Stress-Free Moves …" at bounding box center [41, 122] width 83 height 43
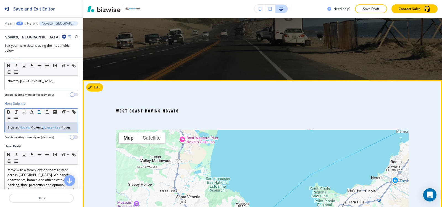
scroll to position [206, 0]
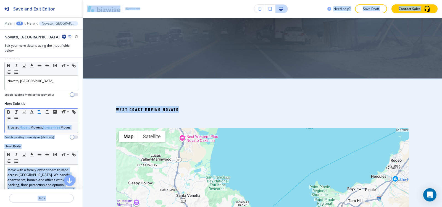
drag, startPoint x: 189, startPoint y: 108, endPoint x: 74, endPoint y: 109, distance: 115.5
click at [74, 109] on div "Save and Exit Editor Main +2 Hero Novato, [GEOGRAPHIC_DATA] Novato, [GEOGRAPHIC…" at bounding box center [221, 103] width 442 height 207
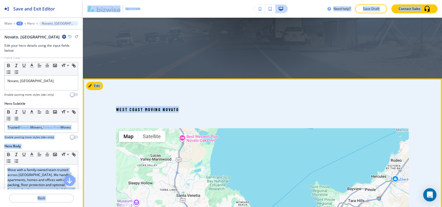
click at [195, 106] on p "West Coast Moving Novato" at bounding box center [262, 109] width 293 height 7
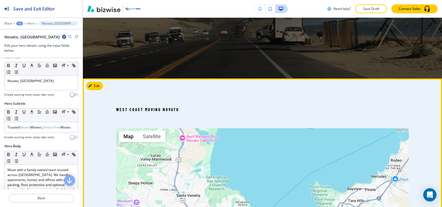
click at [194, 106] on p "West Coast Moving Novato" at bounding box center [262, 109] width 293 height 7
drag, startPoint x: 112, startPoint y: 111, endPoint x: 183, endPoint y: 112, distance: 71.0
copy p "West Coast Moving Novato"
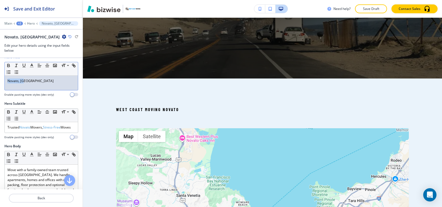
drag, startPoint x: 51, startPoint y: 83, endPoint x: 0, endPoint y: 84, distance: 50.8
click at [0, 84] on div "Hero Title Small Normal Large Huge Novato, [GEOGRAPHIC_DATA] Enable pasting mor…" at bounding box center [41, 78] width 83 height 46
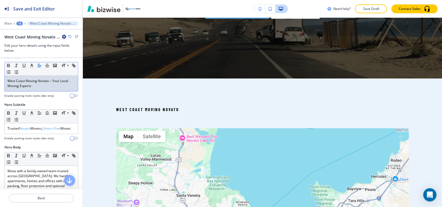
click at [51, 82] on p "West Coast Moving Novato – Your Local Moving Experts" at bounding box center [41, 83] width 68 height 10
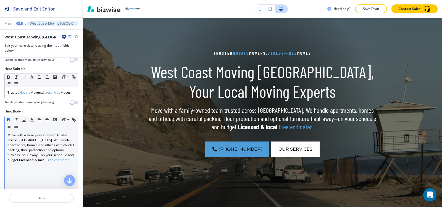
scroll to position [83, 0]
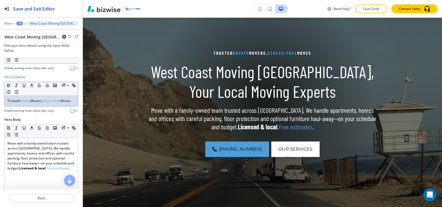
drag, startPoint x: 20, startPoint y: 106, endPoint x: 0, endPoint y: 99, distance: 21.1
click at [0, 99] on div "Hero Subtitle Small Normal Large Huge Trusted Novato Movers, Stress-Free Moves …" at bounding box center [41, 96] width 83 height 43
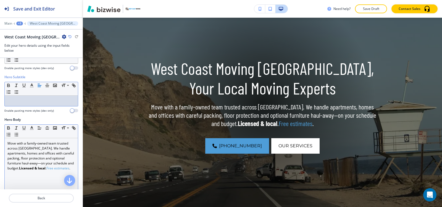
scroll to position [110, 0]
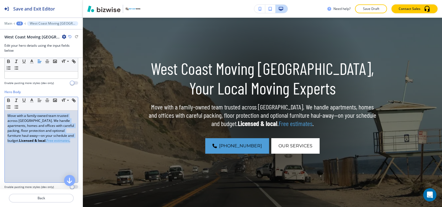
drag, startPoint x: 28, startPoint y: 148, endPoint x: 0, endPoint y: 110, distance: 46.9
click at [0, 110] on div "Hero Body Small Normal Large Huge Move with a family-owned team trusted across …" at bounding box center [41, 141] width 83 height 104
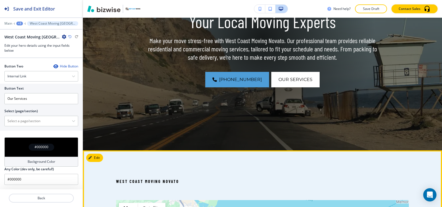
scroll to position [138, 0]
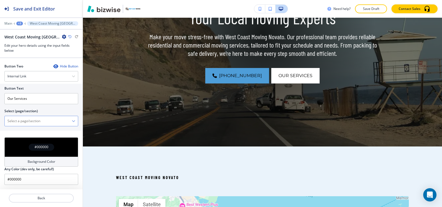
click at [22, 121] on \(page\/section\) "Manual Input" at bounding box center [38, 120] width 67 height 9
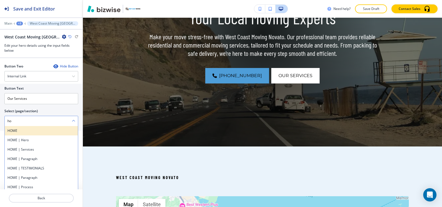
click at [19, 130] on h4 "HOME" at bounding box center [41, 130] width 68 height 5
type \(page\/section\) "HOME"
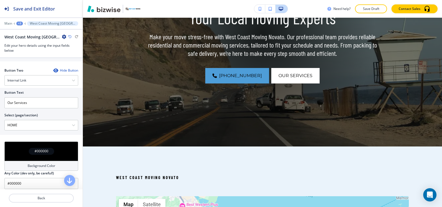
scroll to position [291, 0]
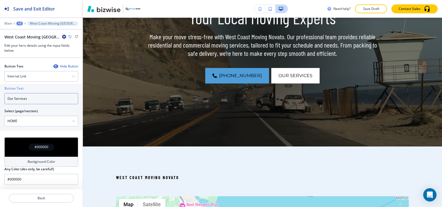
drag, startPoint x: 30, startPoint y: 100, endPoint x: 0, endPoint y: 117, distance: 34.3
click at [0, 117] on div "Button Text Our Services Select (page/section) HOME HOME HOME | Hero HOME | Ser…" at bounding box center [41, 107] width 83 height 47
type input "contact us"
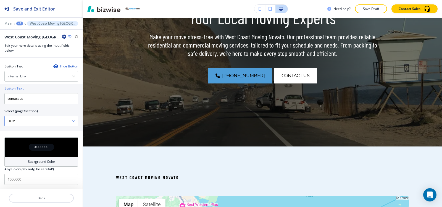
click at [25, 121] on \(page\/section\) "HOME" at bounding box center [38, 120] width 67 height 9
drag, startPoint x: 24, startPoint y: 116, endPoint x: 0, endPoint y: 127, distance: 26.4
click at [0, 127] on div "Button Text contact us Select (page/section) HOME HOME HOME | Hero HOME | Servi…" at bounding box center [41, 107] width 83 height 47
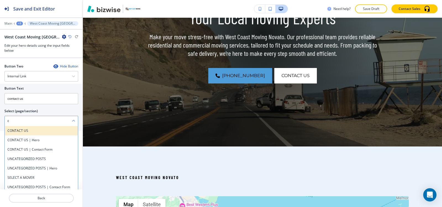
click at [11, 133] on div "CONTACT US" at bounding box center [41, 130] width 73 height 9
type \(page\/section\) "CONTACT US"
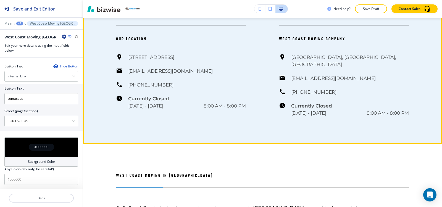
scroll to position [552, 0]
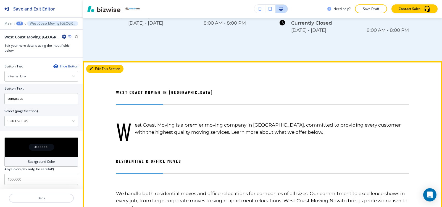
click at [92, 67] on icon "button" at bounding box center [90, 68] width 3 height 3
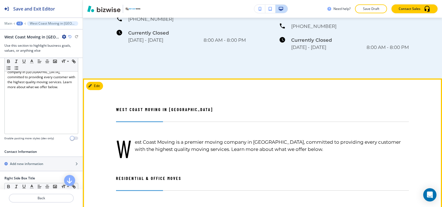
scroll to position [506, 0]
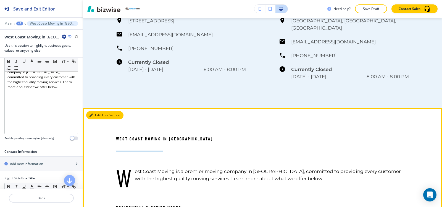
click at [102, 111] on button "Edit This Section" at bounding box center [104, 115] width 37 height 8
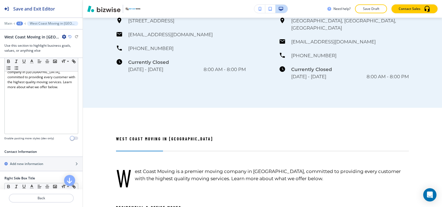
click at [64, 38] on icon "button" at bounding box center [64, 37] width 4 height 4
drag, startPoint x: 69, startPoint y: 62, endPoint x: 75, endPoint y: 63, distance: 5.5
click at [69, 63] on button "Delete Section" at bounding box center [78, 66] width 35 height 10
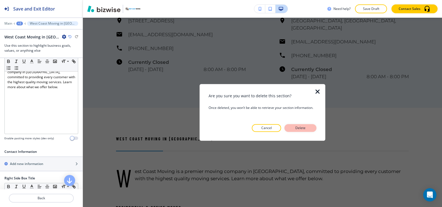
click at [297, 125] on button "Delete" at bounding box center [301, 128] width 32 height 8
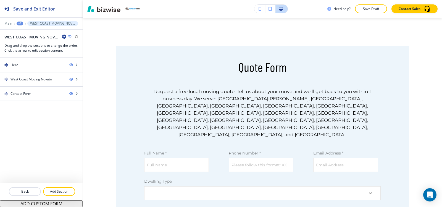
scroll to position [617, 0]
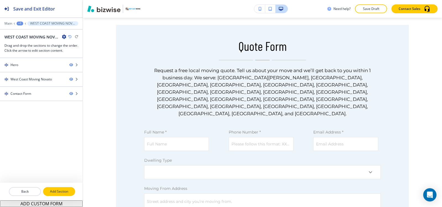
click at [56, 192] on p "Add Section" at bounding box center [59, 191] width 31 height 5
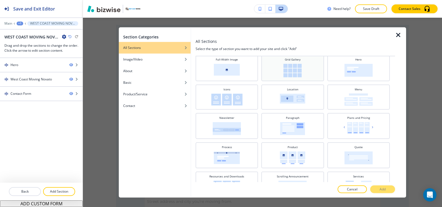
scroll to position [166, 0]
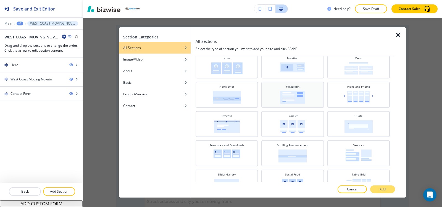
click at [293, 99] on img at bounding box center [292, 97] width 25 height 13
click at [382, 188] on p "Add" at bounding box center [383, 189] width 6 height 5
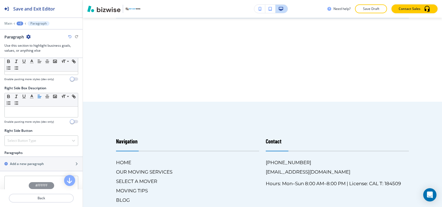
scroll to position [276, 0]
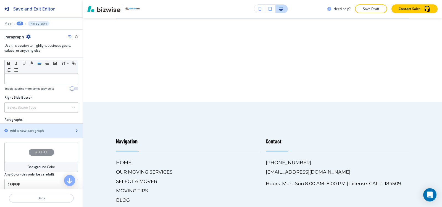
click at [37, 132] on h2 "Add a new paragraph" at bounding box center [27, 130] width 34 height 5
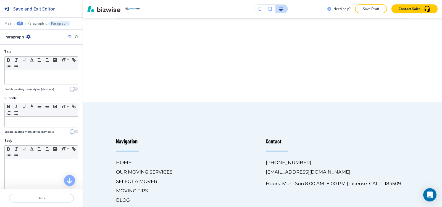
scroll to position [55, 0]
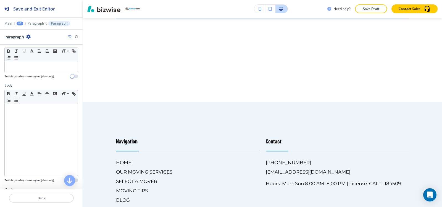
click at [30, 143] on div at bounding box center [41, 140] width 73 height 72
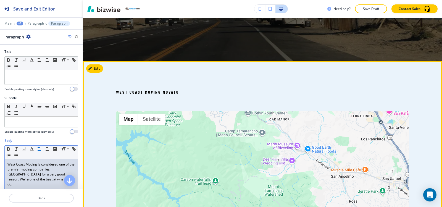
scroll to position [215, 0]
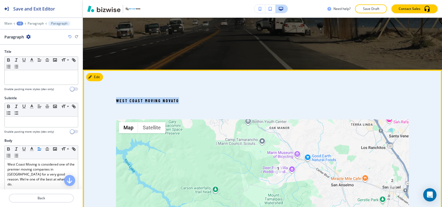
drag, startPoint x: 112, startPoint y: 100, endPoint x: 195, endPoint y: 101, distance: 82.6
copy p "West Coast Moving Novato"
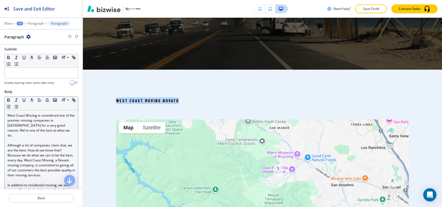
scroll to position [0, 0]
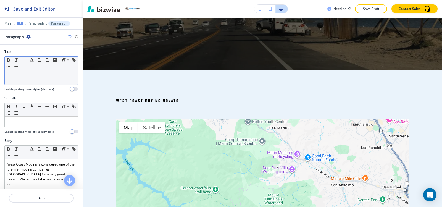
click at [47, 81] on div at bounding box center [41, 77] width 73 height 14
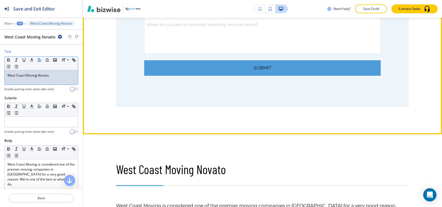
scroll to position [878, 0]
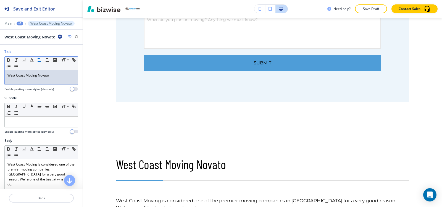
click at [21, 23] on div "+3" at bounding box center [20, 24] width 7 height 4
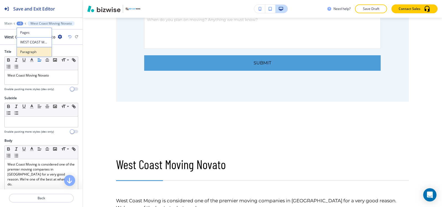
click at [35, 47] on div "Pages WEST COAST MOVING NOVATO Paragraph" at bounding box center [34, 42] width 35 height 29
click at [31, 45] on button "WEST COAST MOVING NOVATO" at bounding box center [34, 42] width 35 height 10
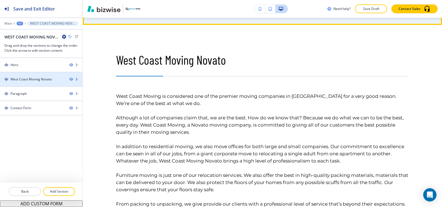
click at [31, 81] on div "West Coast Moving Novato" at bounding box center [30, 79] width 41 height 5
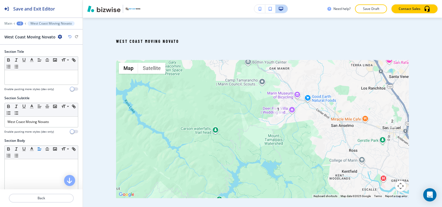
scroll to position [267, 0]
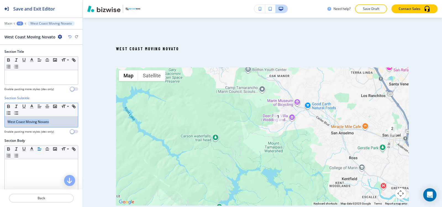
drag, startPoint x: 56, startPoint y: 122, endPoint x: 0, endPoint y: 121, distance: 55.5
click at [0, 121] on div "Section Subtitle Small Normal Large Huge West Coast Moving Novato Enable pastin…" at bounding box center [41, 117] width 83 height 43
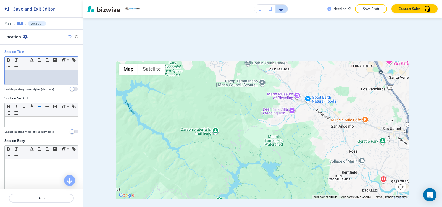
click at [37, 81] on div at bounding box center [41, 77] width 73 height 14
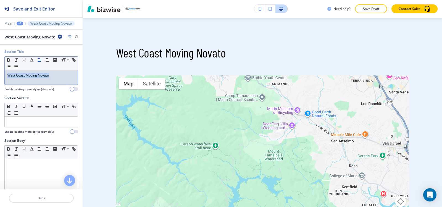
drag, startPoint x: 64, startPoint y: 80, endPoint x: 41, endPoint y: 75, distance: 24.0
click at [0, 86] on div "Section Title Small Normal Large Huge West Coast Moving Novato Enable pasting m…" at bounding box center [41, 72] width 83 height 46
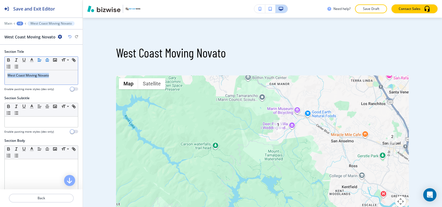
click at [47, 60] on icon "button" at bounding box center [47, 59] width 5 height 5
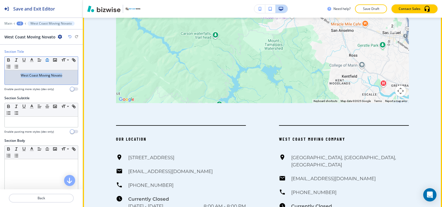
scroll to position [460, 0]
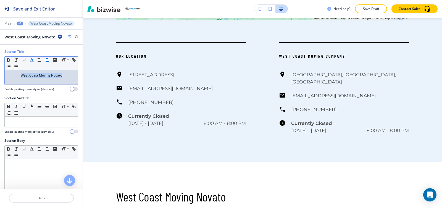
click at [30, 60] on icon "button" at bounding box center [31, 59] width 5 height 5
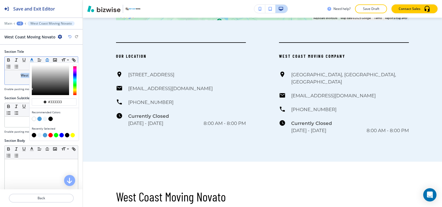
click at [45, 136] on button "button" at bounding box center [45, 135] width 4 height 4
type input "#4e9dd8"
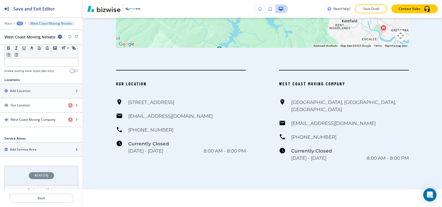
scroll to position [197, 0]
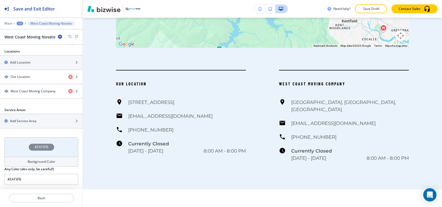
click at [17, 160] on div "Background Color" at bounding box center [41, 162] width 74 height 10
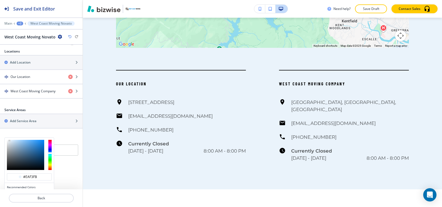
scroll to position [220, 0]
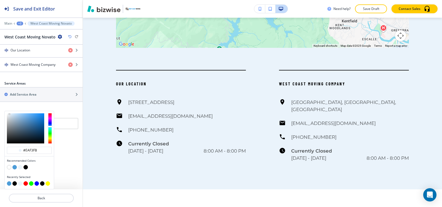
click at [9, 167] on button "button" at bounding box center [9, 167] width 4 height 4
type input "#FFFFFF"
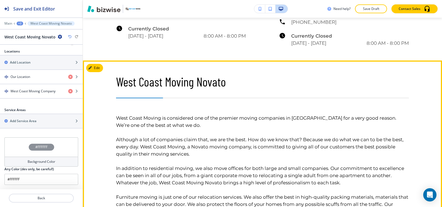
scroll to position [543, 0]
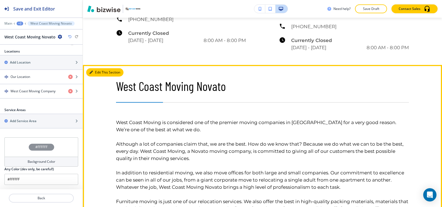
click at [98, 68] on button "Edit This Section" at bounding box center [104, 72] width 37 height 8
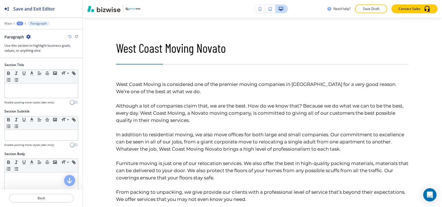
scroll to position [583, 0]
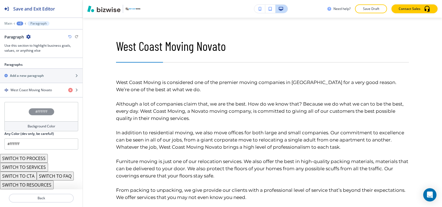
click at [44, 125] on h4 "Background Color" at bounding box center [42, 126] width 28 height 5
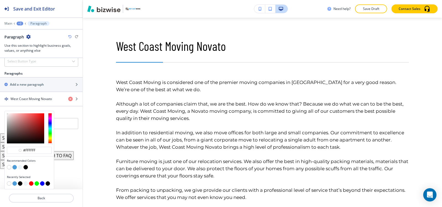
scroll to position [322, 0]
click at [14, 185] on button "button" at bounding box center [14, 183] width 4 height 4
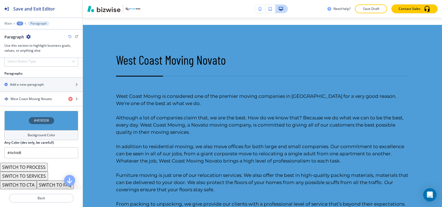
click at [33, 133] on h4 "Background Color" at bounding box center [42, 135] width 28 height 5
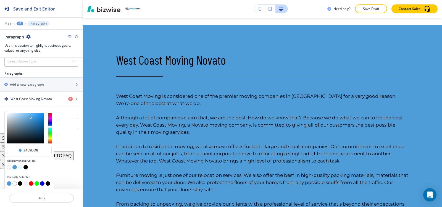
click at [25, 184] on button "button" at bounding box center [25, 183] width 4 height 4
type input "#edf5fb"
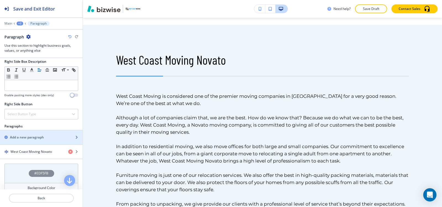
scroll to position [267, 0]
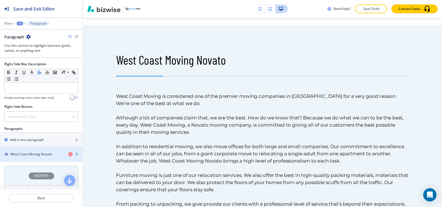
click at [19, 156] on h4 "West Coast Moving Novato" at bounding box center [30, 154] width 41 height 5
click at [35, 159] on div "button" at bounding box center [41, 159] width 83 height 4
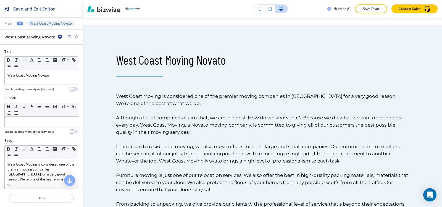
scroll to position [625, 0]
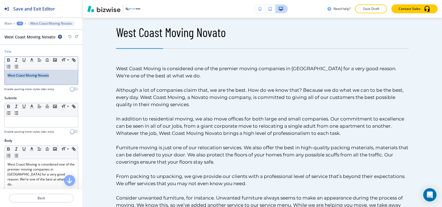
drag, startPoint x: 56, startPoint y: 79, endPoint x: 0, endPoint y: 88, distance: 56.7
click at [0, 88] on div "Title Small Normal Large Huge West Coast Moving Novato Enable pasting more styl…" at bounding box center [41, 72] width 83 height 46
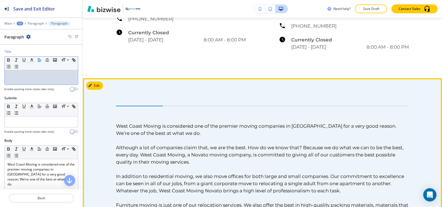
scroll to position [542, 0]
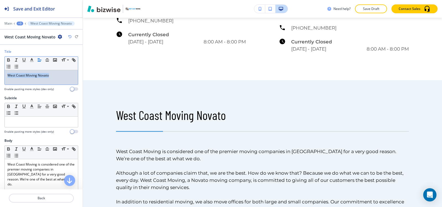
click at [0, 77] on div "Title Small Normal Large Huge West Coast Moving Novato Enable pasting more styl…" at bounding box center [41, 72] width 83 height 46
click at [48, 59] on line "button" at bounding box center [47, 59] width 2 height 0
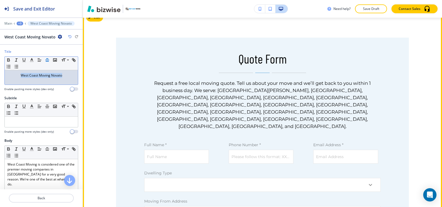
scroll to position [956, 0]
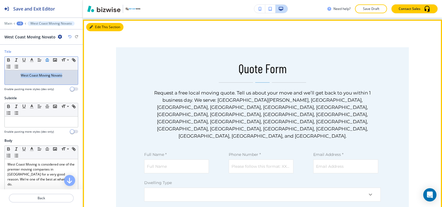
click at [98, 23] on button "Edit This Section" at bounding box center [104, 27] width 37 height 8
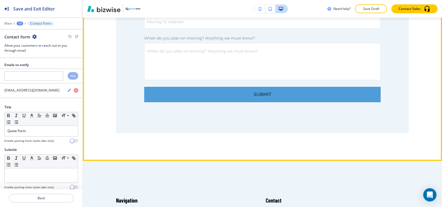
scroll to position [1172, 0]
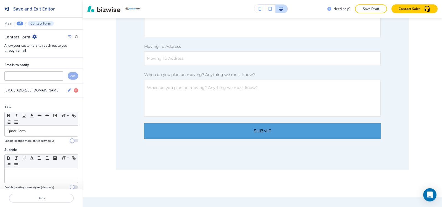
click at [36, 36] on icon "button" at bounding box center [34, 37] width 4 height 4
click at [49, 67] on p "Delete Section" at bounding box center [50, 65] width 28 height 5
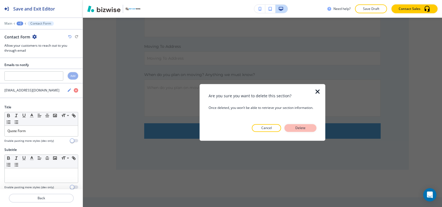
click at [307, 130] on button "Delete" at bounding box center [301, 128] width 32 height 8
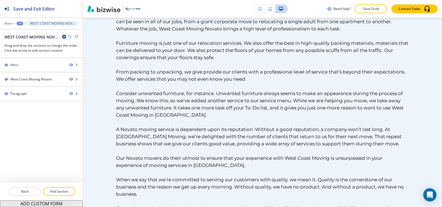
scroll to position [724, 0]
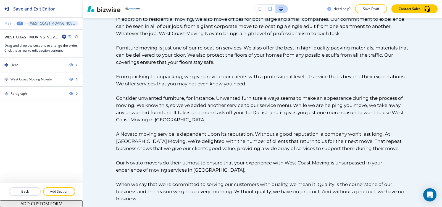
click at [9, 24] on p "Main" at bounding box center [8, 24] width 8 height 4
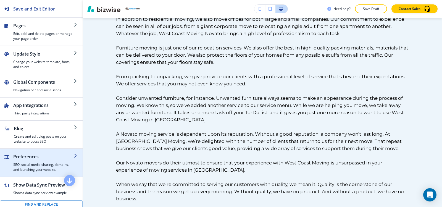
scroll to position [83, 0]
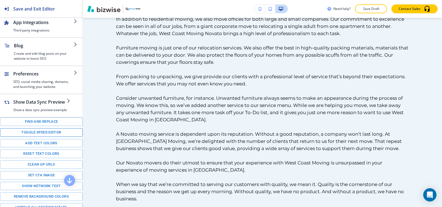
click at [30, 132] on button "Toggle speed editor" at bounding box center [41, 132] width 83 height 9
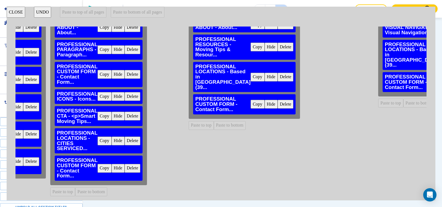
scroll to position [28, 293]
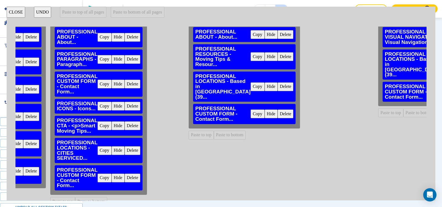
click at [103, 83] on button "Copy" at bounding box center [105, 84] width 14 height 9
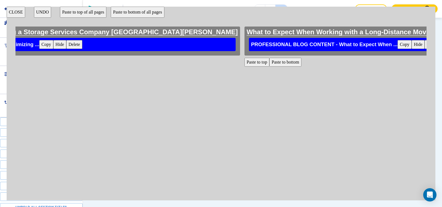
scroll to position [0, 2782]
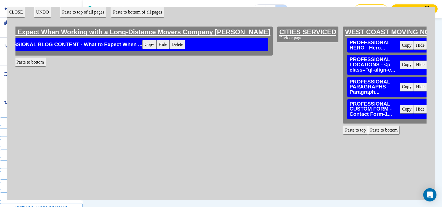
scroll to position [0, 2946]
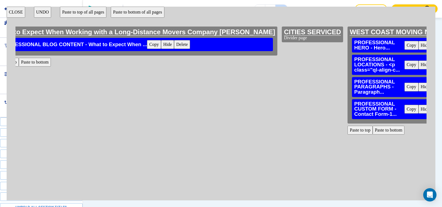
click at [15, 8] on button "CLOSE" at bounding box center [16, 12] width 19 height 11
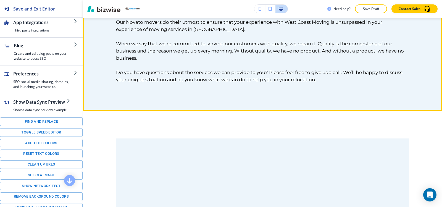
scroll to position [918, 0]
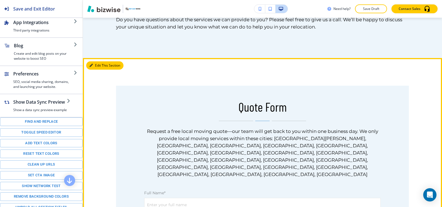
click at [93, 61] on button "Edit This Section" at bounding box center [104, 65] width 37 height 8
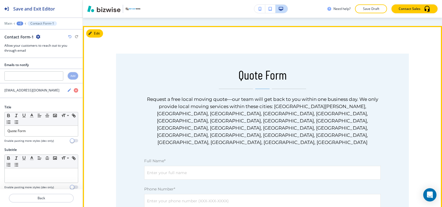
scroll to position [951, 0]
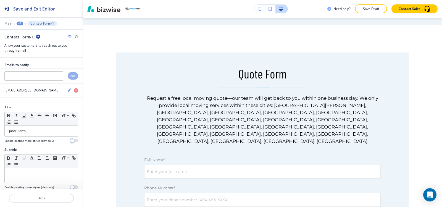
click at [38, 37] on icon "button" at bounding box center [38, 37] width 4 height 4
click at [48, 48] on p "Rename Section" at bounding box center [53, 46] width 28 height 5
click at [45, 41] on input "Contact Form-1" at bounding box center [32, 36] width 57 height 11
type input "Contact Form"
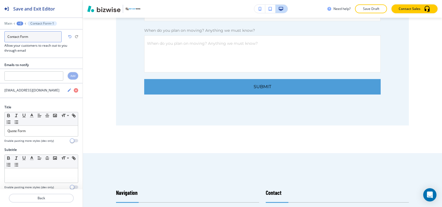
scroll to position [1282, 0]
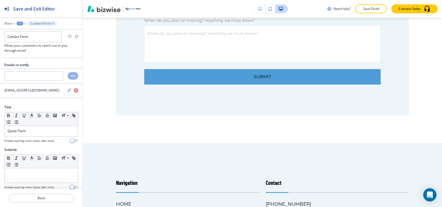
click at [18, 23] on div "+2" at bounding box center [20, 24] width 7 height 4
click at [31, 44] on p "WEST COAST MOVING NOVATO" at bounding box center [34, 42] width 28 height 5
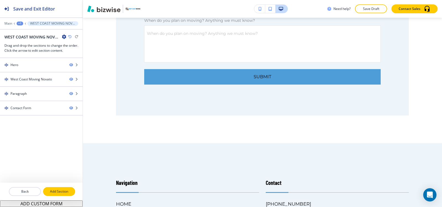
click at [64, 193] on p "Add Section" at bounding box center [59, 191] width 31 height 5
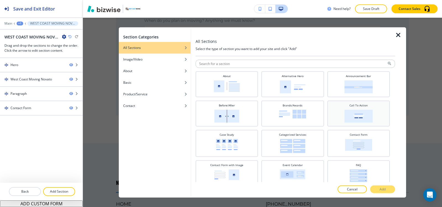
click at [371, 114] on div "Call To Action" at bounding box center [358, 112] width 57 height 19
click at [379, 191] on button "Add" at bounding box center [382, 189] width 25 height 8
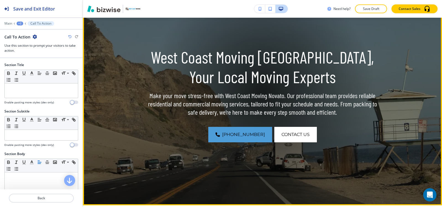
scroll to position [53, 0]
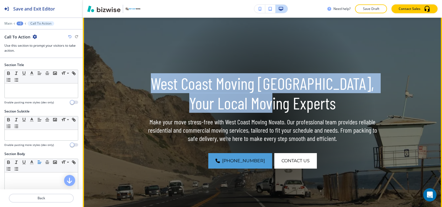
drag, startPoint x: 159, startPoint y: 82, endPoint x: 367, endPoint y: 101, distance: 208.6
click at [367, 101] on p "West Coast Moving [GEOGRAPHIC_DATA], Your Local Moving Experts" at bounding box center [263, 92] width 230 height 39
copy p "West Coast Moving [GEOGRAPHIC_DATA], Your Local Moving Experts"
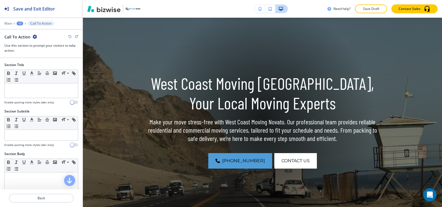
click at [17, 99] on div at bounding box center [41, 99] width 74 height 2
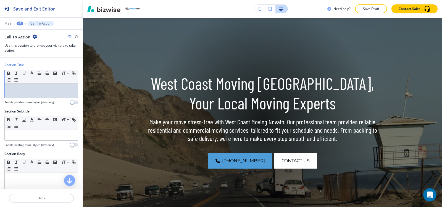
click at [20, 89] on p at bounding box center [41, 88] width 68 height 5
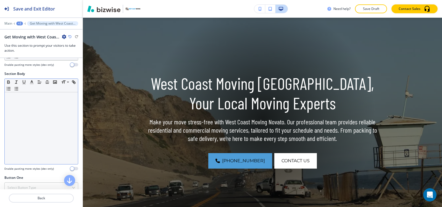
scroll to position [83, 0]
click at [33, 132] on div at bounding box center [41, 125] width 73 height 72
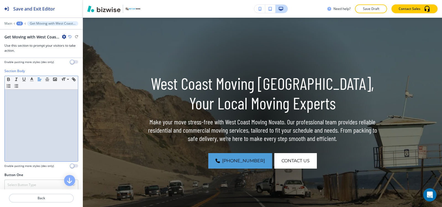
click at [33, 132] on div at bounding box center [41, 125] width 73 height 72
paste div
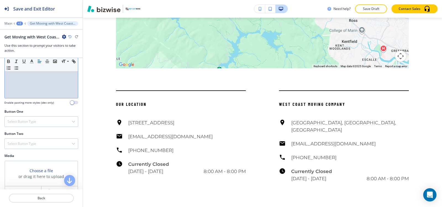
scroll to position [146, 0]
click at [36, 124] on div "Select Button Type" at bounding box center [41, 122] width 73 height 10
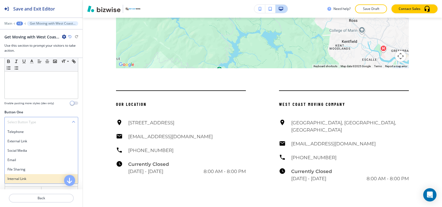
click at [32, 180] on h4 "Internal Link" at bounding box center [41, 178] width 68 height 5
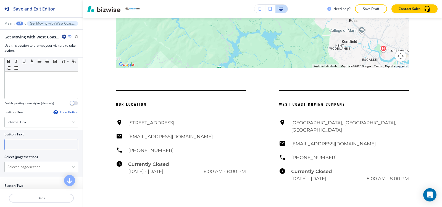
click at [34, 147] on input "text" at bounding box center [41, 144] width 74 height 11
type input "contact us"
click at [17, 172] on \(page\/section\) "Manual Input" at bounding box center [38, 166] width 67 height 9
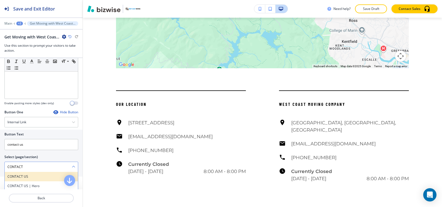
click at [26, 177] on h4 "CONTACT US" at bounding box center [41, 176] width 68 height 5
type \(page\/section\) "CONTACT US"
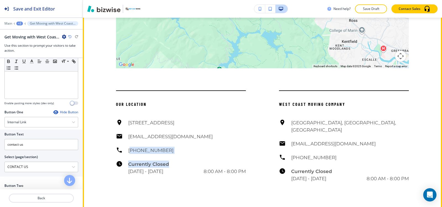
drag, startPoint x: 174, startPoint y: 153, endPoint x: 130, endPoint y: 154, distance: 44.5
click at [130, 154] on div "[STREET_ADDRESS] [EMAIL_ADDRESS][DOMAIN_NAME] [PHONE_NUMBER] Currently Closed […" at bounding box center [181, 147] width 130 height 56
click at [181, 152] on div "[STREET_ADDRESS] [EMAIL_ADDRESS][DOMAIN_NAME] [PHONE_NUMBER] Currently Closed […" at bounding box center [181, 147] width 130 height 56
drag, startPoint x: 162, startPoint y: 147, endPoint x: 183, endPoint y: 151, distance: 20.7
click at [182, 151] on div "[STREET_ADDRESS] [EMAIL_ADDRESS][DOMAIN_NAME] [PHONE_NUMBER] Currently Closed […" at bounding box center [181, 147] width 130 height 56
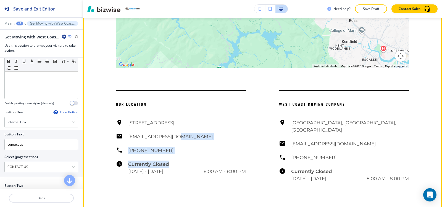
click at [185, 149] on div "[STREET_ADDRESS] [EMAIL_ADDRESS][DOMAIN_NAME] [PHONE_NUMBER] Currently Closed […" at bounding box center [181, 147] width 130 height 56
drag, startPoint x: 164, startPoint y: 148, endPoint x: 261, endPoint y: 149, distance: 97.2
click at [185, 152] on div "[STREET_ADDRESS] [EMAIL_ADDRESS][DOMAIN_NAME] [PHONE_NUMBER] Currently Closed […" at bounding box center [181, 147] width 130 height 56
click at [264, 149] on div "West Coast Moving Company [GEOGRAPHIC_DATA], [GEOGRAPHIC_DATA], [GEOGRAPHIC_DAT…" at bounding box center [327, 136] width 163 height 92
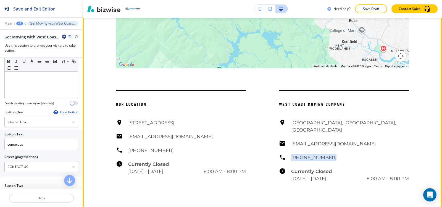
drag, startPoint x: 332, startPoint y: 150, endPoint x: 284, endPoint y: 153, distance: 47.9
click at [284, 153] on div "[GEOGRAPHIC_DATA], [GEOGRAPHIC_DATA] [EMAIL_ADDRESS][DOMAIN_NAME] [PHONE_NUMBER…" at bounding box center [344, 150] width 130 height 63
copy h6 "[PHONE_NUMBER]"
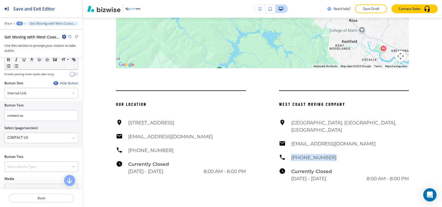
scroll to position [228, 0]
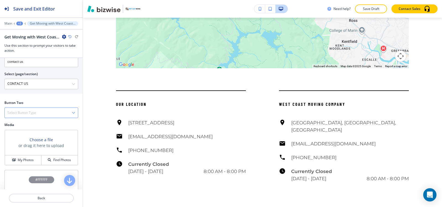
click at [30, 110] on div "Select Button Type" at bounding box center [41, 113] width 73 height 10
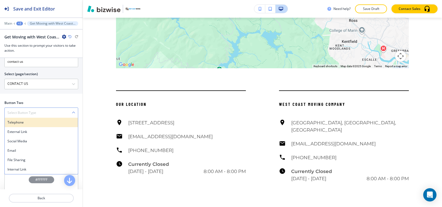
click at [31, 122] on h4 "Telephone" at bounding box center [41, 122] width 68 height 5
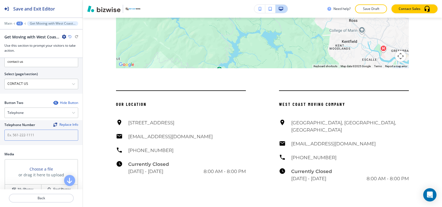
drag, startPoint x: 25, startPoint y: 142, endPoint x: 24, endPoint y: 135, distance: 7.6
click at [25, 142] on div "Telephone Number Replace Info" at bounding box center [41, 132] width 83 height 25
click at [23, 135] on input "text" at bounding box center [41, 135] width 74 height 11
paste input "[PHONE_NUMBER]"
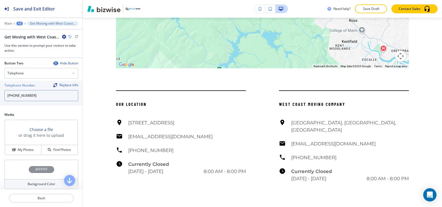
scroll to position [309, 0]
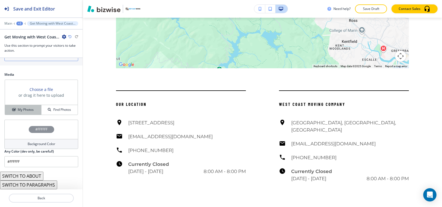
type input "[PHONE_NUMBER]"
click at [22, 108] on h4 "My Photos" at bounding box center [26, 109] width 16 height 5
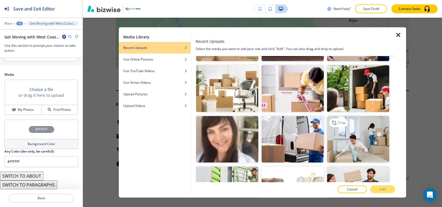
scroll to position [221, 0]
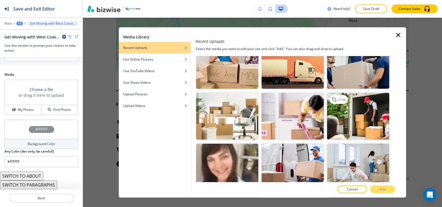
click at [352, 112] on img "button" at bounding box center [358, 116] width 62 height 47
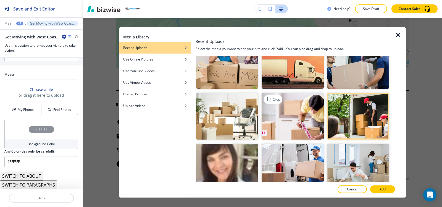
click at [293, 127] on img "button" at bounding box center [293, 116] width 62 height 47
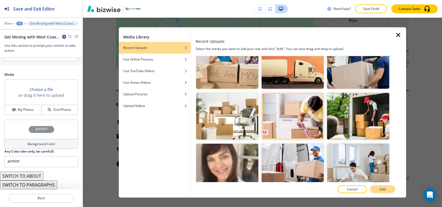
click at [387, 190] on button "Add" at bounding box center [382, 189] width 25 height 8
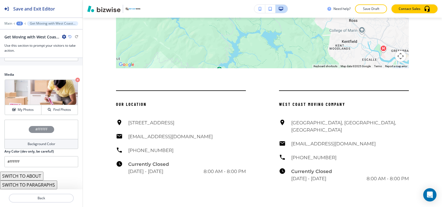
click at [28, 146] on h4 "Background Color" at bounding box center [42, 143] width 28 height 5
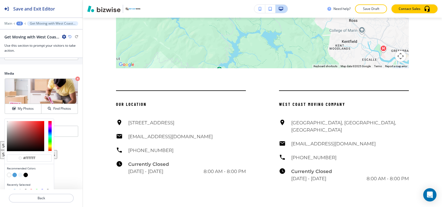
click at [27, 175] on button "button" at bounding box center [25, 175] width 4 height 4
type input "#000000"
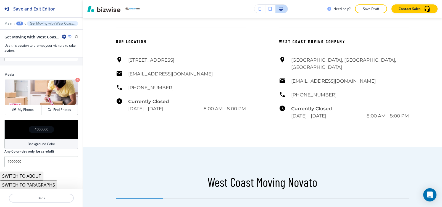
scroll to position [0, 0]
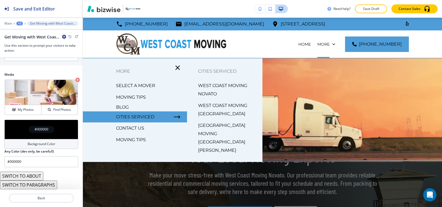
click at [210, 108] on p "WEST COAST MOVING [GEOGRAPHIC_DATA]" at bounding box center [228, 109] width 60 height 17
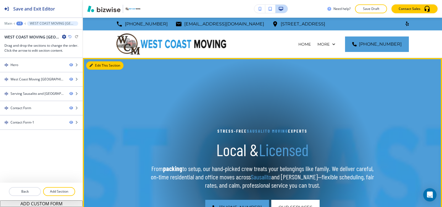
click at [97, 63] on button "Edit This Section" at bounding box center [104, 65] width 37 height 8
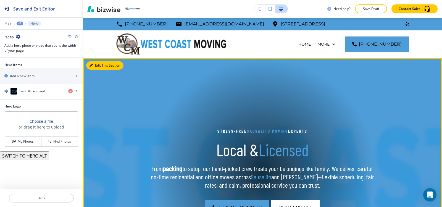
scroll to position [40, 0]
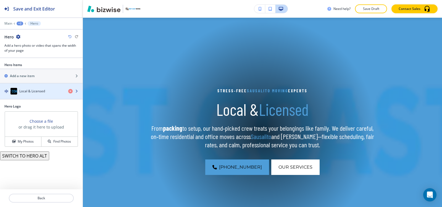
click at [30, 93] on h4 "Local & Licensed" at bounding box center [32, 91] width 26 height 5
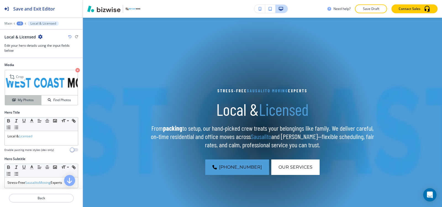
click at [20, 98] on h4 "My Photos" at bounding box center [26, 100] width 16 height 5
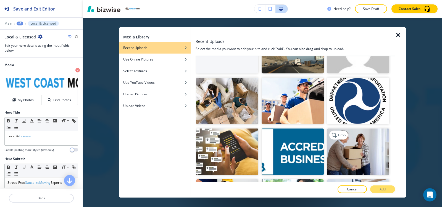
scroll to position [83, 0]
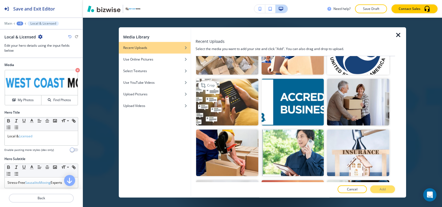
click at [240, 107] on img "button" at bounding box center [227, 102] width 62 height 47
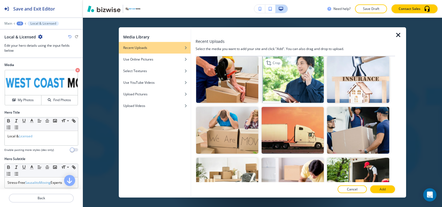
scroll to position [166, 0]
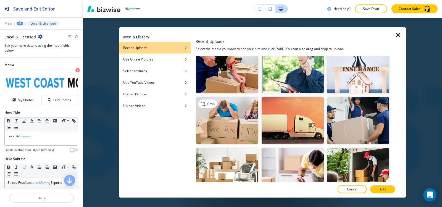
click at [229, 121] on img "button" at bounding box center [227, 120] width 62 height 47
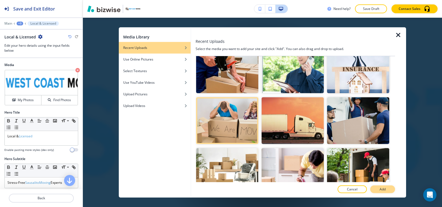
click at [383, 190] on p "Add" at bounding box center [383, 189] width 6 height 5
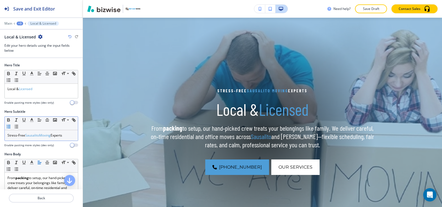
scroll to position [0, 0]
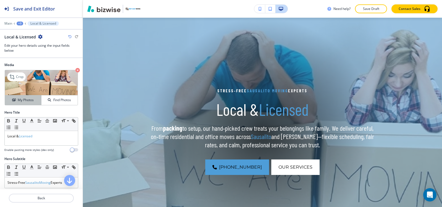
click at [18, 98] on h4 "My Photos" at bounding box center [26, 100] width 16 height 5
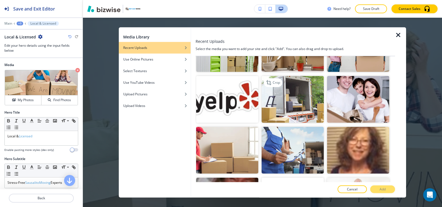
scroll to position [425, 0]
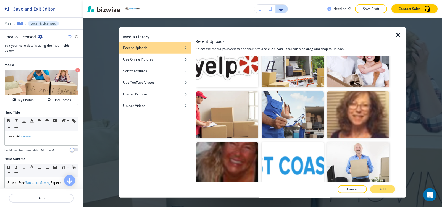
click at [362, 74] on img "button" at bounding box center [358, 64] width 62 height 47
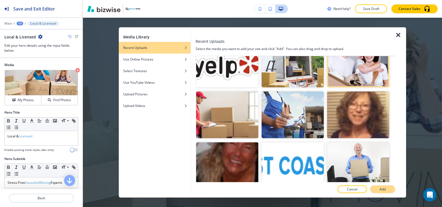
click at [386, 188] on button "Add" at bounding box center [382, 189] width 25 height 8
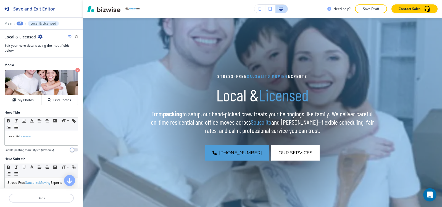
scroll to position [40, 0]
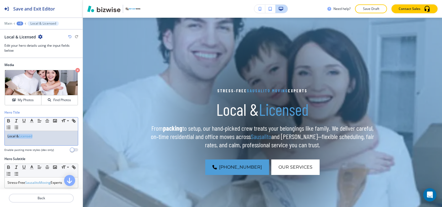
drag, startPoint x: 0, startPoint y: 142, endPoint x: 0, endPoint y: 148, distance: 5.2
click at [0, 148] on div "Hero Title Small Normal Large Huge Local & Licensed Enable pasting more styles …" at bounding box center [41, 133] width 83 height 46
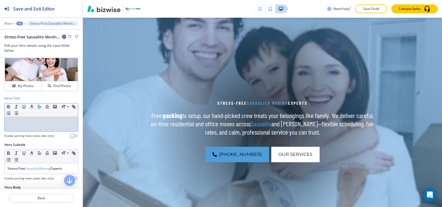
scroll to position [28, 0]
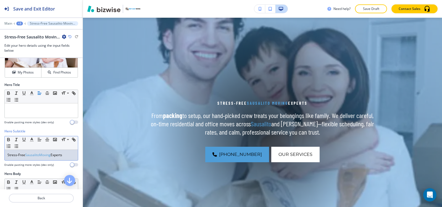
click at [31, 154] on span "SausalitoMoving" at bounding box center [37, 154] width 25 height 5
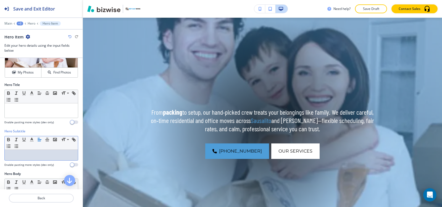
scroll to position [110, 0]
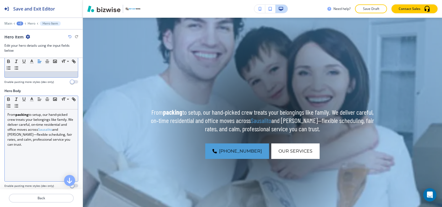
click at [32, 143] on p "From packing to setup, our hand‑picked crew treats your belongings like family.…" at bounding box center [41, 129] width 68 height 35
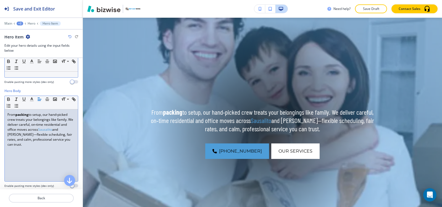
click at [32, 143] on p "From packing to setup, our hand‑picked crew treats your belongings like family.…" at bounding box center [41, 129] width 68 height 35
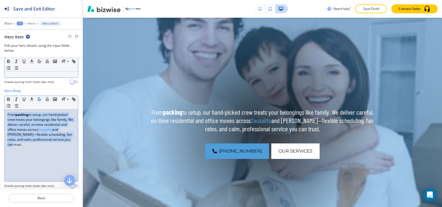
click at [32, 143] on p "From packing to setup, our hand‑picked crew treats your belongings like family.…" at bounding box center [41, 129] width 68 height 35
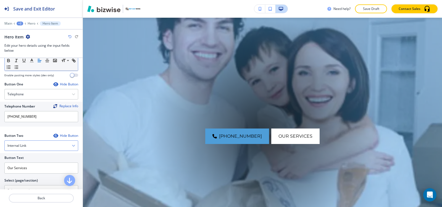
scroll to position [290, 0]
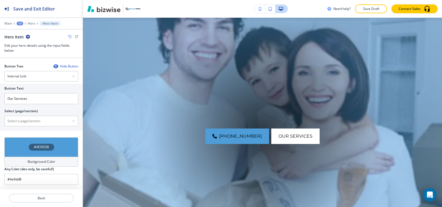
click at [21, 163] on div "Background Color" at bounding box center [41, 162] width 74 height 10
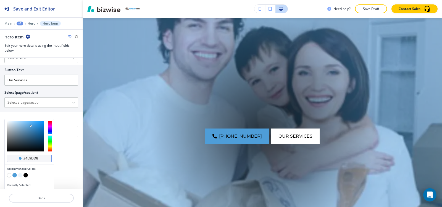
scroll to position [317, 0]
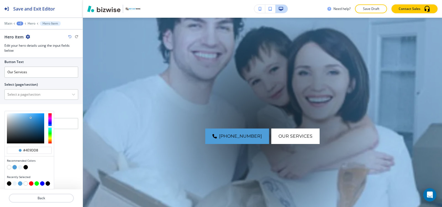
click at [26, 168] on button "button" at bounding box center [25, 167] width 4 height 4
type input "#000000"
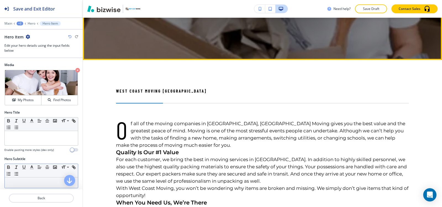
scroll to position [234, 0]
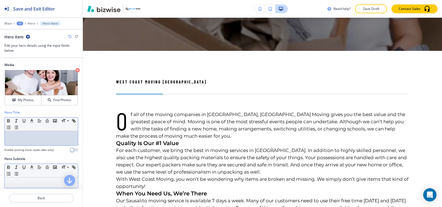
click at [31, 136] on p at bounding box center [41, 136] width 68 height 5
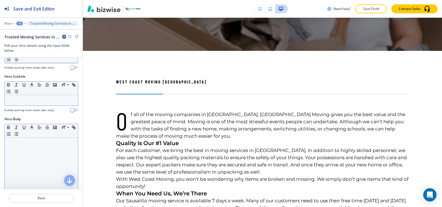
scroll to position [110, 0]
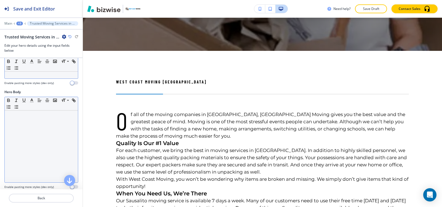
click at [27, 142] on div at bounding box center [41, 146] width 73 height 72
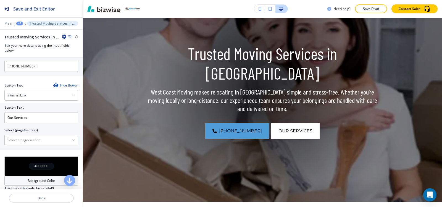
scroll to position [263, 0]
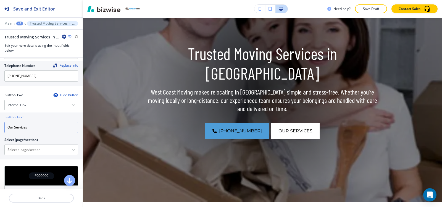
click at [0, 140] on div "Button Text Our Services Select (page/section) HOME HOME | 10% OFF for ALL NEW …" at bounding box center [41, 135] width 83 height 47
type input "contact us"
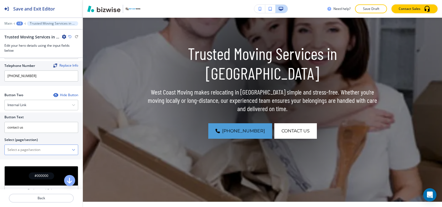
click at [32, 147] on \(page\/section\) "Manual Input" at bounding box center [38, 149] width 67 height 9
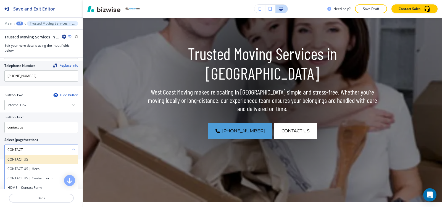
click at [17, 159] on h4 "CONTACT US" at bounding box center [41, 159] width 68 height 5
type \(page\/section\) "CONTACT US"
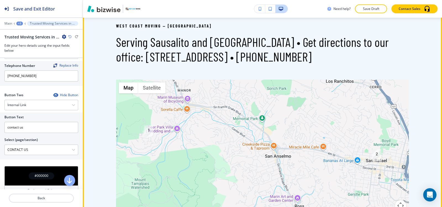
scroll to position [525, 0]
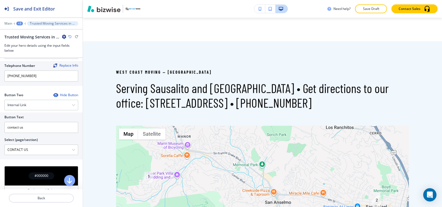
click at [17, 23] on div "+3" at bounding box center [19, 24] width 7 height 4
click at [33, 44] on p "WEST COAST MOVING [GEOGRAPHIC_DATA]" at bounding box center [34, 42] width 28 height 5
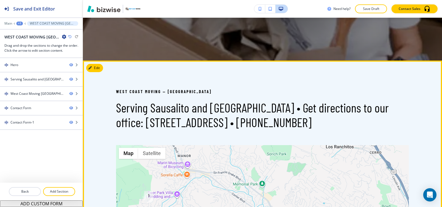
scroll to position [267, 0]
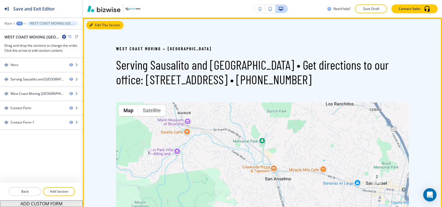
click at [99, 25] on button "Edit This Section" at bounding box center [104, 25] width 37 height 8
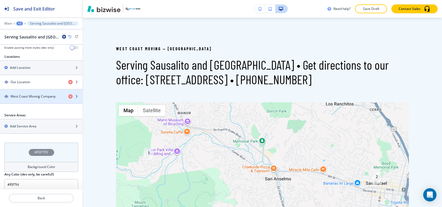
scroll to position [199, 0]
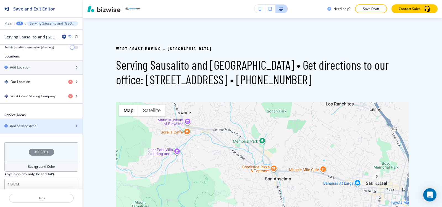
click at [24, 123] on h2 "Add Service Area" at bounding box center [23, 125] width 27 height 5
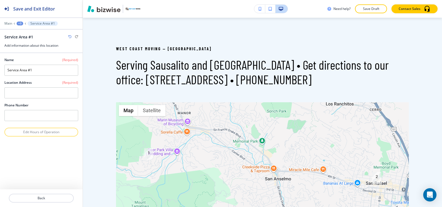
click at [19, 23] on div "+3" at bounding box center [20, 24] width 7 height 4
click at [29, 54] on p "Serving Sausalito and [GEOGRAPHIC_DATA] • Get directions to our office: [STREET…" at bounding box center [34, 51] width 28 height 5
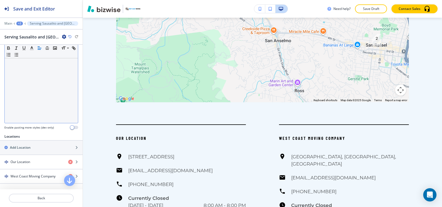
scroll to position [116, 0]
click at [32, 98] on div at bounding box center [41, 90] width 73 height 72
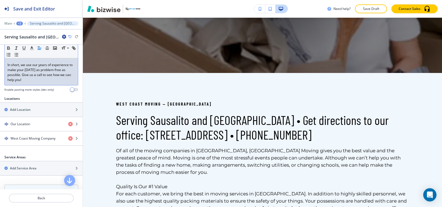
scroll to position [470, 0]
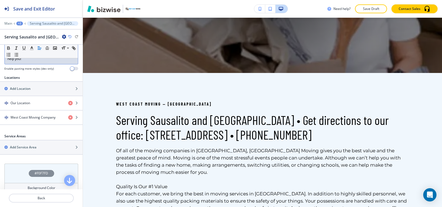
drag, startPoint x: 6, startPoint y: 88, endPoint x: 65, endPoint y: 159, distance: 92.6
click at [65, 159] on div "Section Title Small Normal Large Huge Serving Sausalito and [GEOGRAPHIC_DATA] •…" at bounding box center [41, 117] width 83 height 144
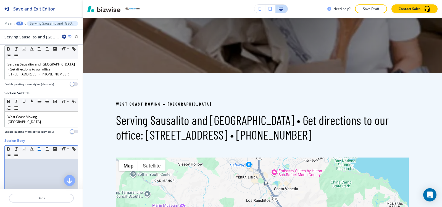
scroll to position [0, 0]
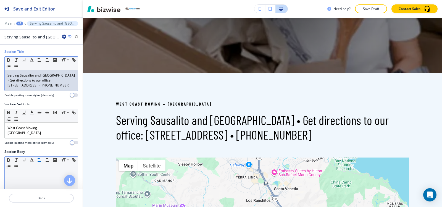
drag, startPoint x: 63, startPoint y: 86, endPoint x: 0, endPoint y: 77, distance: 63.7
click at [0, 77] on div "Section Title Small Normal Large Huge Serving Sausalito and [GEOGRAPHIC_DATA] •…" at bounding box center [41, 75] width 83 height 52
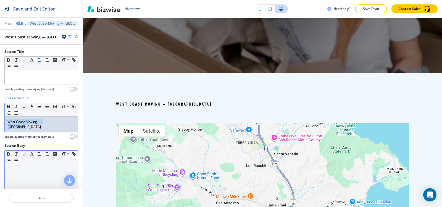
drag, startPoint x: 60, startPoint y: 122, endPoint x: 0, endPoint y: 123, distance: 60.0
click at [0, 123] on div "Section Subtitle Small Normal Large Huge West Coast Moving — Sausalito Enable p…" at bounding box center [41, 120] width 83 height 48
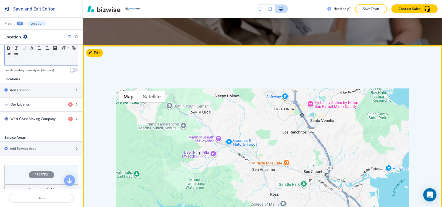
scroll to position [322, 0]
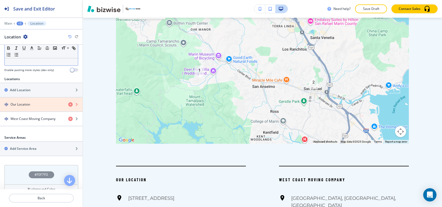
click at [68, 105] on icon "button" at bounding box center [70, 104] width 4 height 4
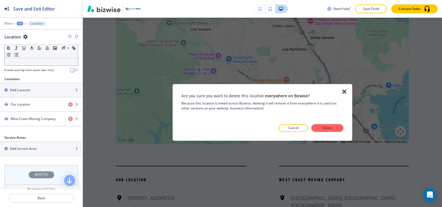
click at [344, 91] on icon "button" at bounding box center [344, 91] width 7 height 7
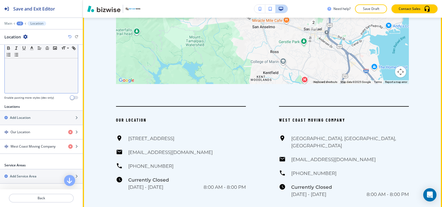
scroll to position [460, 0]
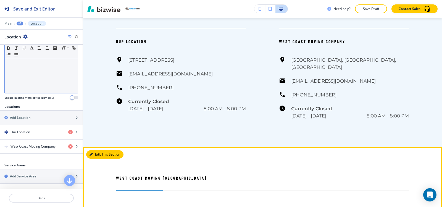
click at [96, 150] on button "Edit This Section" at bounding box center [104, 154] width 37 height 8
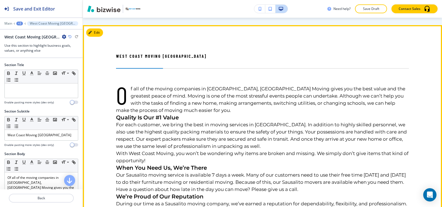
scroll to position [582, 0]
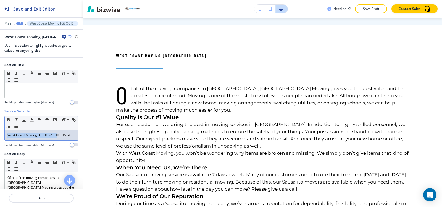
drag, startPoint x: 59, startPoint y: 134, endPoint x: 0, endPoint y: 152, distance: 62.2
click at [0, 152] on div "Section Title Small Normal Large Huge Enable pasting more styles (dev only) Sec…" at bounding box center [41, 123] width 83 height 131
copy p "West Coast Moving [GEOGRAPHIC_DATA]"
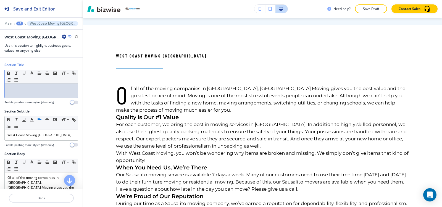
click at [30, 89] on p at bounding box center [41, 88] width 68 height 5
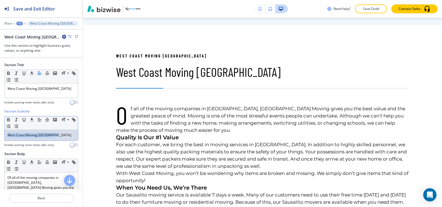
drag, startPoint x: 58, startPoint y: 135, endPoint x: 0, endPoint y: 141, distance: 58.1
click at [0, 141] on div "Section Subtitle Small Normal Large Huge West Coast Moving Sausalito Enable pas…" at bounding box center [41, 130] width 83 height 43
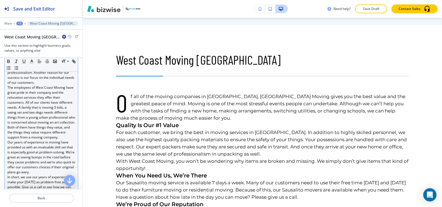
scroll to position [359, 0]
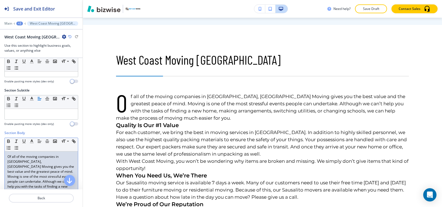
drag, startPoint x: 41, startPoint y: 145, endPoint x: 1, endPoint y: 93, distance: 65.1
click at [2, 93] on div "Section Title Small Normal Large Huge West Coast Moving Sausalito Enable pastin…" at bounding box center [41, 123] width 83 height 131
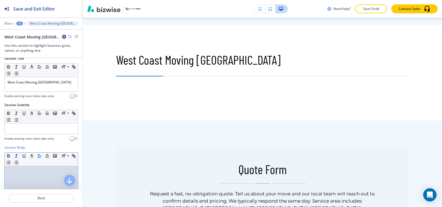
scroll to position [0, 0]
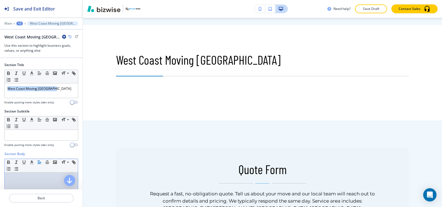
drag, startPoint x: 60, startPoint y: 90, endPoint x: 0, endPoint y: 107, distance: 62.2
click at [0, 107] on div "Section Title Small Normal Large Huge West Coast Moving Sausalito Enable pastin…" at bounding box center [41, 85] width 83 height 46
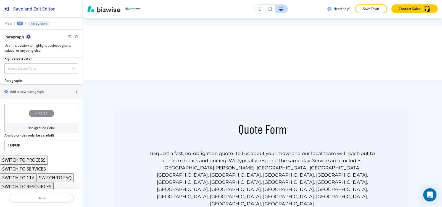
scroll to position [317, 0]
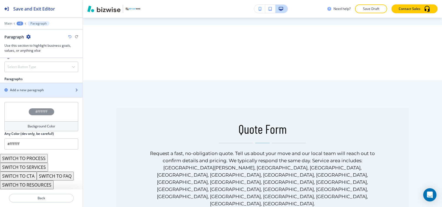
click at [27, 90] on h2 "Add a new paragraph" at bounding box center [27, 90] width 34 height 5
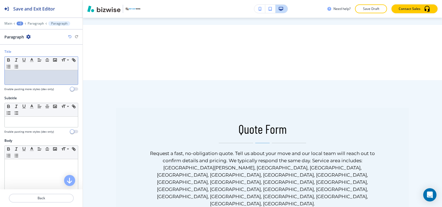
click at [27, 80] on div at bounding box center [41, 77] width 73 height 14
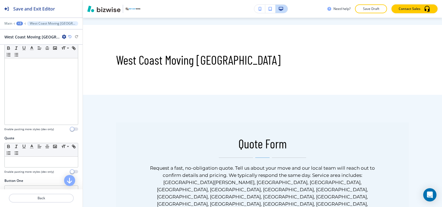
scroll to position [110, 0]
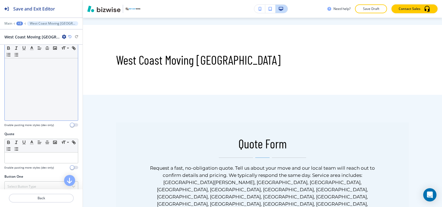
click at [28, 117] on div at bounding box center [41, 85] width 73 height 72
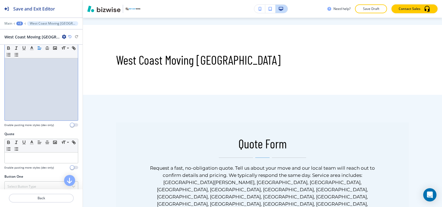
click at [59, 92] on div at bounding box center [41, 85] width 73 height 72
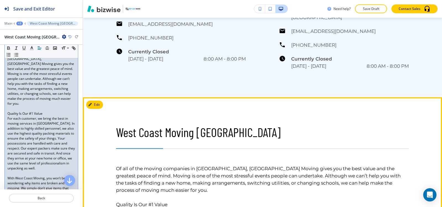
scroll to position [555, 0]
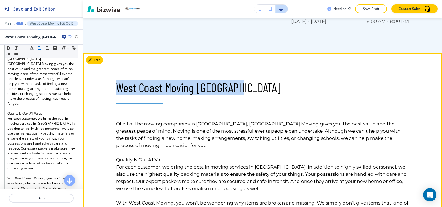
drag, startPoint x: 241, startPoint y: 82, endPoint x: 115, endPoint y: 86, distance: 126.3
copy p "West Coast Moving [GEOGRAPHIC_DATA]"
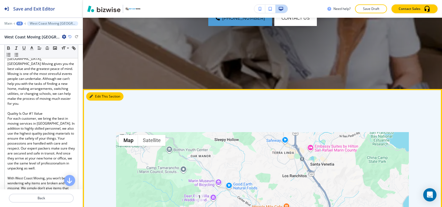
click at [101, 99] on button "Edit This Section" at bounding box center [104, 96] width 37 height 8
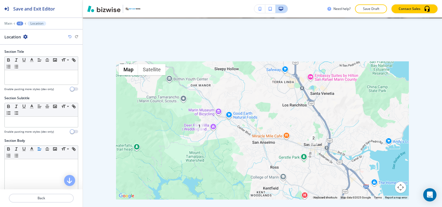
scroll to position [267, 0]
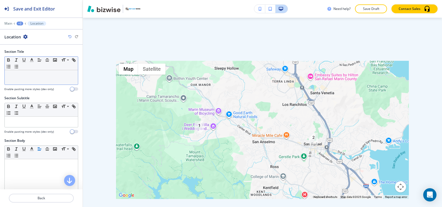
click at [38, 78] on div at bounding box center [41, 77] width 73 height 14
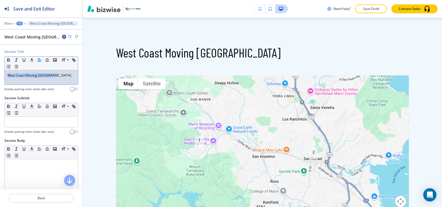
drag, startPoint x: 57, startPoint y: 77, endPoint x: 0, endPoint y: 88, distance: 58.1
click at [0, 88] on div "Section Title Small Normal Large Huge West Coast Moving Sausalito Enable pastin…" at bounding box center [41, 72] width 83 height 46
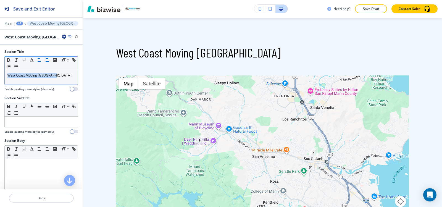
click at [48, 62] on icon "button" at bounding box center [47, 59] width 5 height 5
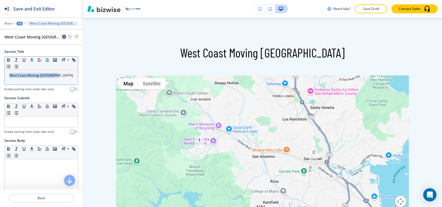
click at [31, 59] on icon "button" at bounding box center [31, 59] width 5 height 5
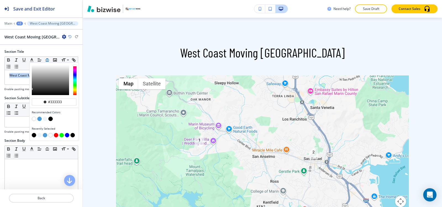
drag, startPoint x: 46, startPoint y: 135, endPoint x: 17, endPoint y: 143, distance: 29.9
click at [45, 135] on button "button" at bounding box center [45, 135] width 4 height 4
type input "#4e9dd8"
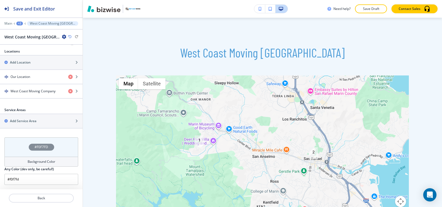
click at [40, 158] on div "Background Color" at bounding box center [41, 162] width 74 height 10
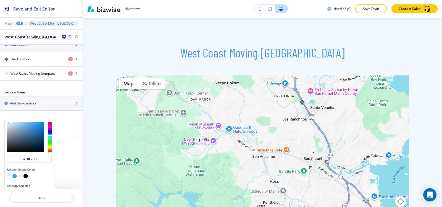
scroll to position [220, 0]
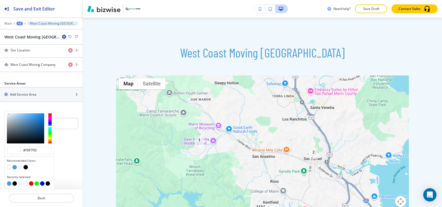
click at [26, 184] on button "button" at bounding box center [25, 183] width 4 height 4
type input "#FFFFFF"
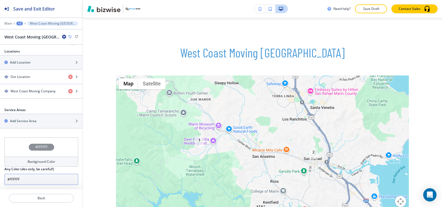
scroll to position [193, 0]
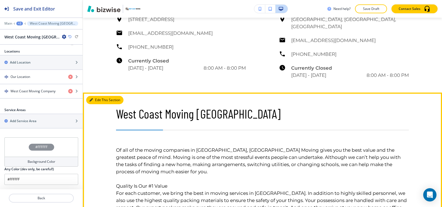
click at [95, 96] on button "Edit This Section" at bounding box center [104, 100] width 37 height 8
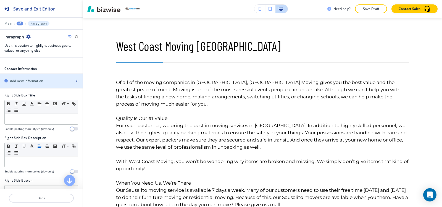
scroll to position [331, 0]
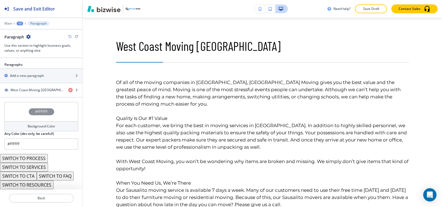
click at [36, 128] on h4 "Background Color" at bounding box center [42, 126] width 28 height 5
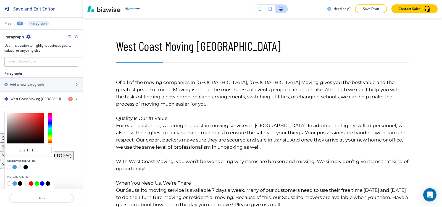
scroll to position [322, 0]
drag, startPoint x: 26, startPoint y: 183, endPoint x: 26, endPoint y: 180, distance: 2.8
click at [26, 183] on button "button" at bounding box center [25, 183] width 4 height 4
type input "#edf5fb"
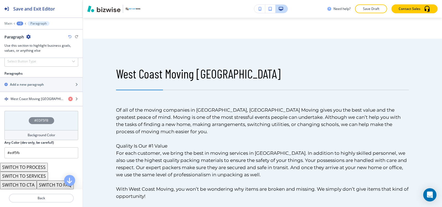
scroll to position [597, 0]
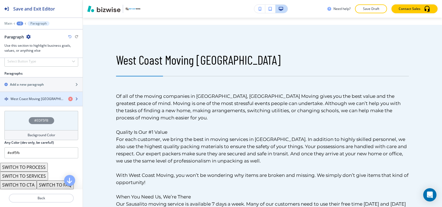
click at [41, 99] on h4 "West Coast Moving [GEOGRAPHIC_DATA]" at bounding box center [36, 98] width 53 height 5
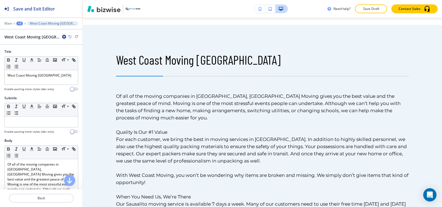
scroll to position [625, 0]
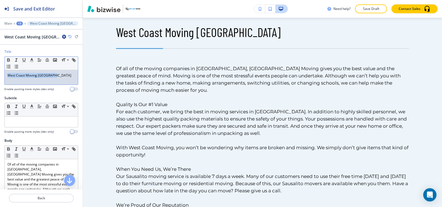
drag, startPoint x: 63, startPoint y: 73, endPoint x: 0, endPoint y: 93, distance: 66.3
click at [0, 93] on div "Title Small Normal Large Huge West Coast Moving Sausalito Enable pasting more s…" at bounding box center [41, 72] width 83 height 46
click at [47, 61] on icon "button" at bounding box center [47, 59] width 5 height 5
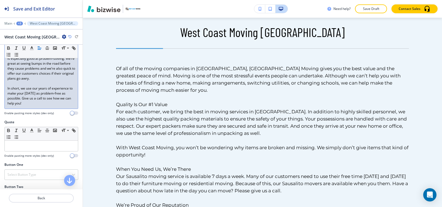
scroll to position [414, 0]
drag, startPoint x: 6, startPoint y: 139, endPoint x: 44, endPoint y: 141, distance: 39.0
click at [44, 144] on div "Title Small Normal Large Huge West Coast Moving Sausalito Enable pasting more s…" at bounding box center [41, 117] width 83 height 144
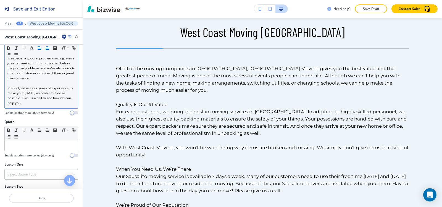
click at [45, 48] on icon "button" at bounding box center [47, 48] width 5 height 5
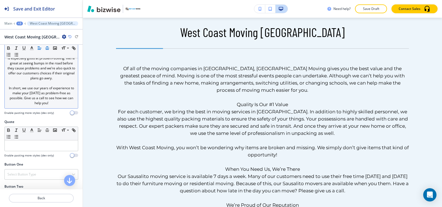
click at [41, 48] on line "button" at bounding box center [39, 48] width 3 height 0
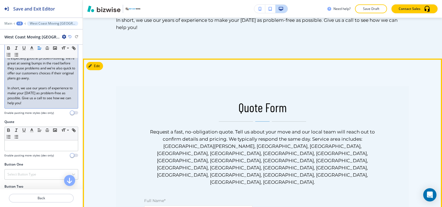
scroll to position [901, 0]
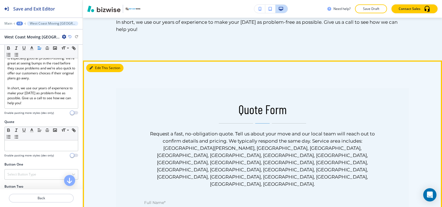
click at [102, 64] on button "Edit This Section" at bounding box center [104, 68] width 37 height 8
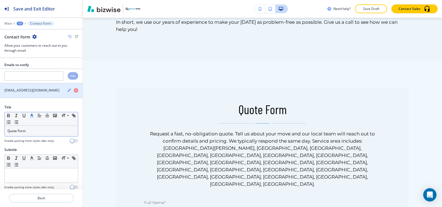
scroll to position [936, 0]
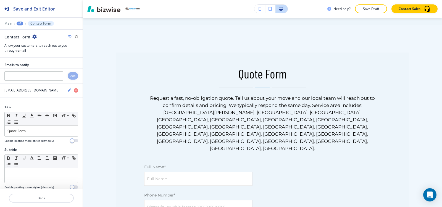
click at [35, 36] on icon "button" at bounding box center [34, 37] width 4 height 4
click at [41, 68] on button "Delete Section" at bounding box center [49, 66] width 35 height 10
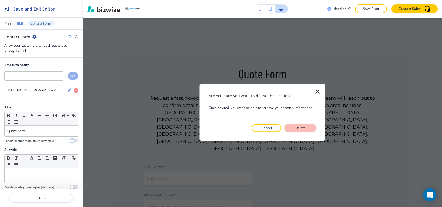
click at [304, 128] on p "Delete" at bounding box center [300, 127] width 13 height 5
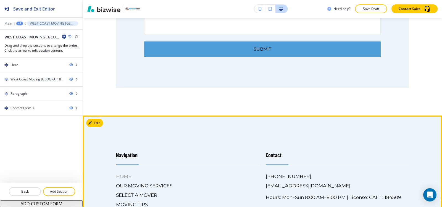
scroll to position [1185, 0]
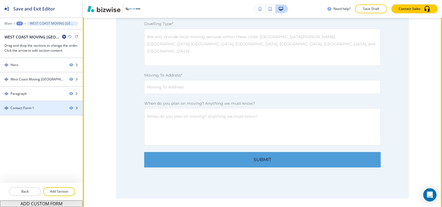
click at [25, 109] on div "Contact Form-1" at bounding box center [22, 108] width 24 height 5
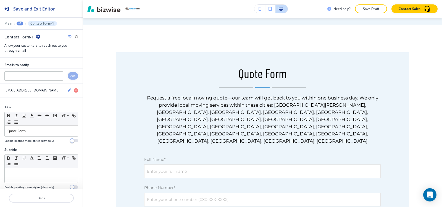
scroll to position [936, 0]
click at [35, 37] on div "Contact Form-1" at bounding box center [22, 37] width 36 height 6
click at [39, 37] on icon "button" at bounding box center [38, 37] width 4 height 4
click at [53, 49] on button "Rename Section" at bounding box center [52, 46] width 35 height 10
click at [47, 40] on input "Contact Form-1" at bounding box center [32, 36] width 57 height 11
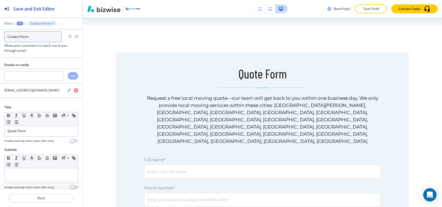
type input "Contact Form"
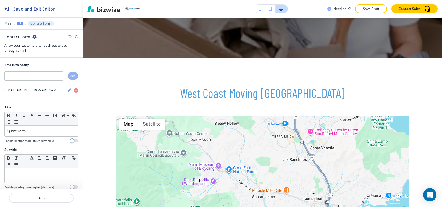
scroll to position [61, 0]
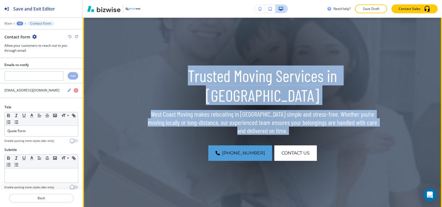
drag, startPoint x: 209, startPoint y: 84, endPoint x: 375, endPoint y: 86, distance: 166.9
click at [375, 86] on div "Trusted Moving Services in [GEOGRAPHIC_DATA] Moving makes relocating in [GEOGRA…" at bounding box center [262, 110] width 359 height 227
click at [375, 86] on img at bounding box center [262, 110] width 359 height 227
drag, startPoint x: 375, startPoint y: 86, endPoint x: 352, endPoint y: 115, distance: 36.2
click at [375, 86] on img at bounding box center [262, 110] width 359 height 227
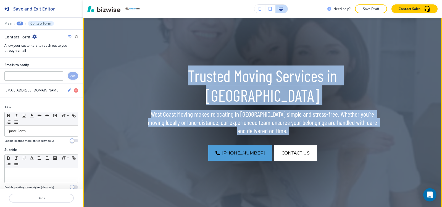
click at [352, 151] on div "[PHONE_NUMBER] contact us" at bounding box center [263, 152] width 230 height 15
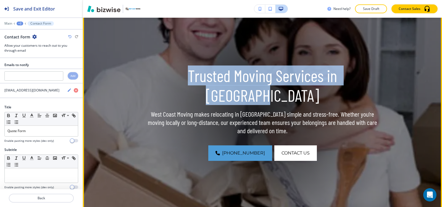
drag, startPoint x: 361, startPoint y: 94, endPoint x: 159, endPoint y: 82, distance: 202.3
click at [159, 82] on p "Trusted Moving Services in [GEOGRAPHIC_DATA]" at bounding box center [263, 85] width 230 height 39
copy p "Trusted Moving Services in [GEOGRAPHIC_DATA]"
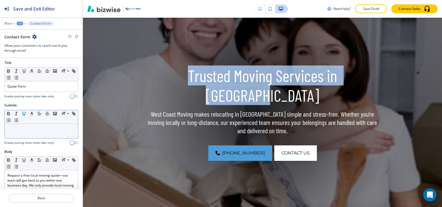
scroll to position [55, 0]
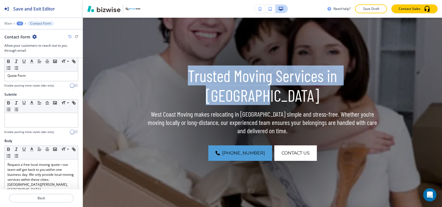
click at [19, 23] on div "+2" at bounding box center [20, 24] width 7 height 4
click at [36, 44] on p "WEST COAST MOVING [GEOGRAPHIC_DATA]" at bounding box center [34, 42] width 28 height 5
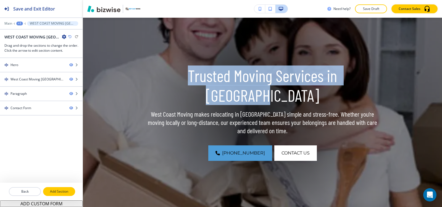
click at [53, 189] on p "Add Section" at bounding box center [59, 191] width 31 height 5
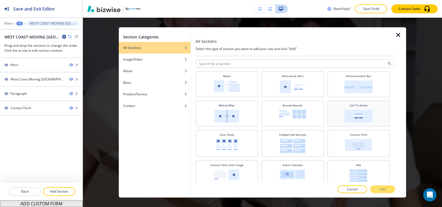
click at [359, 106] on h4 "Call To Action" at bounding box center [358, 105] width 18 height 4
click at [386, 191] on button "Add" at bounding box center [382, 189] width 25 height 8
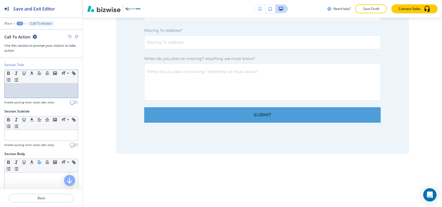
click at [22, 98] on div at bounding box center [41, 90] width 73 height 14
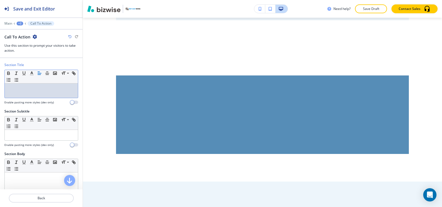
scroll to position [1365, 0]
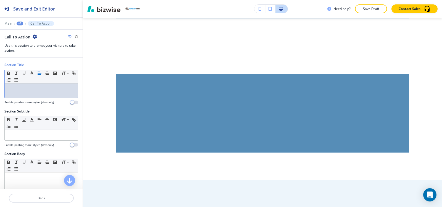
paste div
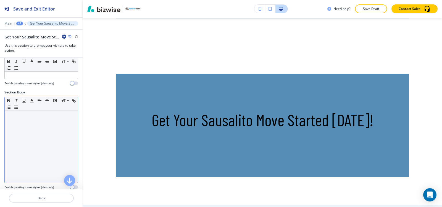
scroll to position [55, 0]
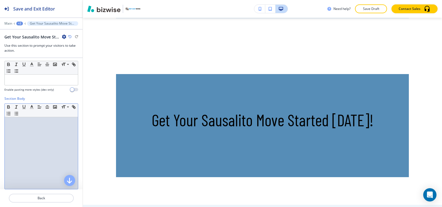
click at [25, 122] on p at bounding box center [41, 122] width 68 height 5
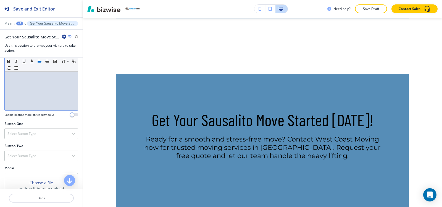
scroll to position [138, 0]
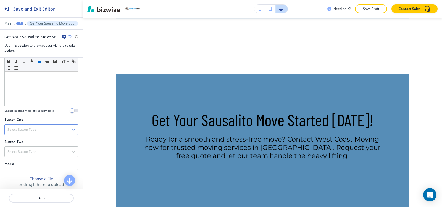
click at [13, 133] on div "Select Button Type" at bounding box center [41, 130] width 73 height 10
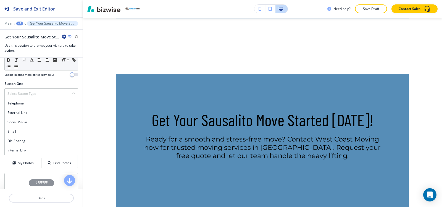
scroll to position [221, 0]
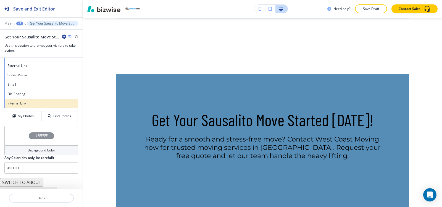
click at [17, 102] on h4 "Internal Link" at bounding box center [41, 103] width 68 height 5
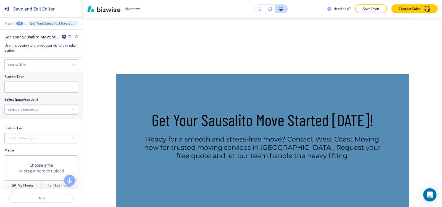
scroll to position [193, 0]
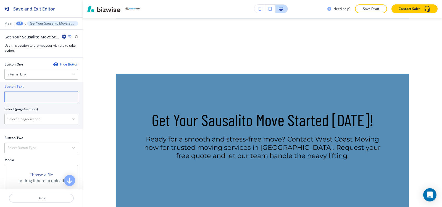
click at [23, 99] on input "text" at bounding box center [41, 96] width 74 height 11
type input "contact us"
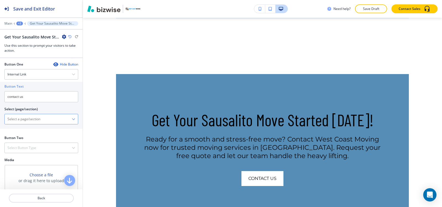
drag, startPoint x: 25, startPoint y: 115, endPoint x: 22, endPoint y: 119, distance: 5.5
click at [25, 115] on \(page\/section\) "Manual Input" at bounding box center [38, 118] width 67 height 9
type \(page\/section\) "CONTACT US"
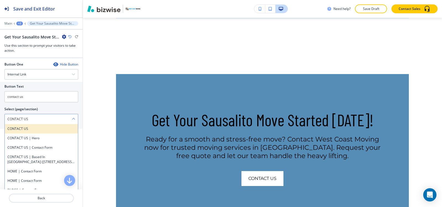
click at [28, 130] on h4 "CONTACT US" at bounding box center [41, 128] width 68 height 5
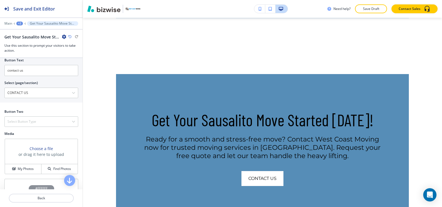
scroll to position [249, 0]
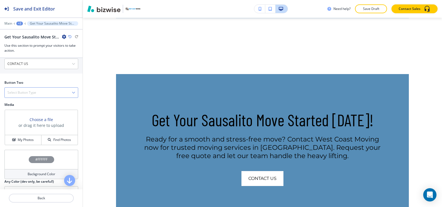
click at [31, 88] on div "Select Button Type" at bounding box center [41, 93] width 73 height 10
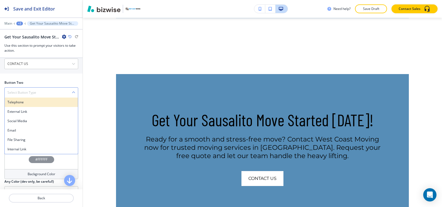
click at [26, 103] on h4 "Telephone" at bounding box center [41, 102] width 68 height 5
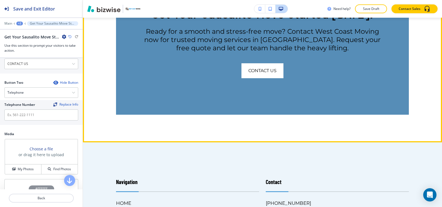
scroll to position [1475, 0]
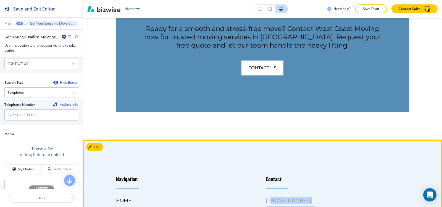
drag, startPoint x: 311, startPoint y: 171, endPoint x: 257, endPoint y: 174, distance: 53.9
click at [268, 197] on div "(415) 342-4805 westcoastmoving1@yahoo.com Hours: Mon–Sun 8:00 AM–8:00 PM | Lice…" at bounding box center [337, 211] width 143 height 28
drag, startPoint x: 268, startPoint y: 169, endPoint x: 306, endPoint y: 169, distance: 38.4
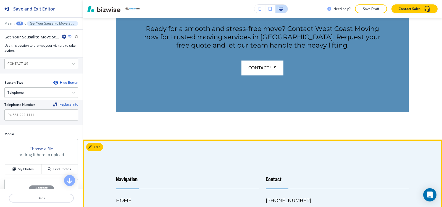
drag, startPoint x: 302, startPoint y: 170, endPoint x: 259, endPoint y: 170, distance: 42.8
copy h6 "[PHONE_NUMBER]"
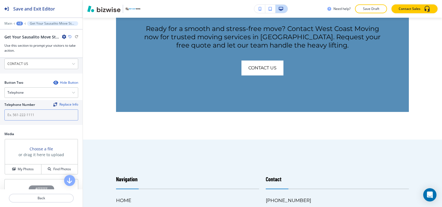
click at [38, 115] on input "text" at bounding box center [41, 114] width 74 height 11
paste input "[PHONE_NUMBER]"
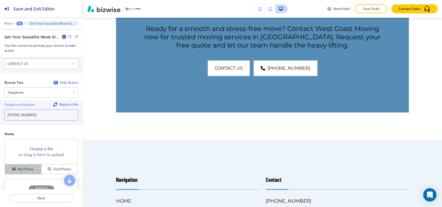
type input "[PHONE_NUMBER]"
click at [13, 168] on icon "button" at bounding box center [13, 168] width 3 height 3
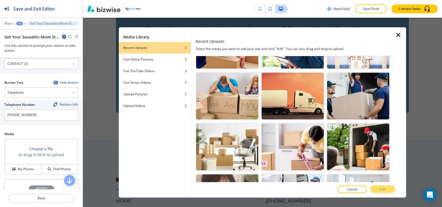
scroll to position [177, 0]
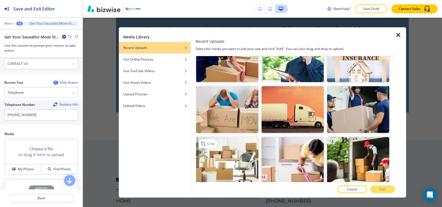
click at [237, 155] on img "button" at bounding box center [227, 160] width 62 height 47
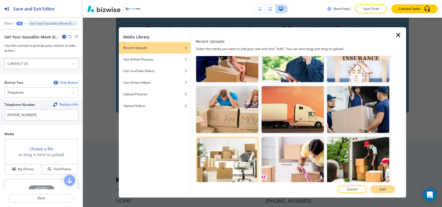
click at [387, 192] on button "Add" at bounding box center [382, 189] width 25 height 8
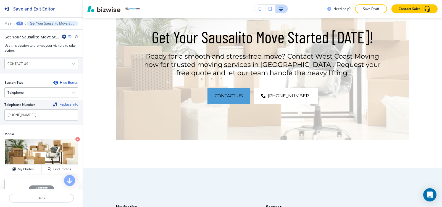
scroll to position [308, 0]
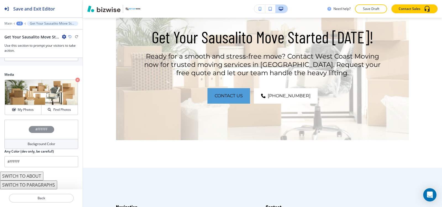
click at [35, 141] on div "Background Color" at bounding box center [41, 144] width 74 height 10
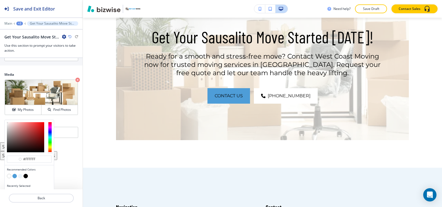
click at [25, 175] on button "button" at bounding box center [25, 176] width 4 height 4
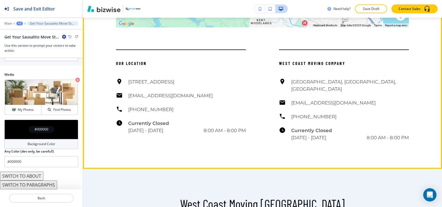
scroll to position [619, 0]
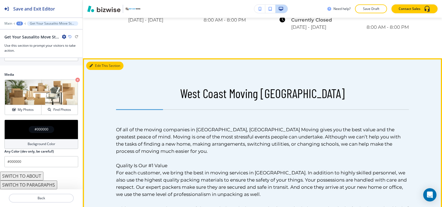
click at [99, 62] on button "Edit This Section" at bounding box center [104, 66] width 37 height 8
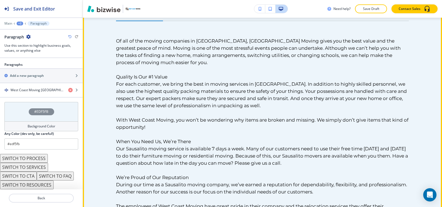
scroll to position [763, 0]
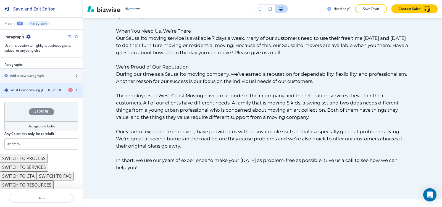
click at [30, 94] on div "button" at bounding box center [41, 95] width 83 height 4
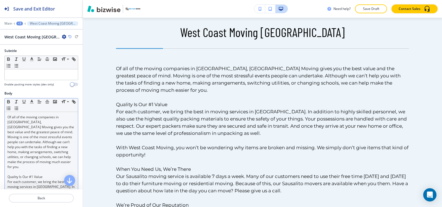
scroll to position [83, 0]
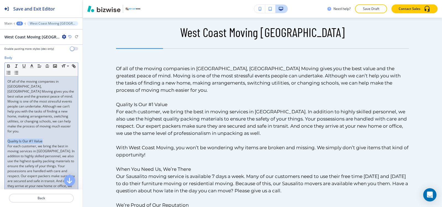
drag, startPoint x: 51, startPoint y: 136, endPoint x: 0, endPoint y: 137, distance: 50.6
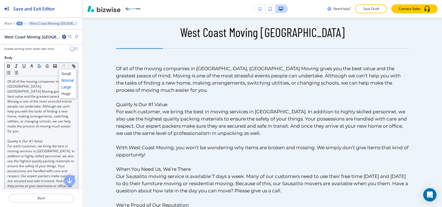
click at [65, 88] on span at bounding box center [67, 87] width 12 height 7
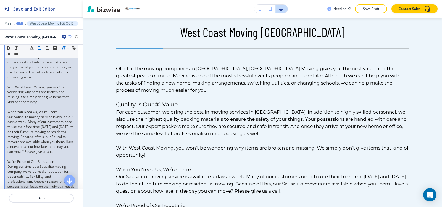
scroll to position [221, 0]
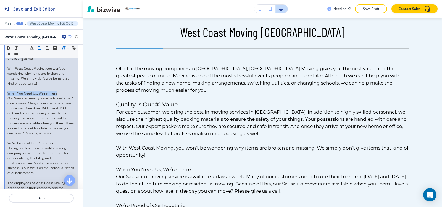
drag, startPoint x: 58, startPoint y: 87, endPoint x: 0, endPoint y: 88, distance: 58.3
click at [0, 88] on div "Body Small Normal Large Huge Of all of the moving companies in Sausalito, West …" at bounding box center [41, 115] width 83 height 397
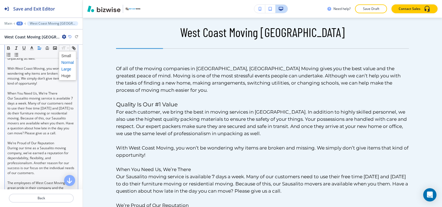
click at [66, 70] on span at bounding box center [67, 69] width 12 height 7
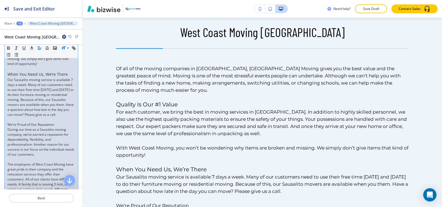
scroll to position [268, 0]
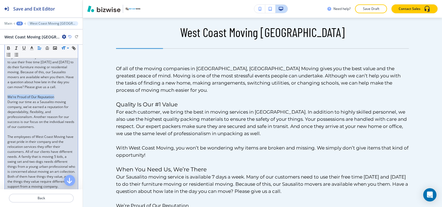
drag, startPoint x: 56, startPoint y: 96, endPoint x: 0, endPoint y: 98, distance: 56.1
click at [0, 98] on div "Body Small Normal Large Huge Of all of the moving companies in Sausalito, West …" at bounding box center [41, 68] width 83 height 397
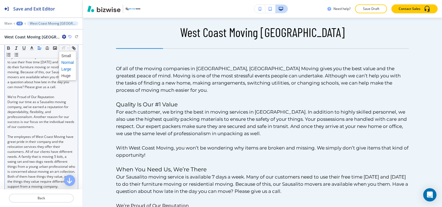
click at [67, 68] on span at bounding box center [67, 69] width 12 height 7
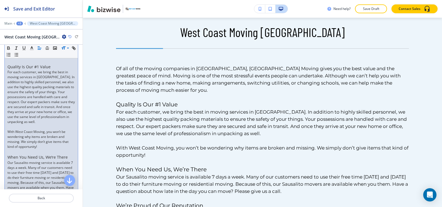
scroll to position [102, 0]
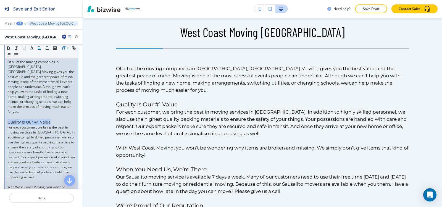
drag, startPoint x: 52, startPoint y: 117, endPoint x: 0, endPoint y: 119, distance: 52.0
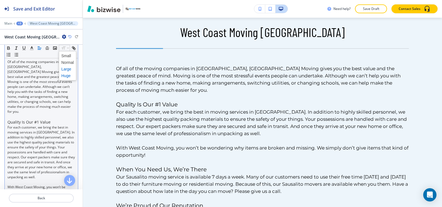
click at [65, 77] on span at bounding box center [67, 75] width 12 height 7
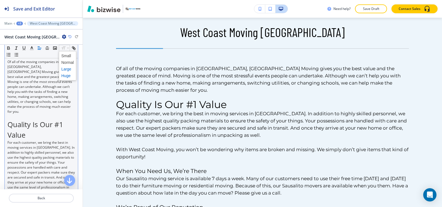
click at [65, 68] on span at bounding box center [67, 69] width 12 height 7
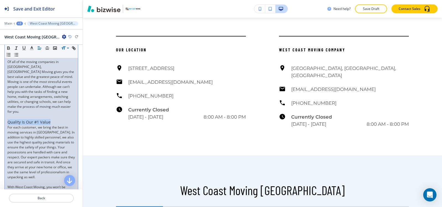
scroll to position [0, 0]
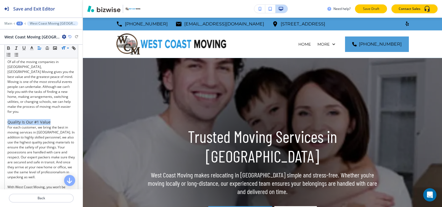
click at [375, 10] on p "Save Draft" at bounding box center [371, 8] width 18 height 5
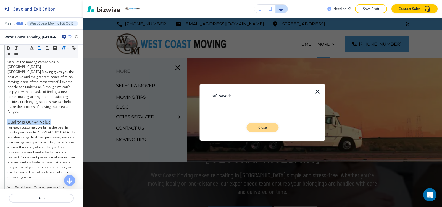
click at [255, 128] on p "Close" at bounding box center [263, 127] width 18 height 5
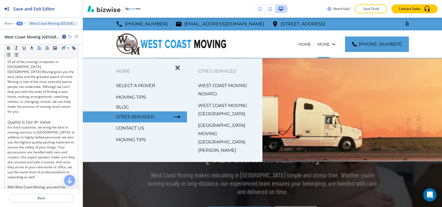
click at [204, 127] on p "[GEOGRAPHIC_DATA] MOVING [GEOGRAPHIC_DATA][PERSON_NAME]" at bounding box center [228, 137] width 60 height 33
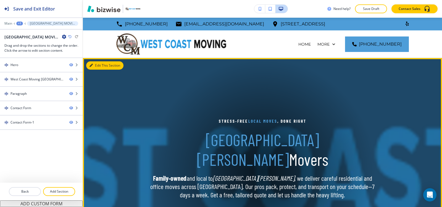
click at [94, 67] on button "Edit This Section" at bounding box center [104, 65] width 37 height 8
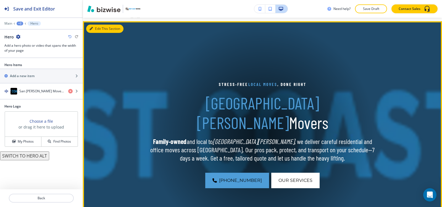
scroll to position [40, 0]
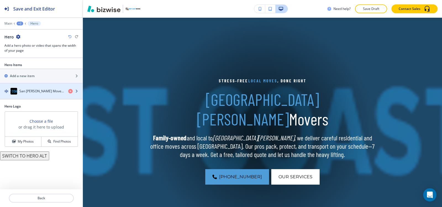
click at [13, 92] on img "button" at bounding box center [13, 91] width 7 height 7
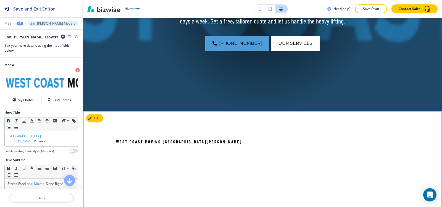
scroll to position [178, 0]
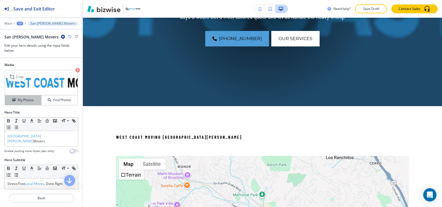
click at [27, 103] on button "My Photos" at bounding box center [23, 100] width 36 height 10
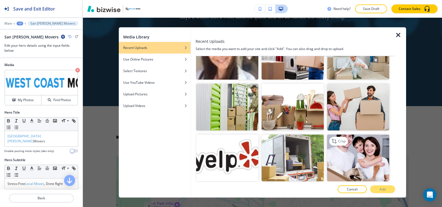
scroll to position [359, 0]
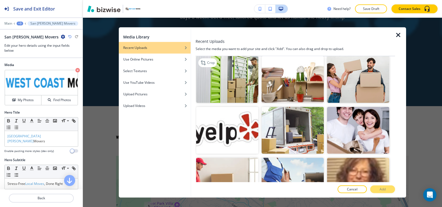
click at [228, 74] on img "button" at bounding box center [227, 79] width 62 height 47
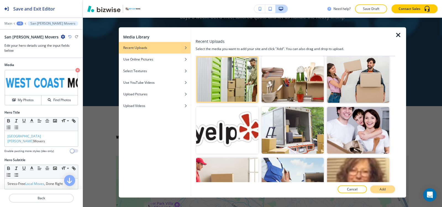
click at [383, 190] on p "Add" at bounding box center [383, 189] width 6 height 5
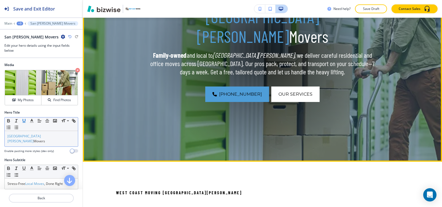
scroll to position [123, 0]
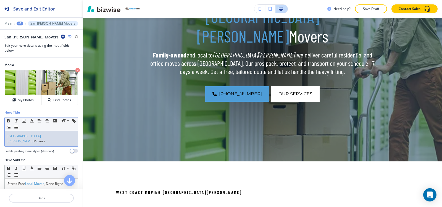
drag, startPoint x: 38, startPoint y: 138, endPoint x: 0, endPoint y: 141, distance: 38.0
click at [0, 141] on div "Hero Title Small Normal Large Huge San Rafael Movers Enable pasting more styles…" at bounding box center [41, 134] width 83 height 48
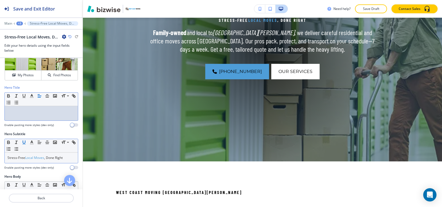
scroll to position [55, 0]
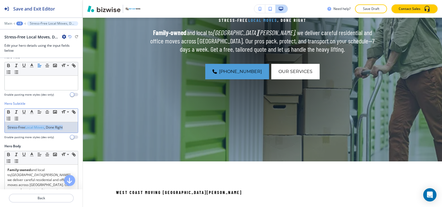
drag, startPoint x: 52, startPoint y: 128, endPoint x: 0, endPoint y: 129, distance: 51.9
click at [0, 129] on div "Hero Subtitle Small Normal Large Huge Stress‑Free Local Moves , Done Right Enab…" at bounding box center [41, 122] width 83 height 43
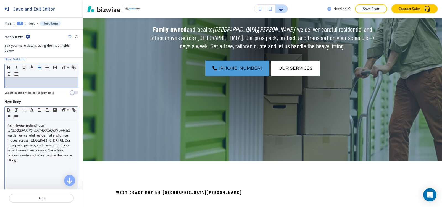
scroll to position [110, 0]
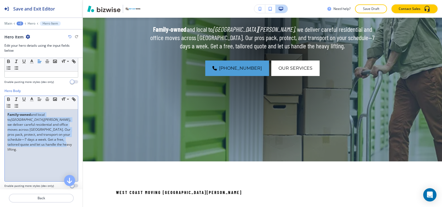
drag, startPoint x: 73, startPoint y: 139, endPoint x: 0, endPoint y: 109, distance: 79.1
click at [0, 109] on div "Hero Body Small Normal Large Huge Family‑owned and local to San Rafael , we del…" at bounding box center [41, 140] width 83 height 104
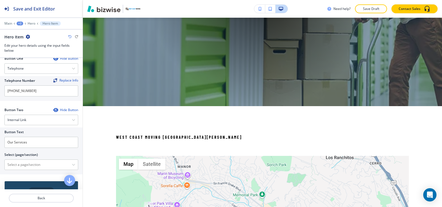
scroll to position [290, 0]
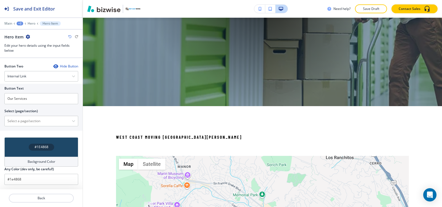
click at [27, 164] on div "Background Color" at bounding box center [41, 162] width 74 height 10
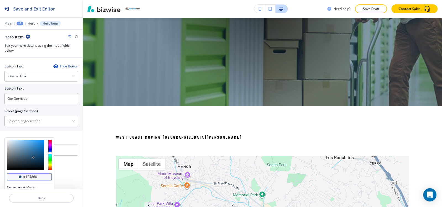
scroll to position [0, 0]
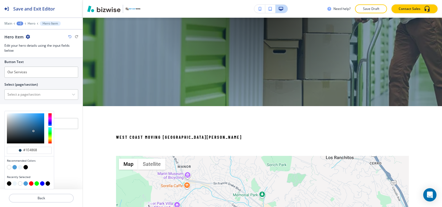
click at [25, 167] on button "button" at bounding box center [25, 167] width 4 height 4
type input "#000000"
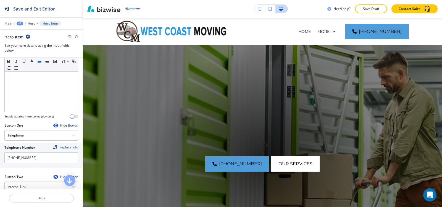
scroll to position [14, 0]
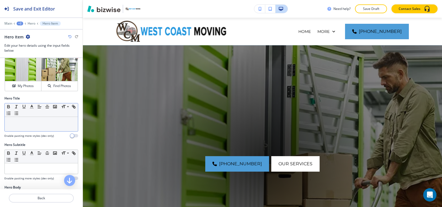
click at [23, 127] on div at bounding box center [41, 124] width 73 height 14
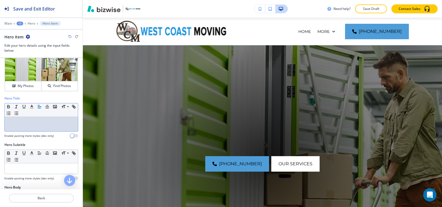
paste div
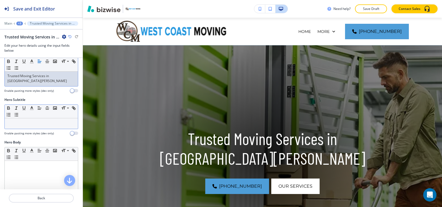
scroll to position [97, 0]
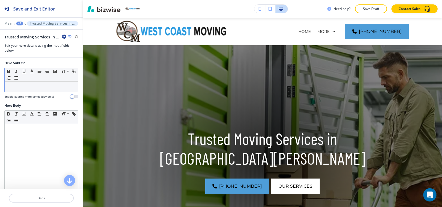
click at [31, 142] on div at bounding box center [41, 160] width 73 height 72
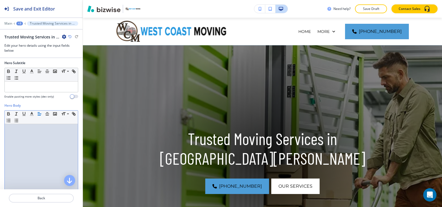
paste div
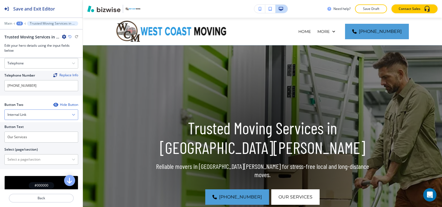
scroll to position [263, 0]
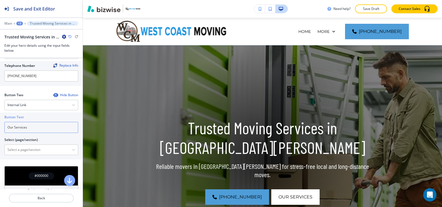
drag, startPoint x: 35, startPoint y: 128, endPoint x: 0, endPoint y: 136, distance: 35.4
click at [0, 136] on div "Button Text Our Services Select (page/section) HOME HOME | 10% OFF for ALL NEW …" at bounding box center [41, 135] width 83 height 47
type input "contact us"
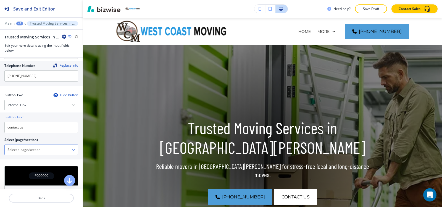
click at [23, 147] on \(page\/section\) "Manual Input" at bounding box center [38, 149] width 67 height 9
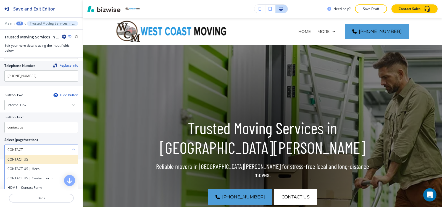
click at [47, 161] on div "CONTACT US" at bounding box center [41, 159] width 73 height 9
type \(page\/section\) "CONTACT US"
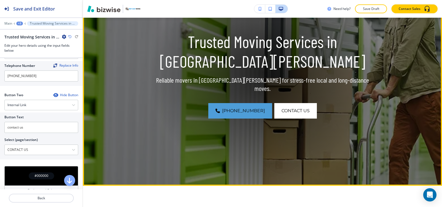
scroll to position [206, 0]
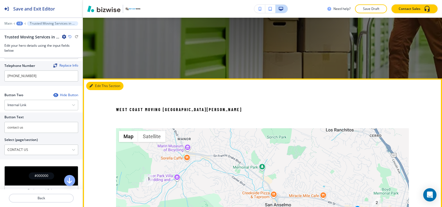
click at [96, 87] on button "Edit This Section" at bounding box center [104, 86] width 37 height 8
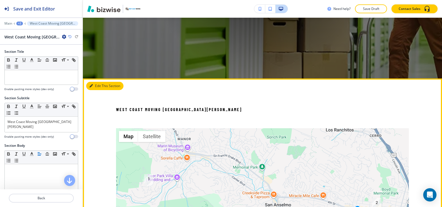
scroll to position [267, 0]
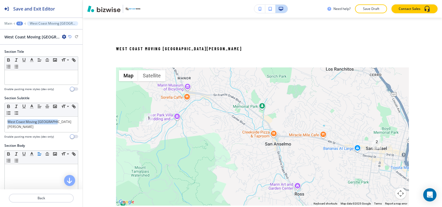
drag, startPoint x: 69, startPoint y: 123, endPoint x: 0, endPoint y: 133, distance: 69.5
click at [0, 133] on div "Section Subtitle Small Normal Large Huge West Coast Moving San Rafael Enable pa…" at bounding box center [41, 120] width 83 height 48
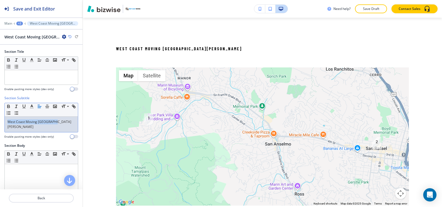
copy p "West Coast Moving San Rafael"
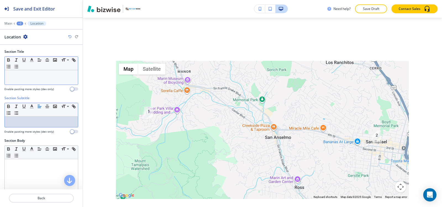
click at [42, 79] on div at bounding box center [41, 77] width 73 height 14
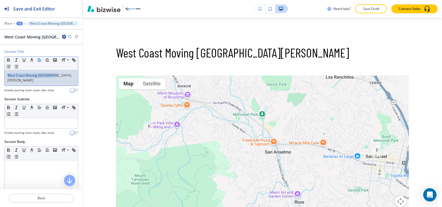
drag, startPoint x: 63, startPoint y: 79, endPoint x: 38, endPoint y: 63, distance: 29.9
click at [0, 79] on div "Section Title Small Normal Large Huge West Coast Moving San Rafael Enable pasti…" at bounding box center [41, 73] width 83 height 48
click at [47, 59] on icon "button" at bounding box center [47, 59] width 5 height 5
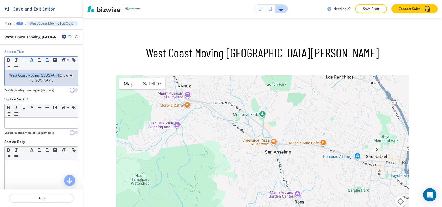
click at [32, 62] on line "button" at bounding box center [31, 62] width 3 height 0
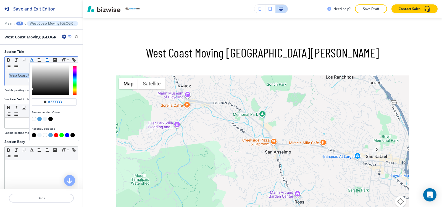
click at [53, 135] on div "button" at bounding box center [54, 136] width 45 height 6
click at [51, 136] on button "button" at bounding box center [50, 135] width 4 height 4
type input "#4e9dd8"
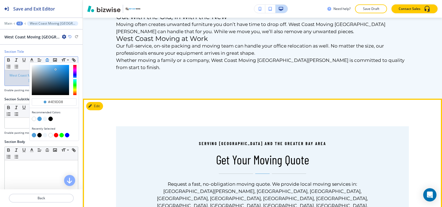
scroll to position [736, 0]
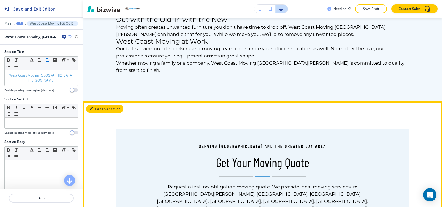
click at [97, 105] on button "Edit This Section" at bounding box center [104, 109] width 37 height 8
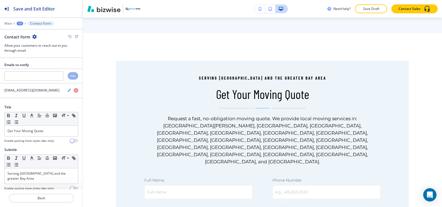
scroll to position [805, 0]
click at [34, 37] on icon "button" at bounding box center [34, 37] width 4 height 4
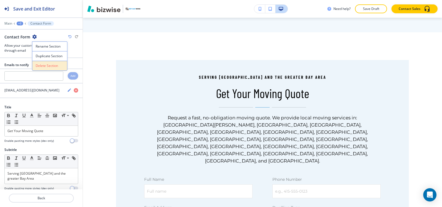
click at [45, 61] on button "Delete Section" at bounding box center [49, 66] width 35 height 10
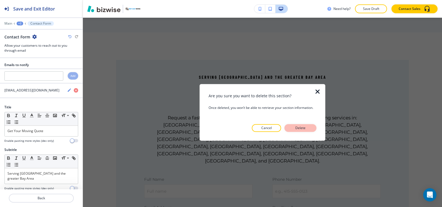
click at [313, 128] on button "Delete" at bounding box center [301, 128] width 32 height 8
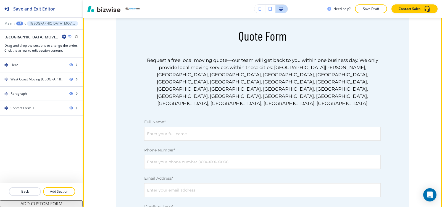
scroll to position [778, 0]
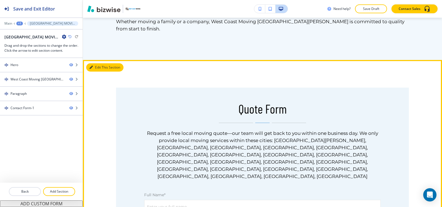
click at [99, 63] on button "Edit This Section" at bounding box center [104, 67] width 37 height 8
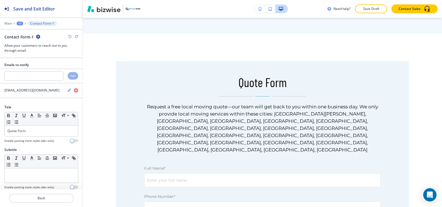
scroll to position [805, 0]
click at [36, 35] on icon "button" at bounding box center [38, 37] width 4 height 4
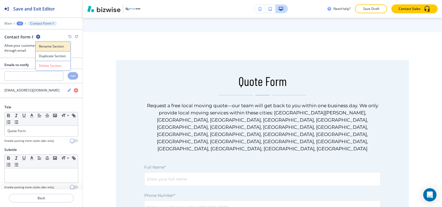
click at [45, 47] on p "Rename Section" at bounding box center [53, 46] width 28 height 5
click at [46, 42] on input "Contact Form-1" at bounding box center [32, 36] width 57 height 11
type input "Contact Form"
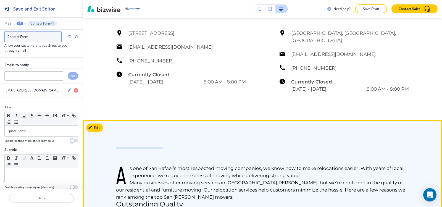
scroll to position [584, 0]
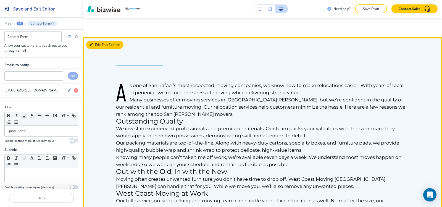
click at [98, 41] on button "Edit This Section" at bounding box center [104, 45] width 37 height 8
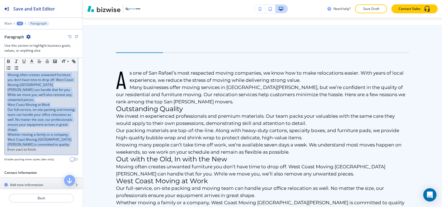
scroll to position [276, 0]
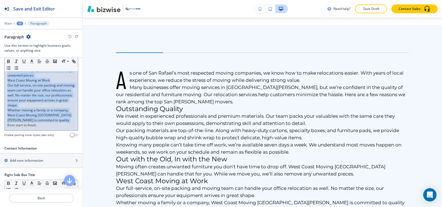
drag, startPoint x: 6, startPoint y: 95, endPoint x: 72, endPoint y: 147, distance: 84.6
click at [72, 147] on div "Section Title Small Normal Large Huge Enable pasting more styles (dev only) Sec…" at bounding box center [41, 123] width 83 height 131
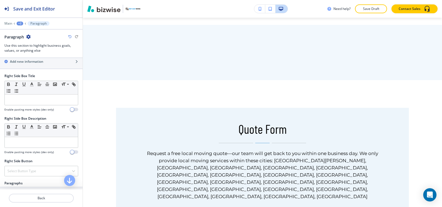
scroll to position [288, 0]
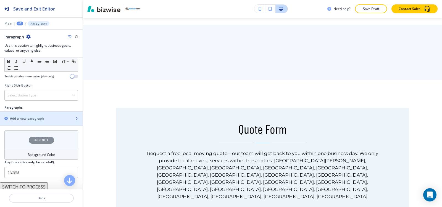
click at [37, 120] on h2 "Add a new paragraph" at bounding box center [27, 118] width 34 height 5
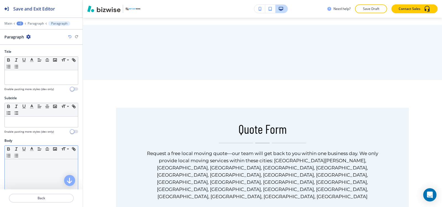
scroll to position [110, 0]
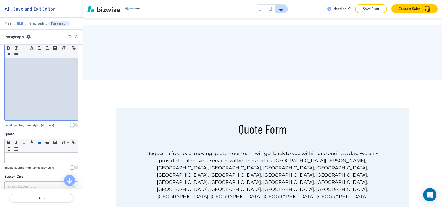
click at [30, 101] on div at bounding box center [41, 85] width 73 height 72
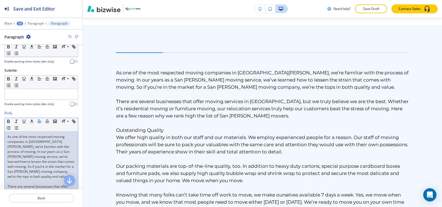
scroll to position [0, 0]
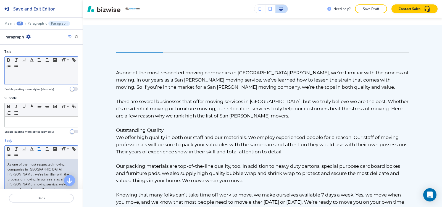
click at [26, 72] on div at bounding box center [41, 77] width 73 height 14
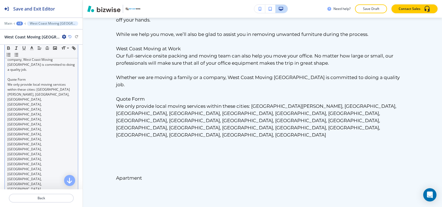
scroll to position [470, 0]
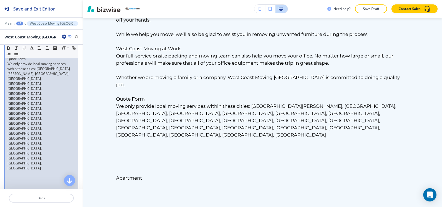
drag, startPoint x: 30, startPoint y: 126, endPoint x: 49, endPoint y: 135, distance: 21.6
click at [12, 206] on p at bounding box center [41, 208] width 68 height 5
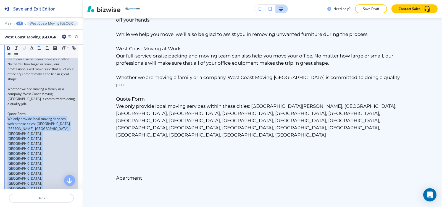
scroll to position [414, 0]
drag, startPoint x: 26, startPoint y: 127, endPoint x: 7, endPoint y: 110, distance: 25.2
click at [7, 110] on div "As one of the most respected moving companies in San Rafael, we’re familiar wit…" at bounding box center [41, 7] width 73 height 523
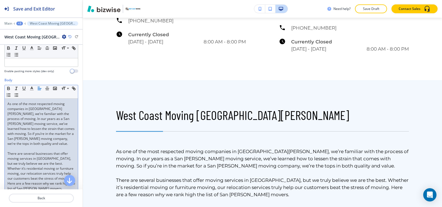
scroll to position [0, 0]
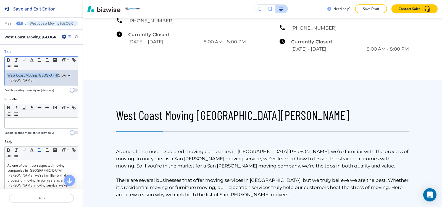
drag, startPoint x: 48, startPoint y: 77, endPoint x: 9, endPoint y: 85, distance: 40.2
click at [0, 87] on div "Title Small Normal Large Huge West Coast Moving San Rafael Enable pasting more …" at bounding box center [41, 73] width 83 height 48
click at [48, 60] on icon "button" at bounding box center [47, 59] width 5 height 5
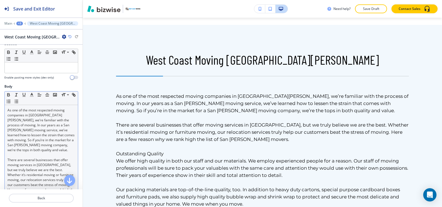
scroll to position [110, 0]
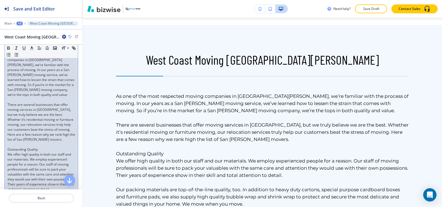
drag, startPoint x: 27, startPoint y: 149, endPoint x: 0, endPoint y: 151, distance: 26.9
click at [39, 148] on p "Outstanding Quality" at bounding box center [41, 149] width 68 height 5
drag, startPoint x: 39, startPoint y: 148, endPoint x: 0, endPoint y: 148, distance: 39.2
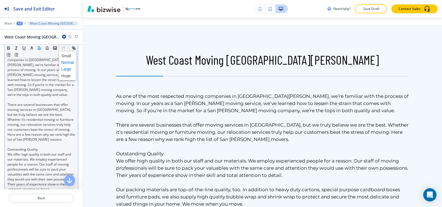
click at [65, 70] on span at bounding box center [67, 69] width 12 height 7
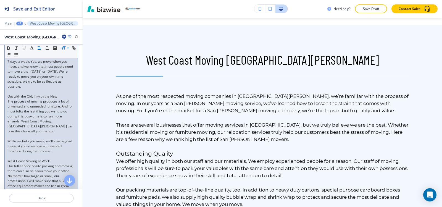
scroll to position [304, 0]
drag, startPoint x: 60, startPoint y: 98, endPoint x: 6, endPoint y: 99, distance: 54.4
click at [4, 101] on div "Body Small Normal Large Huge As one of the most respected moving companies in S…" at bounding box center [41, 33] width 83 height 397
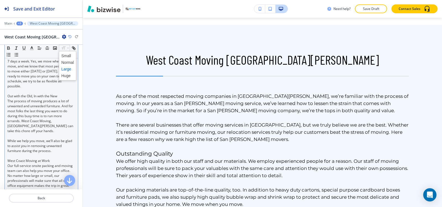
click at [68, 69] on span at bounding box center [67, 69] width 12 height 7
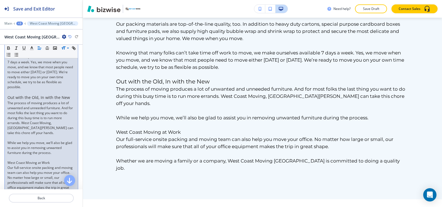
scroll to position [323, 0]
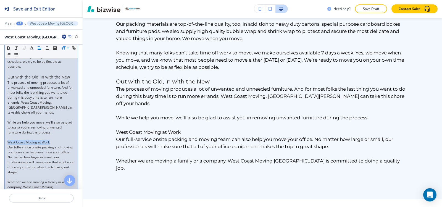
drag, startPoint x: 50, startPoint y: 141, endPoint x: 0, endPoint y: 140, distance: 50.3
click at [0, 140] on div "Body Small Normal Large Huge As one of the most respected moving companies in S…" at bounding box center [41, 14] width 83 height 397
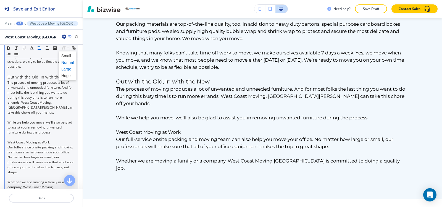
click at [64, 69] on span at bounding box center [67, 69] width 12 height 7
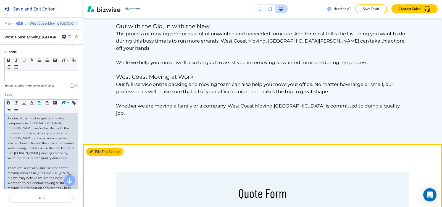
click at [95, 148] on button "Edit This Section" at bounding box center [104, 152] width 37 height 8
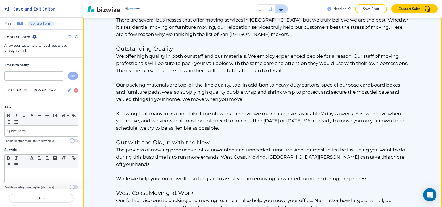
scroll to position [564, 0]
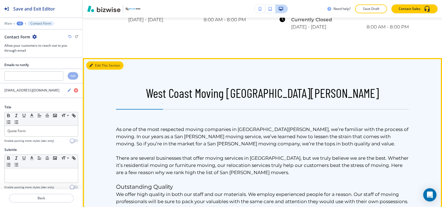
click at [100, 61] on button "Edit This Section" at bounding box center [104, 65] width 37 height 8
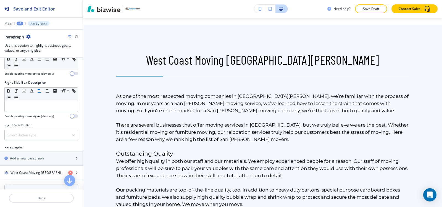
scroll to position [331, 0]
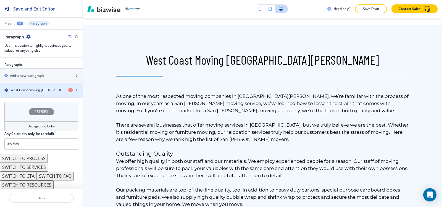
click at [33, 94] on div "button" at bounding box center [41, 95] width 83 height 4
click at [39, 93] on div "button" at bounding box center [41, 95] width 83 height 4
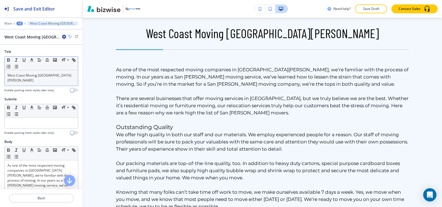
scroll to position [625, 0]
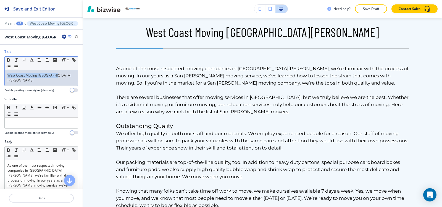
drag, startPoint x: 57, startPoint y: 77, endPoint x: 0, endPoint y: 81, distance: 57.3
click at [0, 81] on div "Title Small Normal Large Huge West Coast Moving San Rafael Enable pasting more …" at bounding box center [41, 73] width 83 height 48
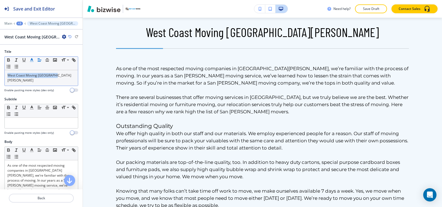
click at [32, 59] on polyline "button" at bounding box center [32, 59] width 2 height 2
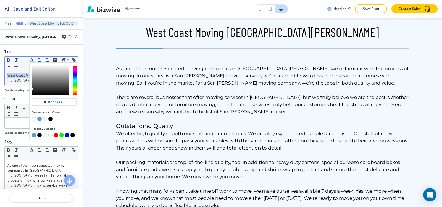
click at [33, 136] on button "button" at bounding box center [34, 135] width 4 height 4
type input "#4e9dd8"
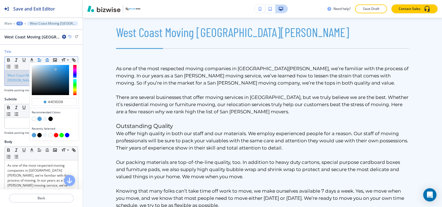
click at [46, 59] on icon "button" at bounding box center [47, 59] width 5 height 5
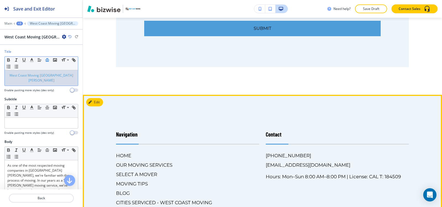
scroll to position [1287, 0]
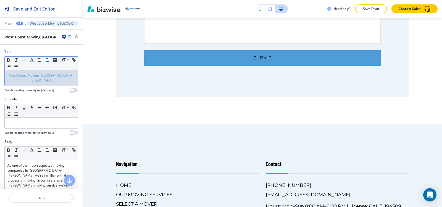
click at [19, 25] on div "+3" at bounding box center [19, 24] width 7 height 4
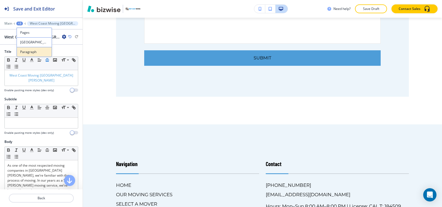
click at [29, 48] on button "Paragraph" at bounding box center [34, 52] width 35 height 10
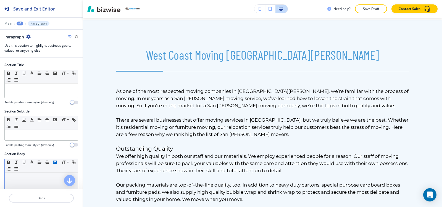
scroll to position [597, 0]
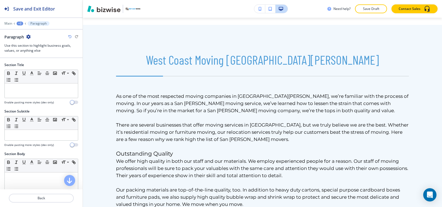
click at [18, 24] on div "+2" at bounding box center [20, 24] width 7 height 4
click at [31, 41] on p "[GEOGRAPHIC_DATA] MOVING [GEOGRAPHIC_DATA][PERSON_NAME]" at bounding box center [34, 42] width 28 height 5
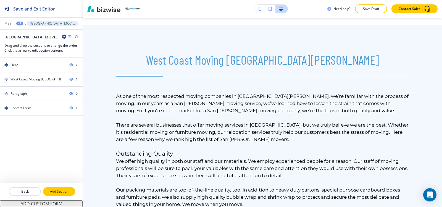
click at [58, 194] on p "Add Section" at bounding box center [59, 191] width 31 height 5
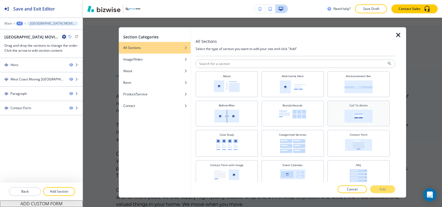
click at [361, 116] on img at bounding box center [358, 115] width 28 height 13
click at [381, 190] on p "Add" at bounding box center [383, 189] width 6 height 5
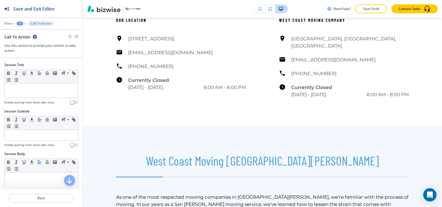
scroll to position [0, 0]
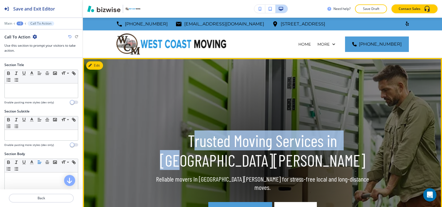
drag, startPoint x: 160, startPoint y: 152, endPoint x: 326, endPoint y: 158, distance: 166.1
click at [326, 158] on p "Trusted Moving Services in San Rafael" at bounding box center [263, 150] width 230 height 39
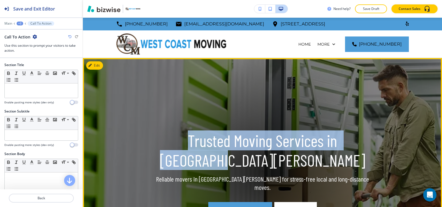
drag, startPoint x: 366, startPoint y: 158, endPoint x: 150, endPoint y: 154, distance: 216.3
click at [150, 154] on p "Trusted Moving Services in San Rafael" at bounding box center [263, 150] width 230 height 39
copy p "Trusted Moving Services in San Rafael"
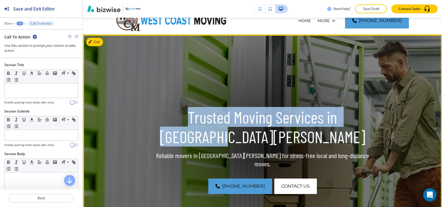
scroll to position [55, 0]
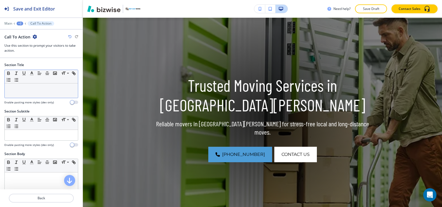
click at [32, 93] on div at bounding box center [41, 90] width 73 height 14
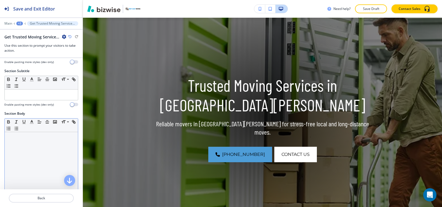
scroll to position [83, 0]
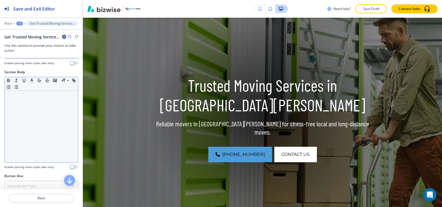
click at [31, 134] on div at bounding box center [41, 127] width 73 height 72
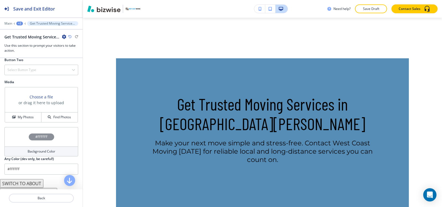
scroll to position [166, 0]
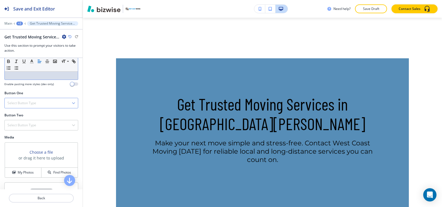
click at [23, 107] on div "Select Button Type" at bounding box center [41, 103] width 73 height 10
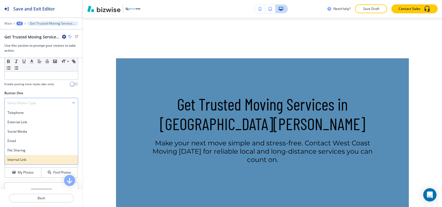
click at [29, 159] on h4 "Internal Link" at bounding box center [41, 159] width 68 height 5
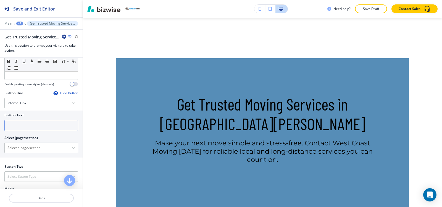
click at [26, 121] on input "text" at bounding box center [41, 125] width 74 height 11
type input "contact us"
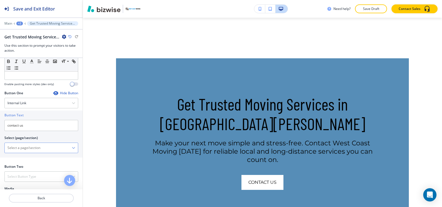
click at [27, 149] on \(page\/section\) "Manual Input" at bounding box center [38, 147] width 67 height 9
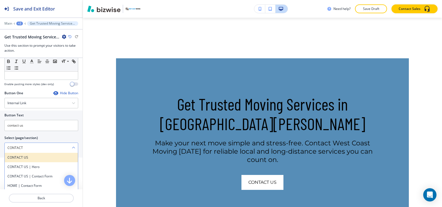
click at [23, 160] on h4 "CONTACT US" at bounding box center [41, 157] width 68 height 5
type \(page\/section\) "CONTACT US"
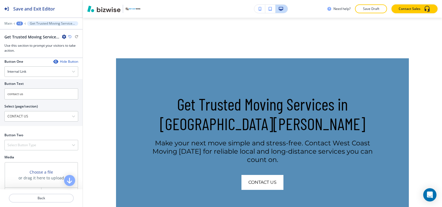
scroll to position [221, 0]
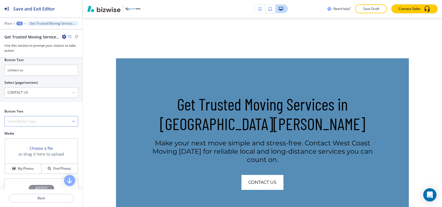
click at [15, 125] on div "Select Button Type" at bounding box center [41, 121] width 73 height 10
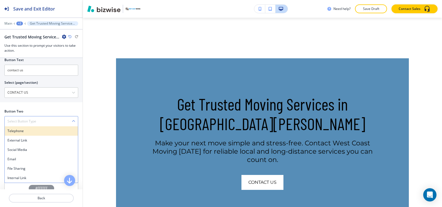
click at [15, 128] on h4 "Telephone" at bounding box center [41, 130] width 68 height 5
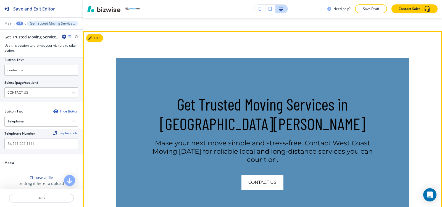
scroll to position [1492, 0]
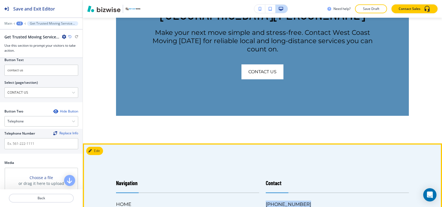
drag, startPoint x: 299, startPoint y: 159, endPoint x: 261, endPoint y: 160, distance: 37.9
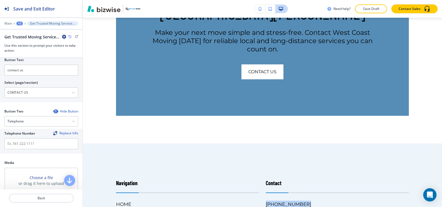
copy h6 "[PHONE_NUMBER]"
click at [27, 149] on div "Telephone Number Replace Info" at bounding box center [41, 141] width 83 height 25
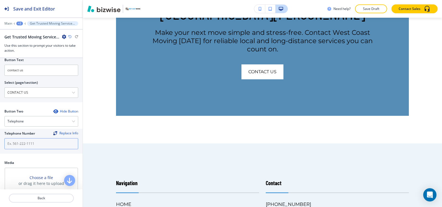
click at [29, 146] on input "text" at bounding box center [41, 143] width 74 height 11
paste input "[PHONE_NUMBER]"
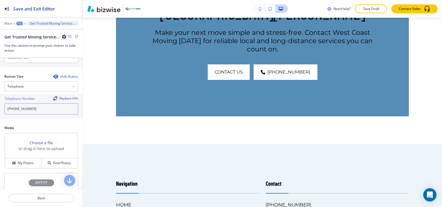
scroll to position [276, 0]
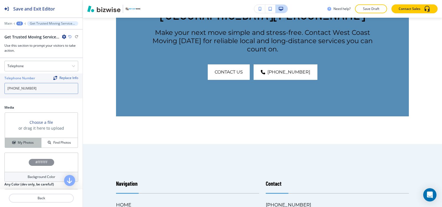
type input "[PHONE_NUMBER]"
click at [22, 144] on h4 "My Photos" at bounding box center [26, 142] width 16 height 5
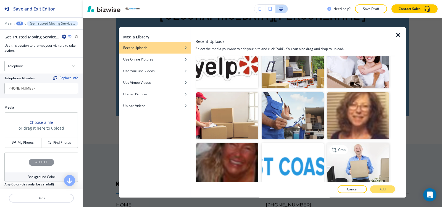
scroll to position [425, 0]
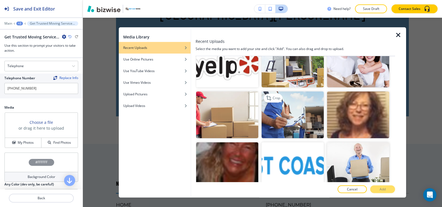
click at [306, 110] on img "button" at bounding box center [293, 114] width 62 height 47
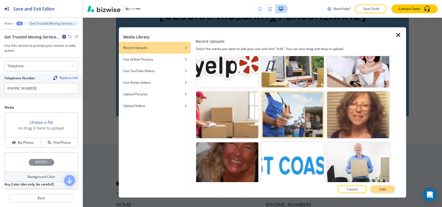
click at [388, 191] on button "Add" at bounding box center [382, 189] width 25 height 8
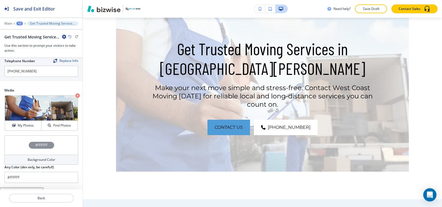
scroll to position [309, 0]
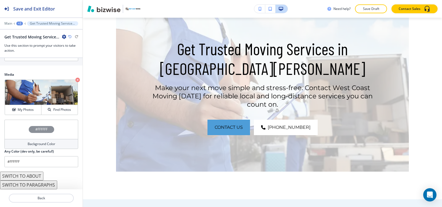
click at [15, 146] on div "Background Color" at bounding box center [41, 144] width 74 height 10
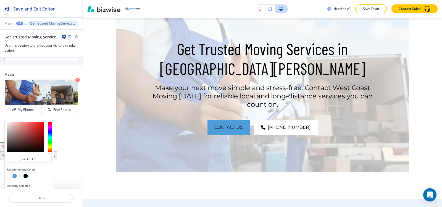
scroll to position [0, 0]
click at [26, 176] on button "button" at bounding box center [25, 176] width 4 height 4
type input "#000000"
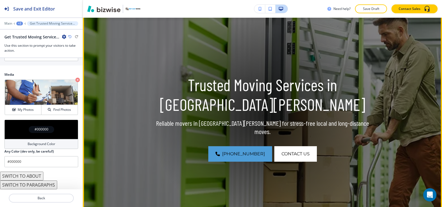
scroll to position [55, 0]
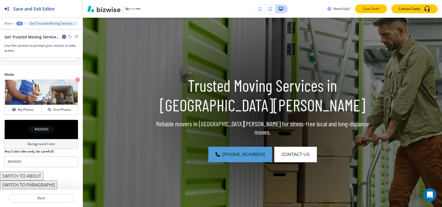
click at [378, 8] on p "Save Draft" at bounding box center [371, 8] width 18 height 5
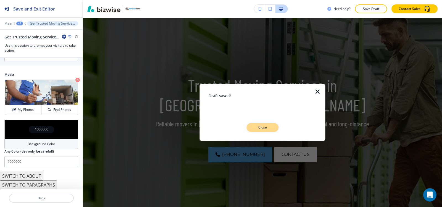
click at [273, 131] on button "Close" at bounding box center [262, 127] width 32 height 9
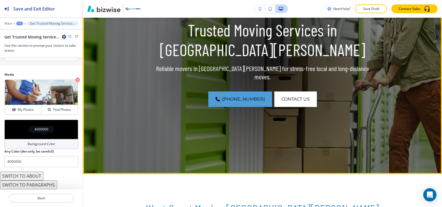
scroll to position [0, 0]
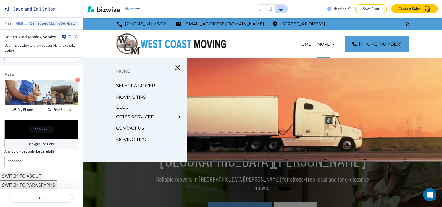
click at [133, 127] on p "CONTACT US" at bounding box center [130, 128] width 28 height 8
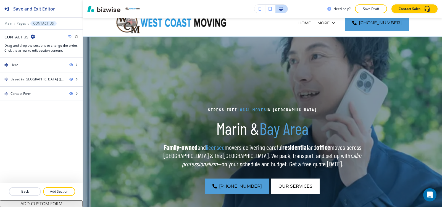
scroll to position [28, 0]
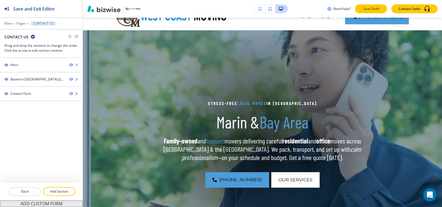
click at [367, 9] on p "Save Draft" at bounding box center [371, 8] width 18 height 5
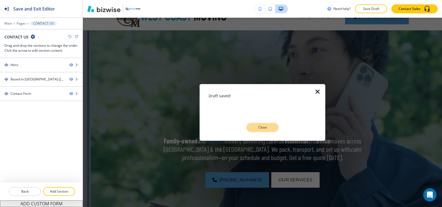
click at [265, 130] on p "Close" at bounding box center [263, 127] width 18 height 5
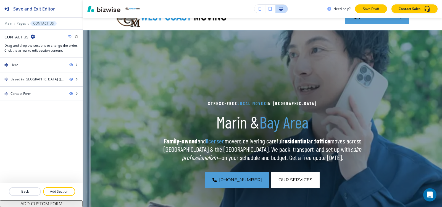
click at [373, 9] on p "Save Draft" at bounding box center [371, 8] width 18 height 5
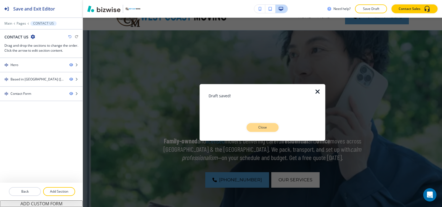
click at [268, 125] on button "Close" at bounding box center [262, 127] width 32 height 9
